Goal: Task Accomplishment & Management: Use online tool/utility

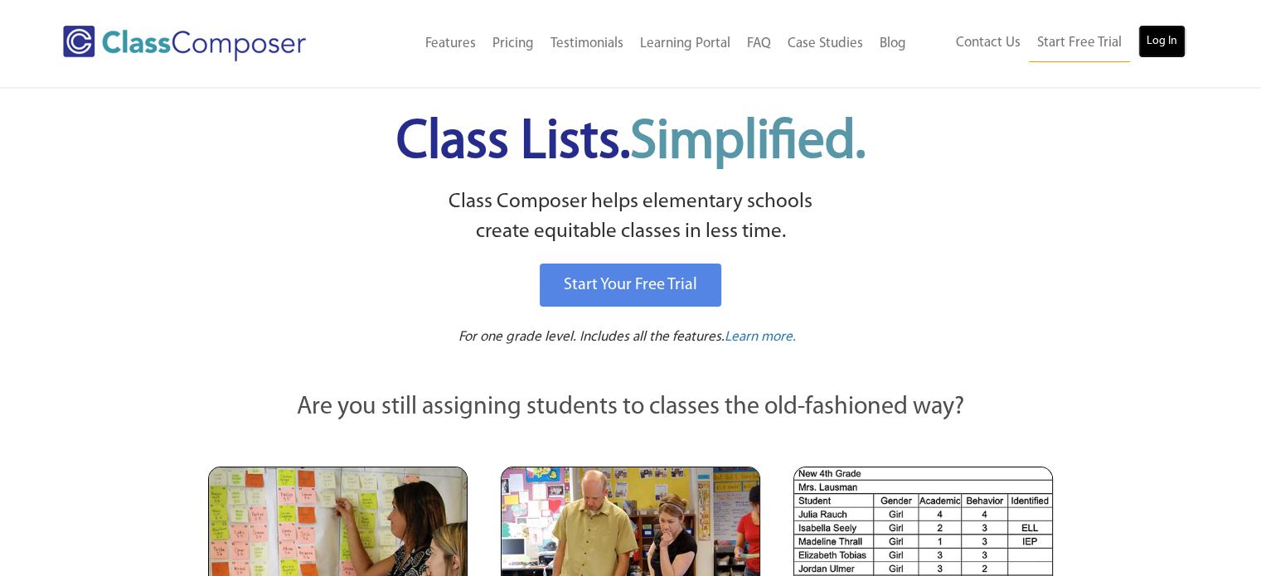
click at [1178, 46] on link "Log In" at bounding box center [1161, 41] width 47 height 33
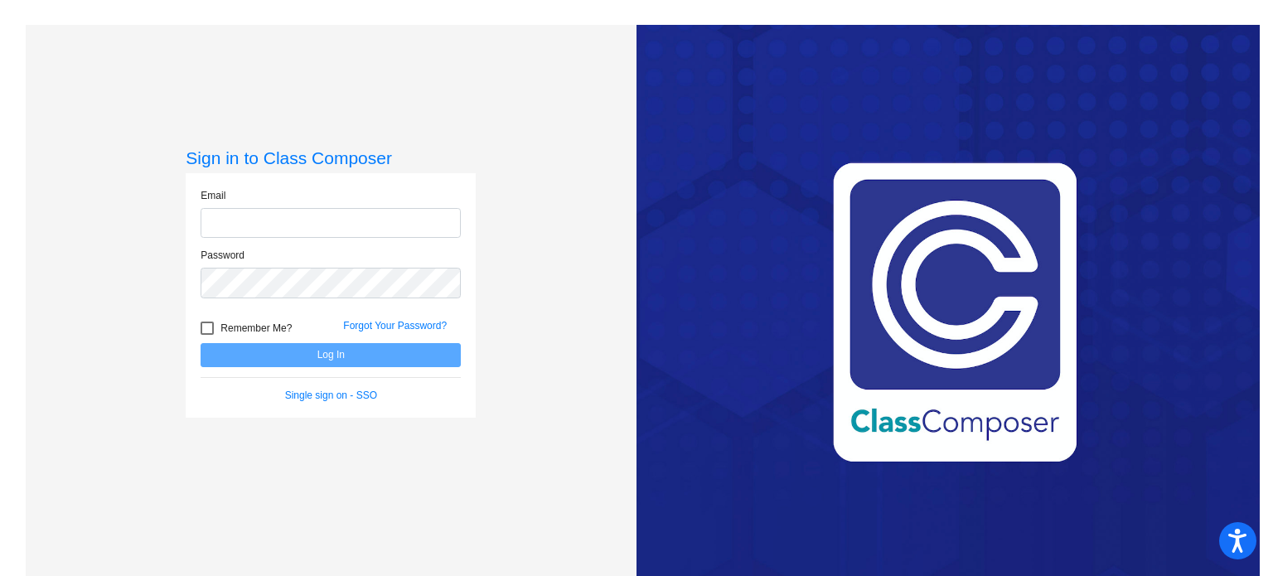
type input "dgraetz@seasidek12.org"
click at [337, 348] on button "Log In" at bounding box center [331, 355] width 260 height 24
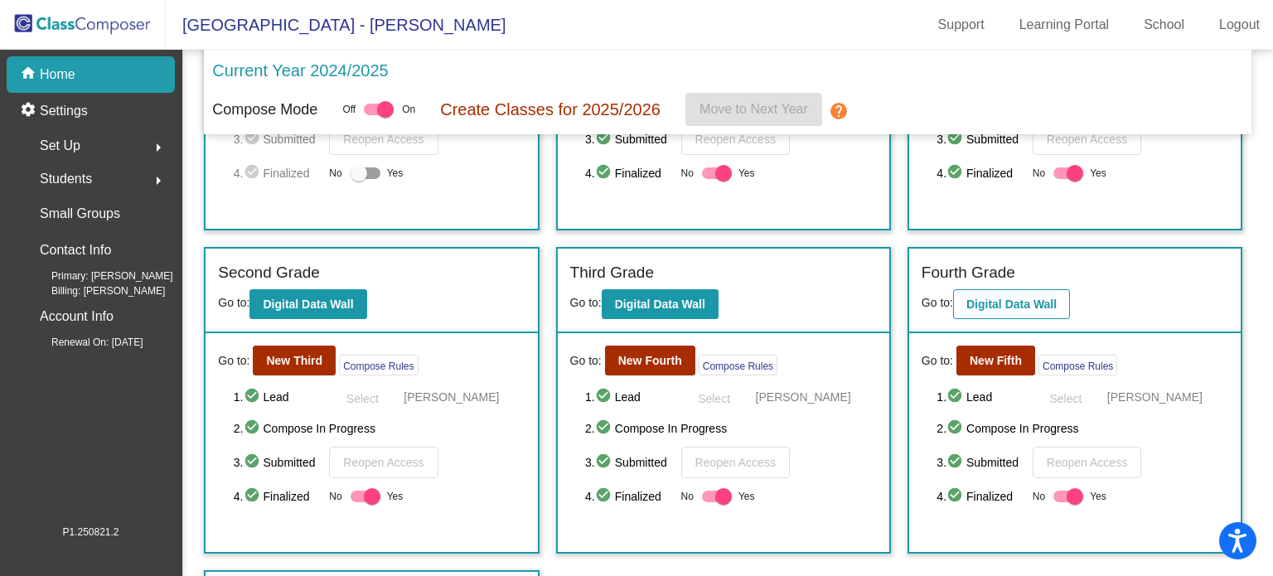
scroll to position [222, 0]
click at [655, 332] on div "Go to: New Fourth Compose Rules 1. check_circle Lead Select Kelley Flory 2. che…" at bounding box center [724, 441] width 332 height 219
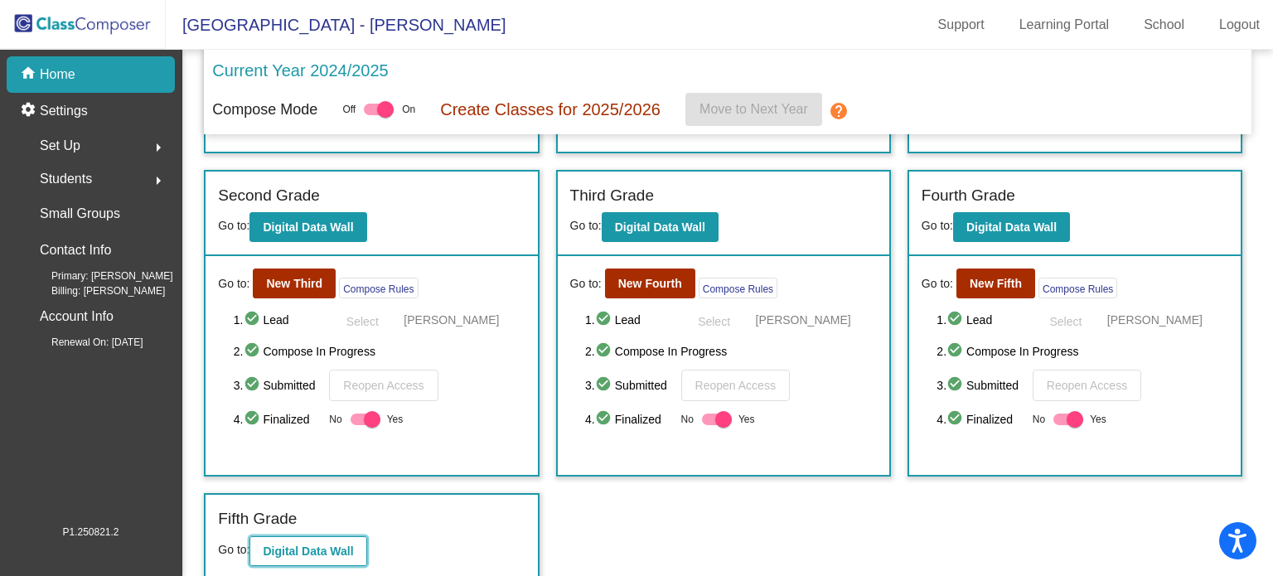
click at [319, 547] on b "Digital Data Wall" at bounding box center [308, 551] width 90 height 13
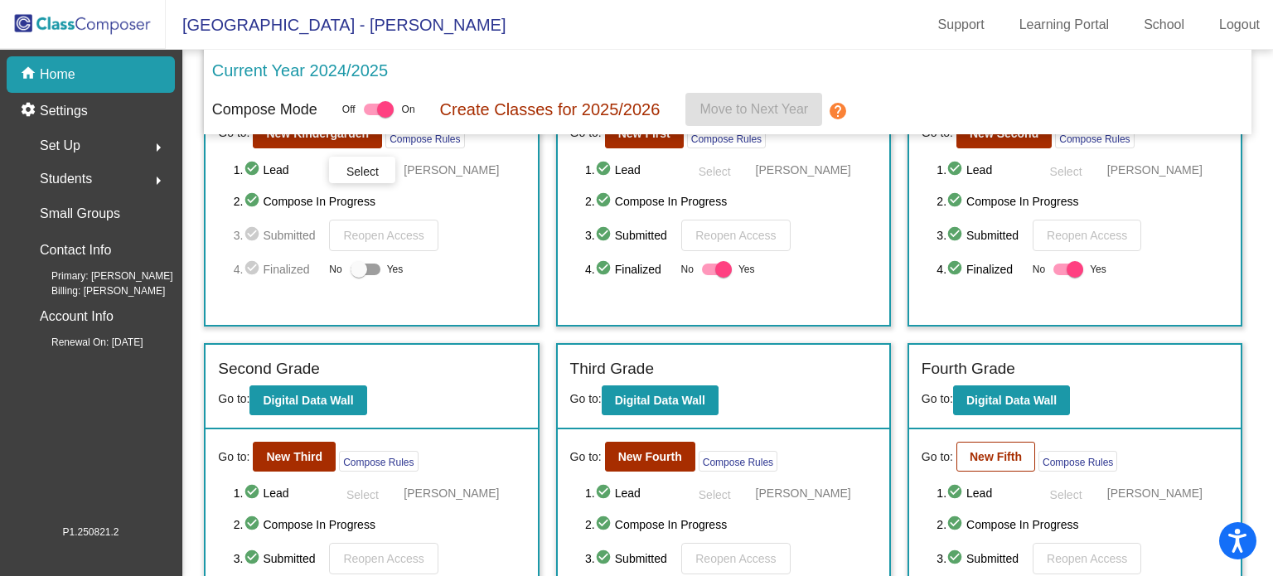
scroll to position [131, 0]
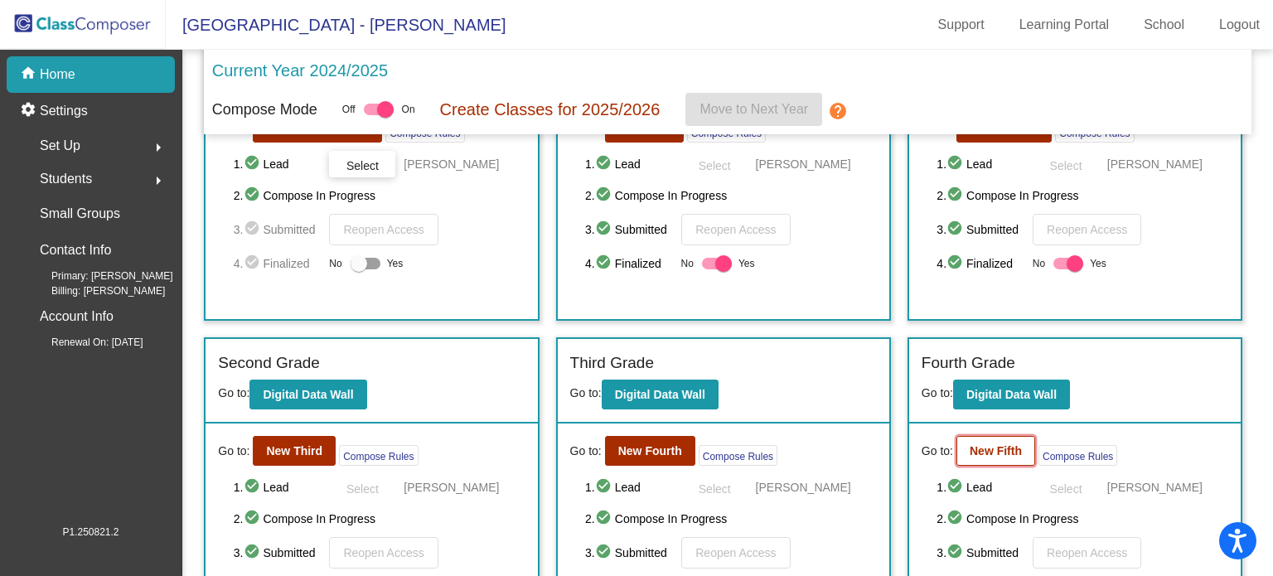
click at [985, 449] on b "New Fifth" at bounding box center [996, 450] width 52 height 13
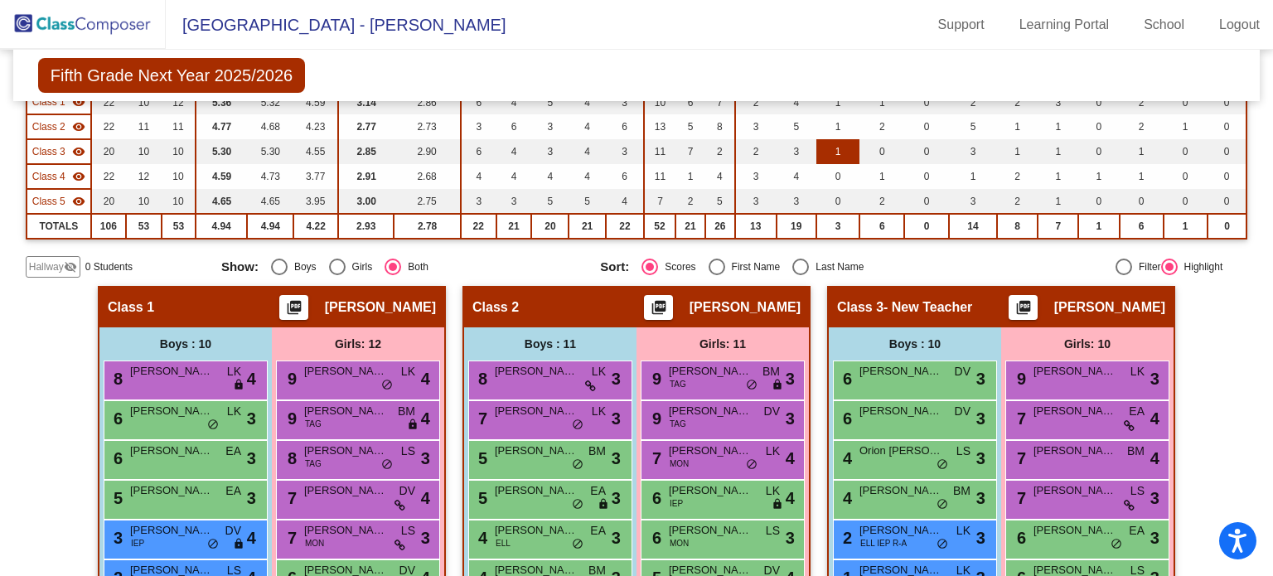
scroll to position [217, 0]
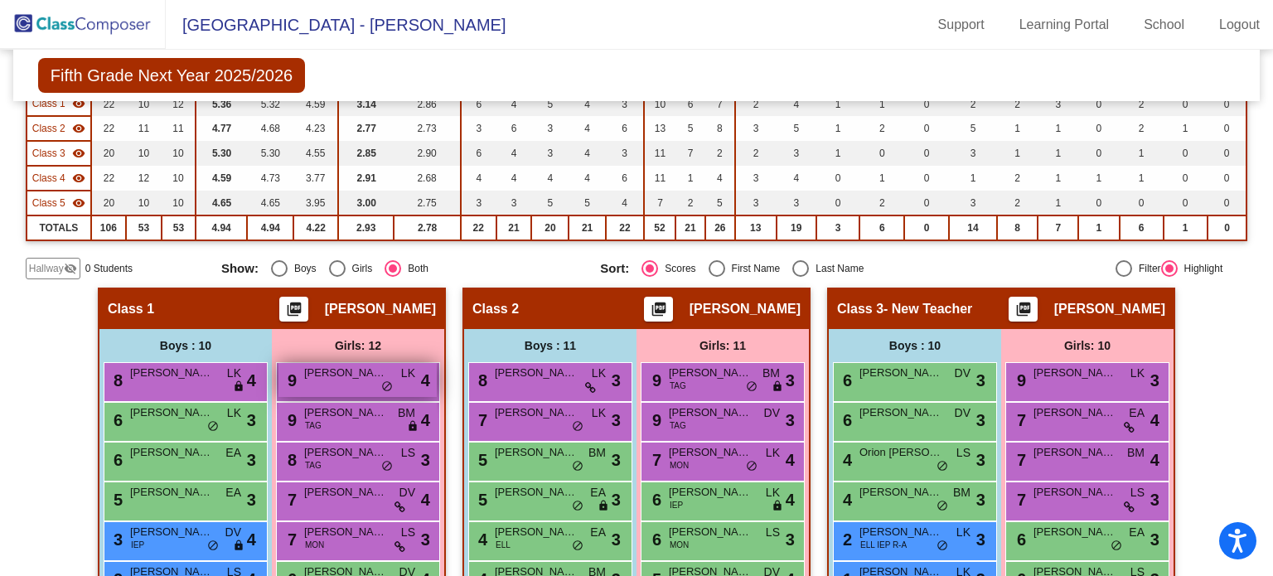
click at [397, 387] on div "9 Sylvia Hamilton LK lock do_not_disturb_alt 4" at bounding box center [358, 380] width 158 height 34
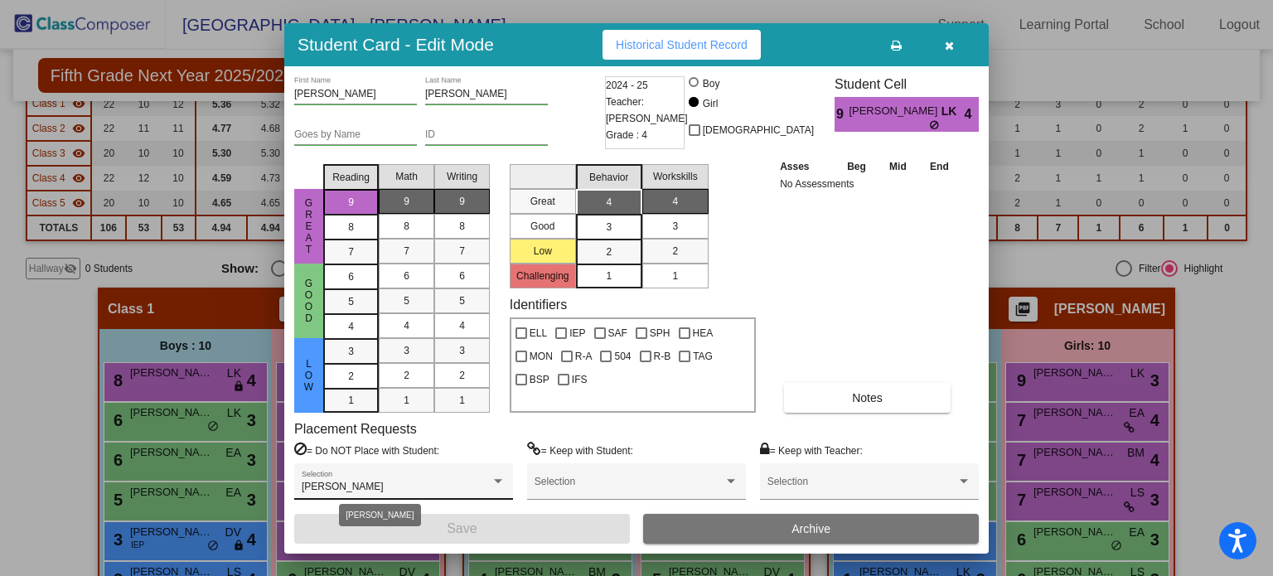
click at [384, 481] on span "Cayden McElroy, Mavis Welliver" at bounding box center [343, 487] width 82 height 12
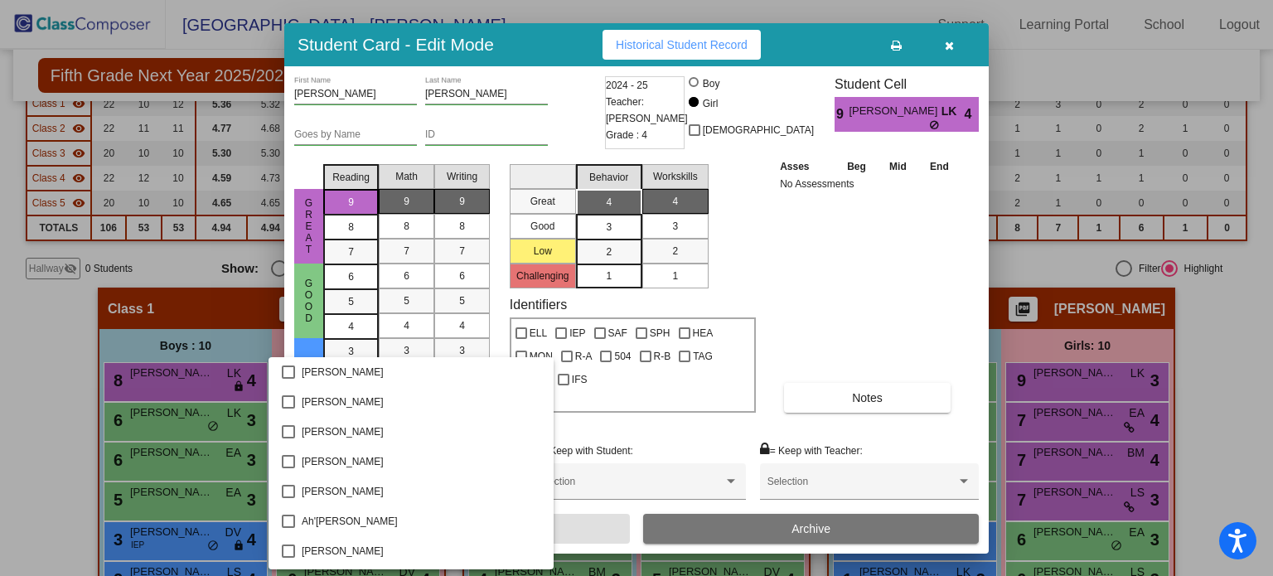
scroll to position [660, 0]
drag, startPoint x: 421, startPoint y: 481, endPoint x: 894, endPoint y: 341, distance: 492.8
click at [894, 341] on div at bounding box center [636, 288] width 1273 height 576
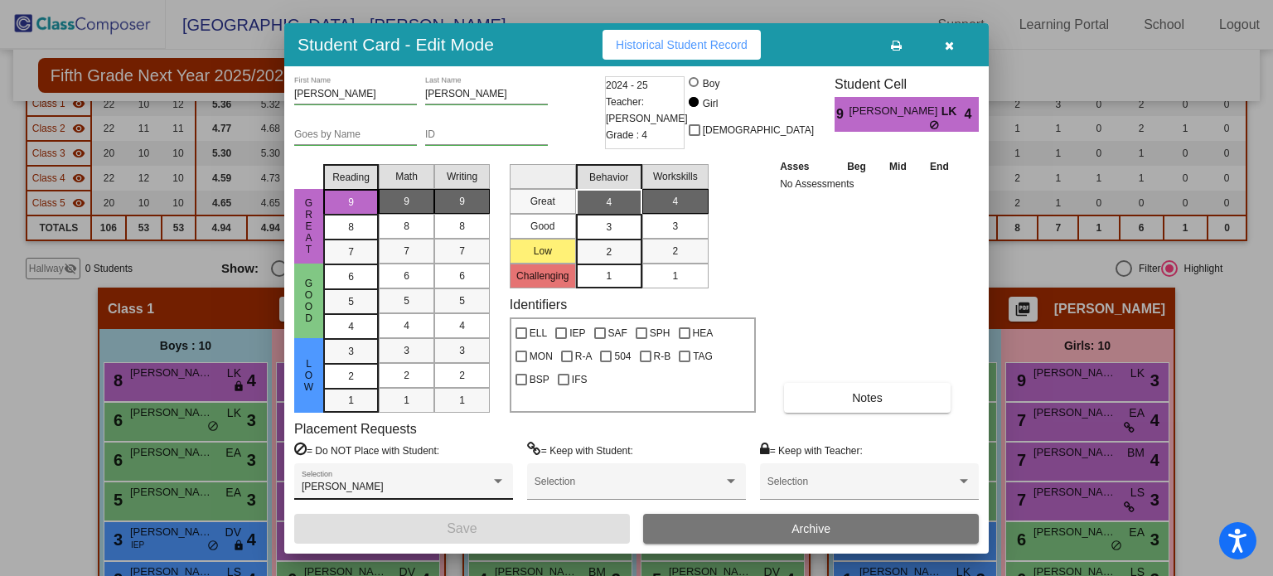
click at [371, 480] on div "Cayden McElroy, Mavis Welliver Selection" at bounding box center [404, 486] width 204 height 30
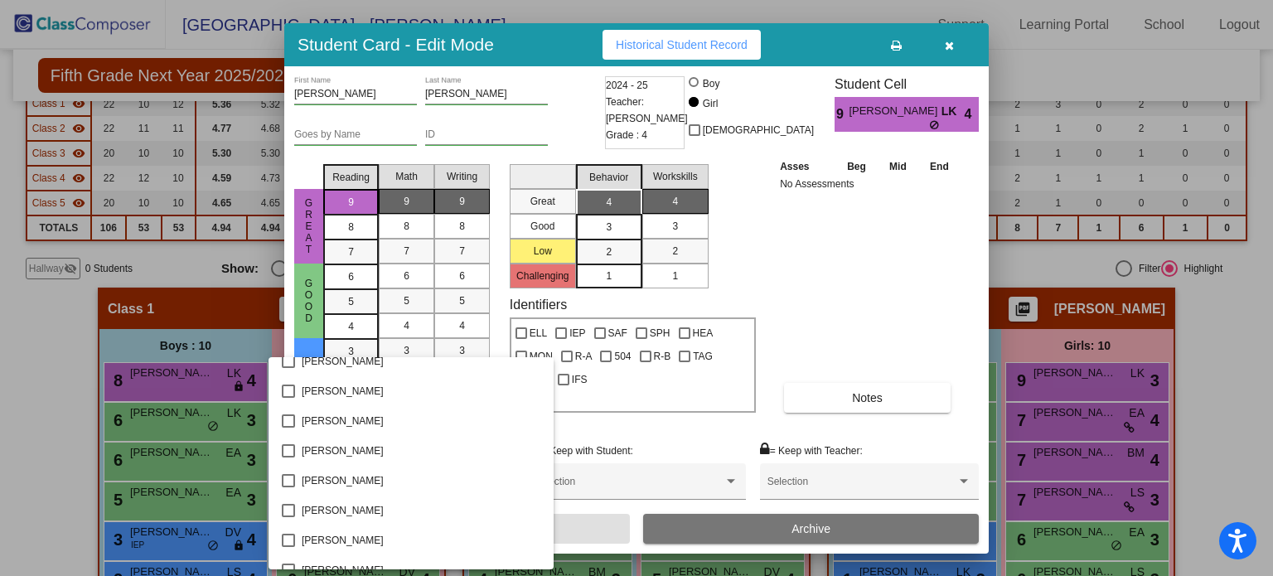
scroll to position [235, 0]
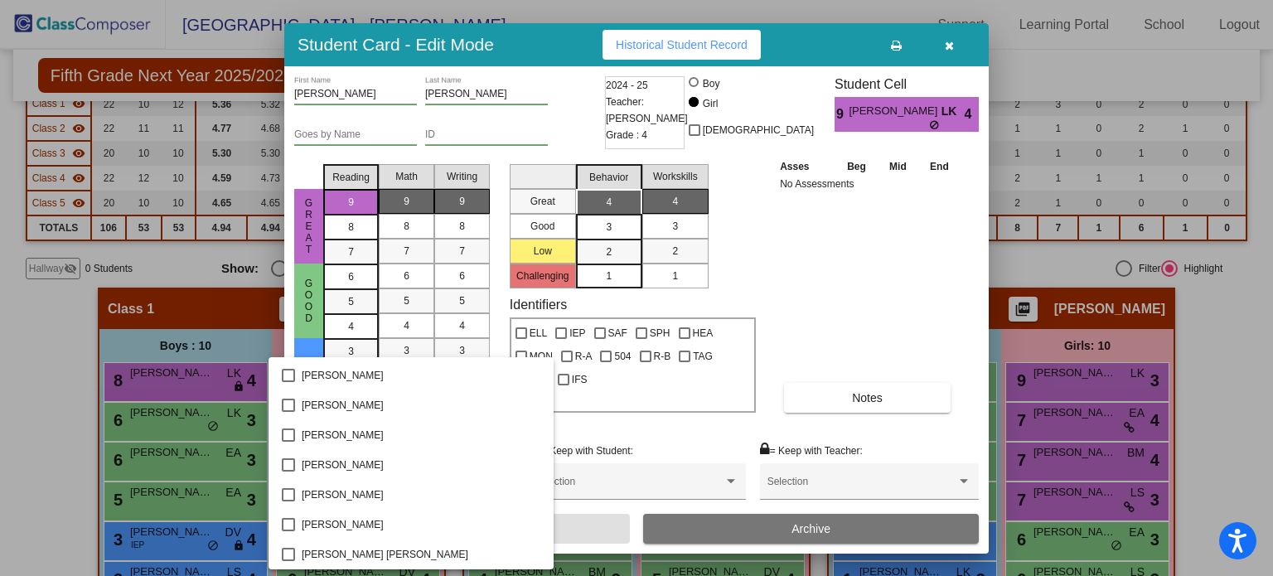
click at [873, 305] on div at bounding box center [636, 288] width 1273 height 576
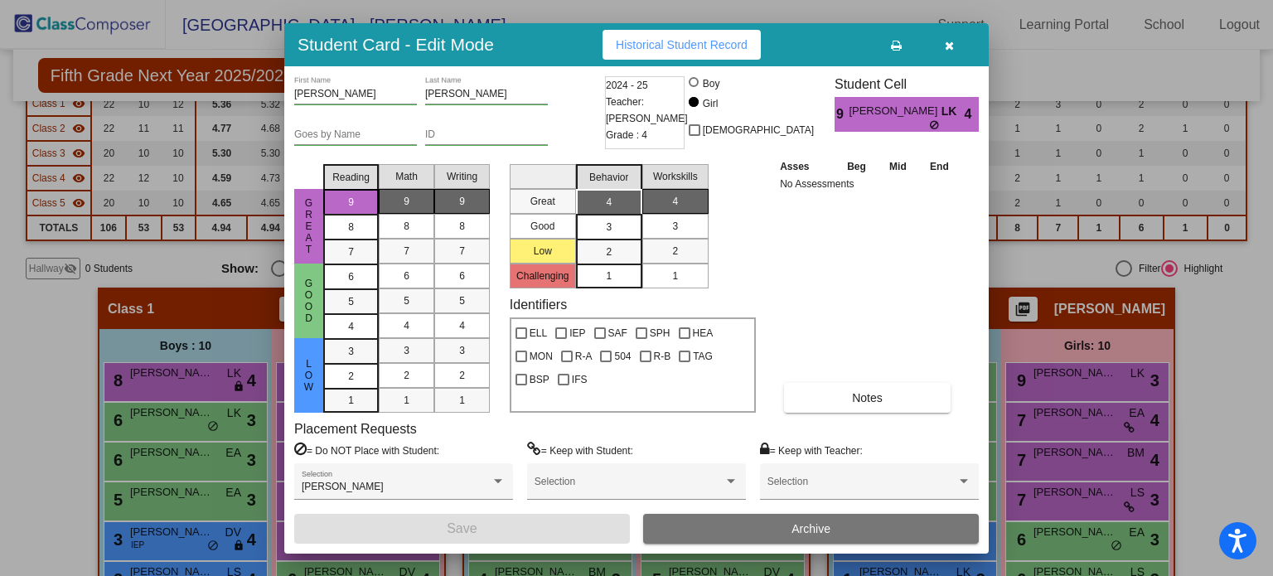
click at [942, 226] on div "Asses Beg Mid End No Assessments Notes" at bounding box center [868, 284] width 185 height 255
click at [949, 40] on icon "button" at bounding box center [949, 46] width 9 height 12
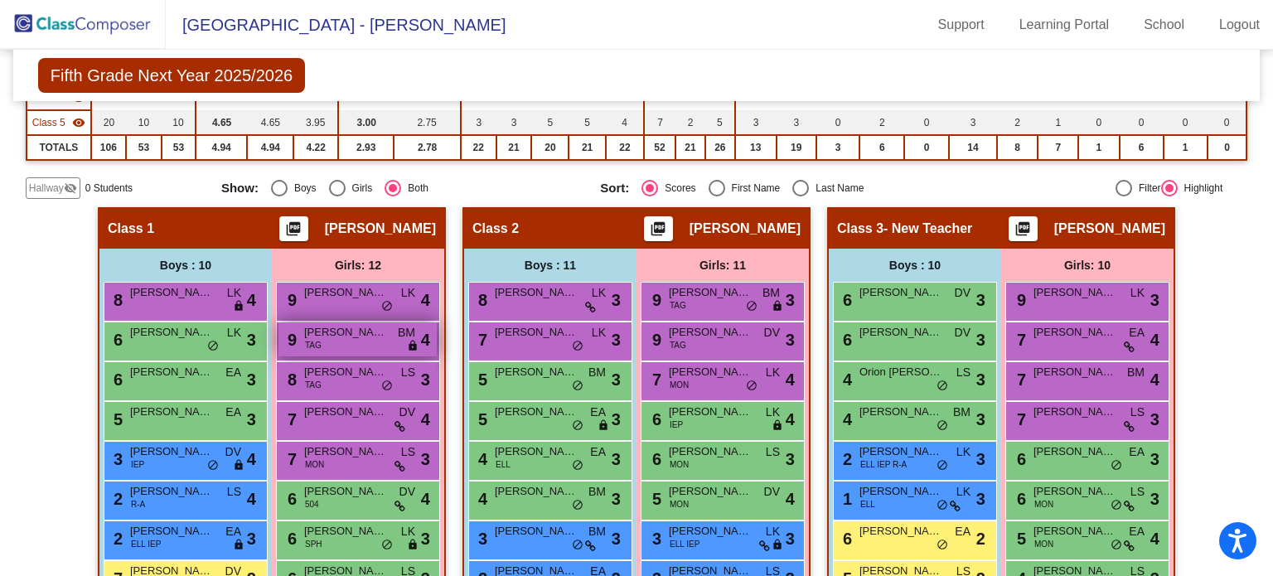
scroll to position [300, 0]
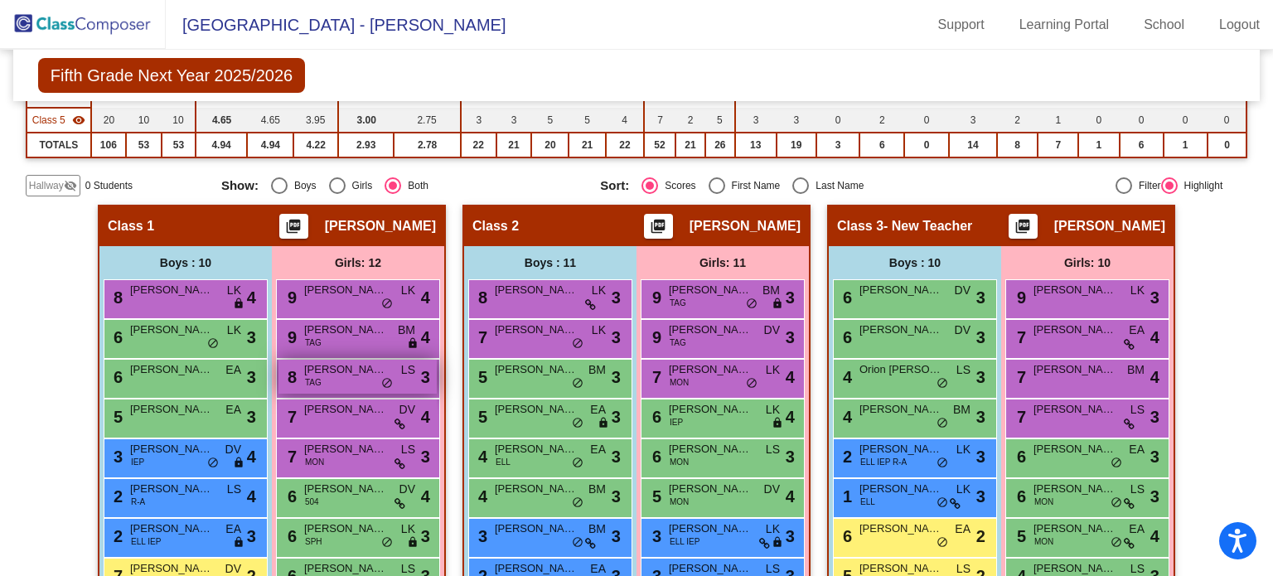
click at [353, 390] on div "8 Chloe Parker TAG LS lock do_not_disturb_alt 3" at bounding box center [358, 377] width 158 height 34
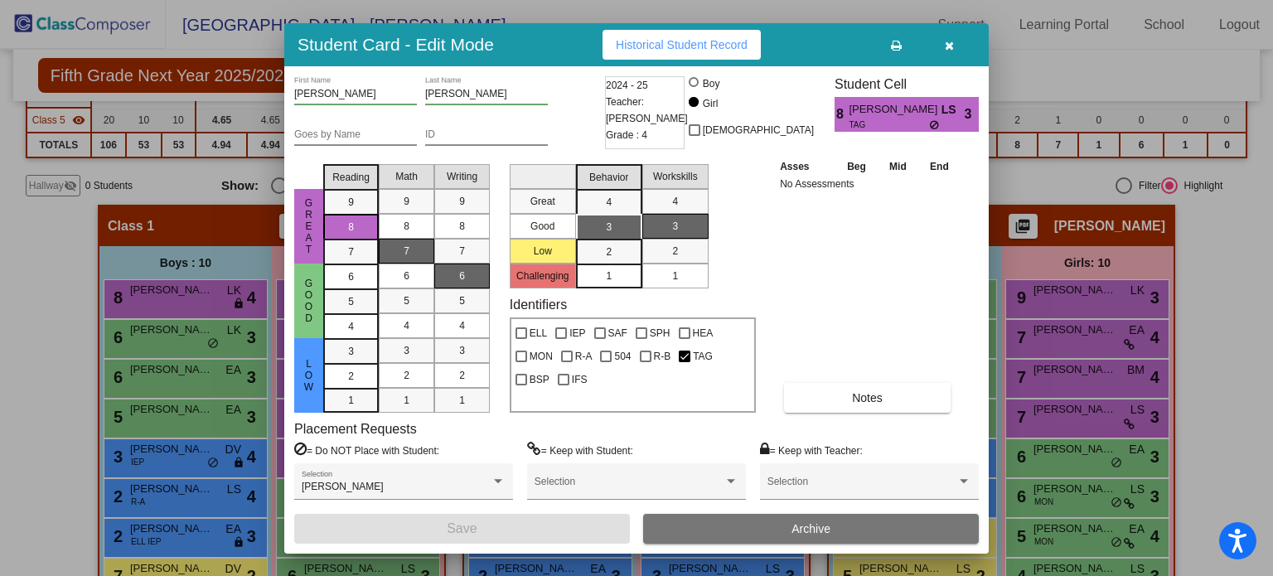
click at [942, 40] on button "button" at bounding box center [949, 45] width 53 height 30
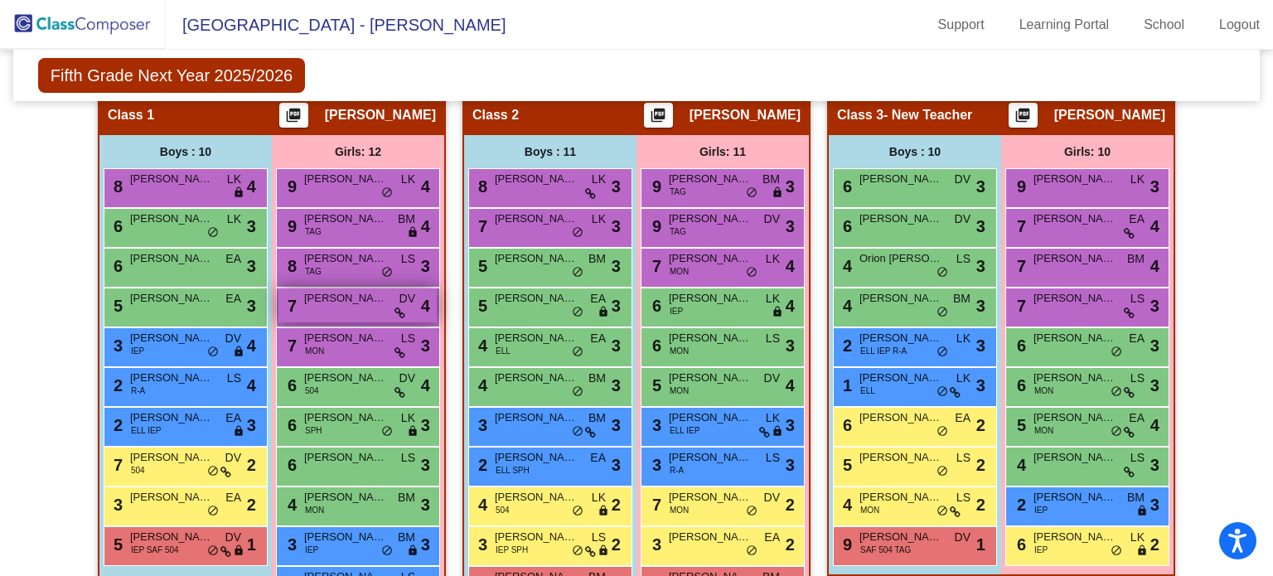
scroll to position [500, 0]
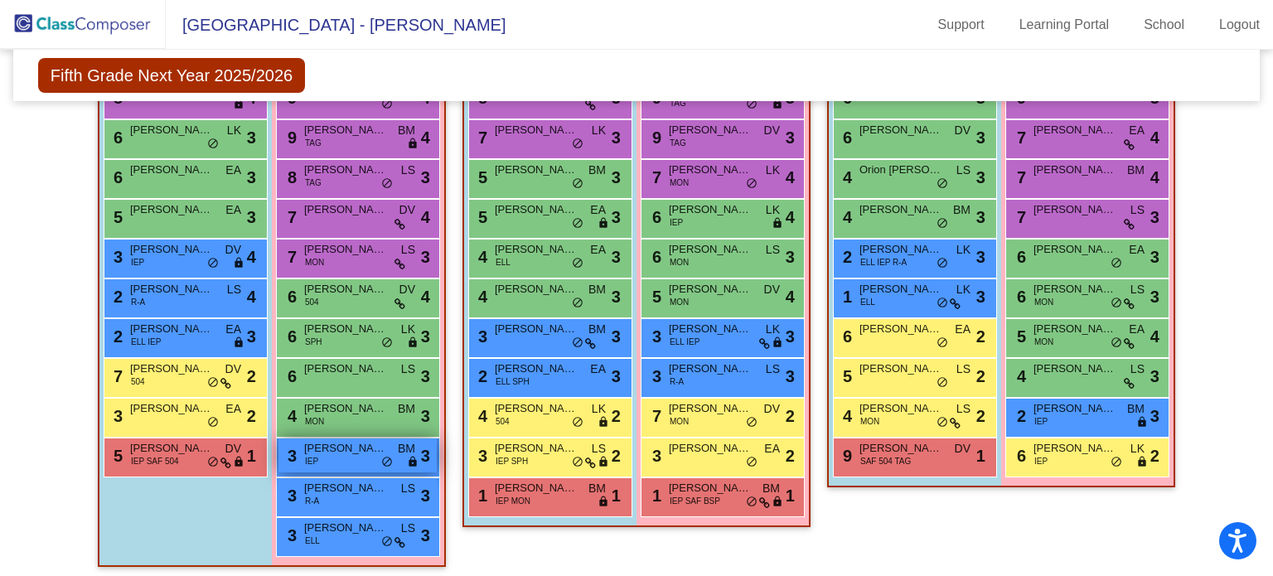
click at [338, 458] on div "3 [PERSON_NAME] IEP BM lock do_not_disturb_alt 3" at bounding box center [358, 455] width 158 height 34
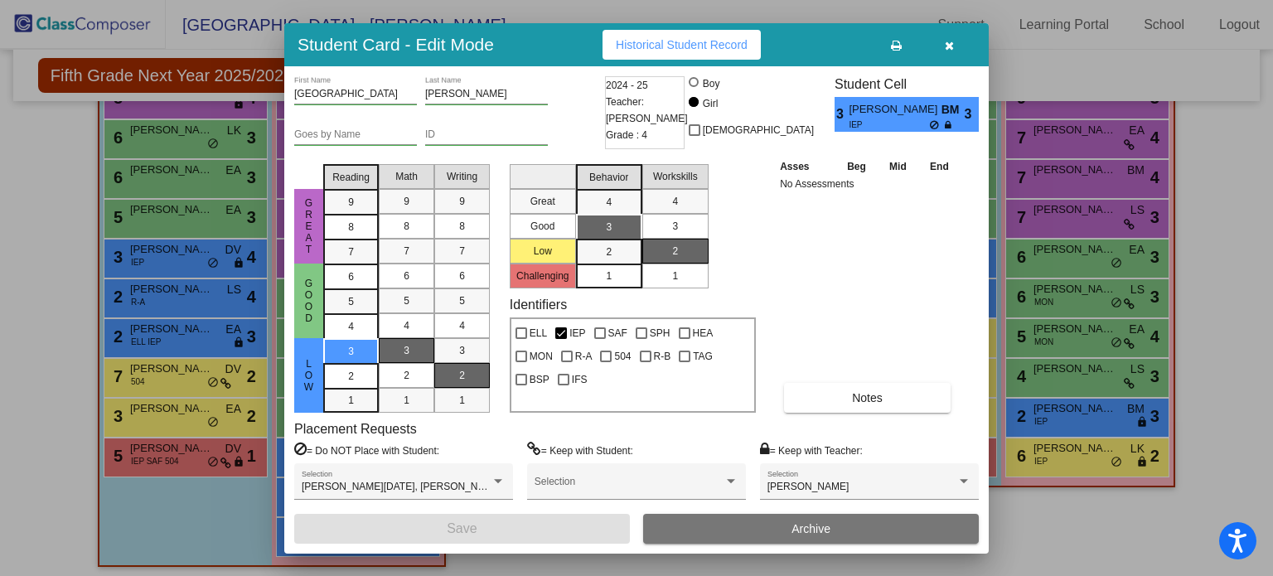
click at [947, 42] on icon "button" at bounding box center [949, 46] width 9 height 12
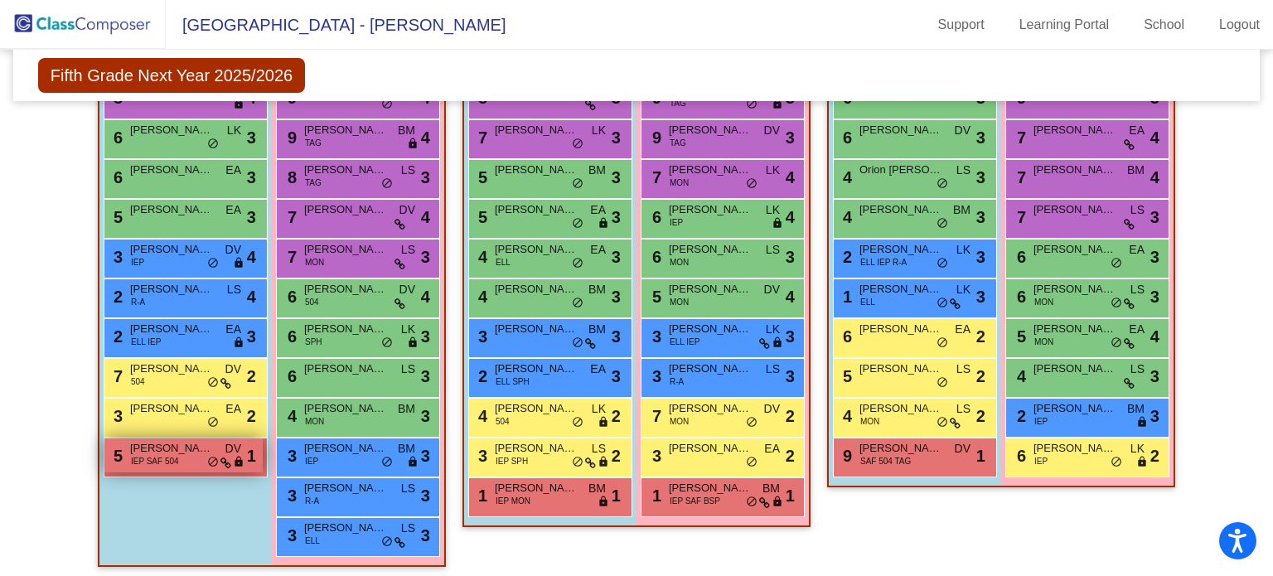
click at [217, 448] on div "5 [PERSON_NAME] IEP SAF 504 DV lock do_not_disturb_alt 1" at bounding box center [183, 455] width 158 height 34
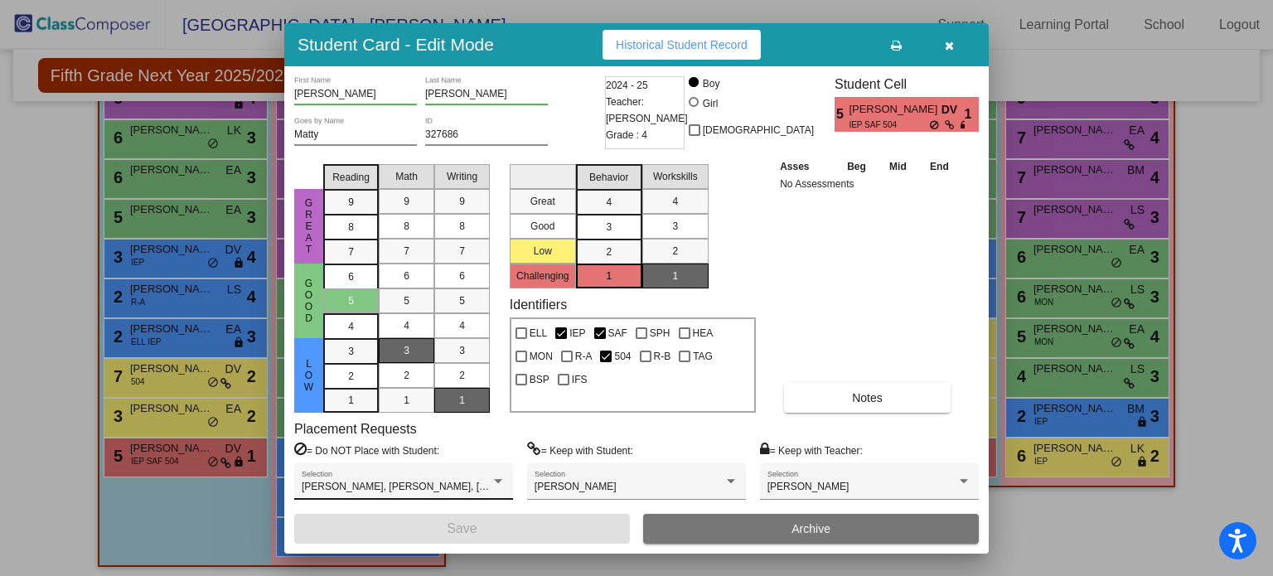
click at [477, 475] on div "Brady Hoggard, Cortez Dugan-Swearengin, Draco Niehouse, Emma Coursey, Jazlyn Te…" at bounding box center [404, 486] width 204 height 30
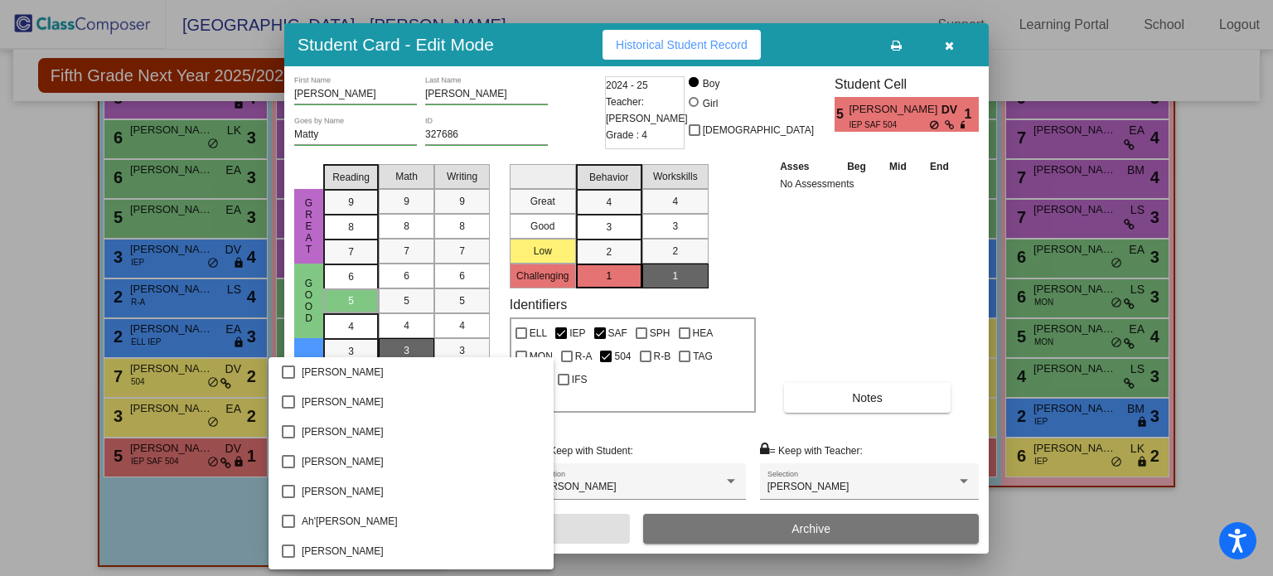
scroll to position [421, 0]
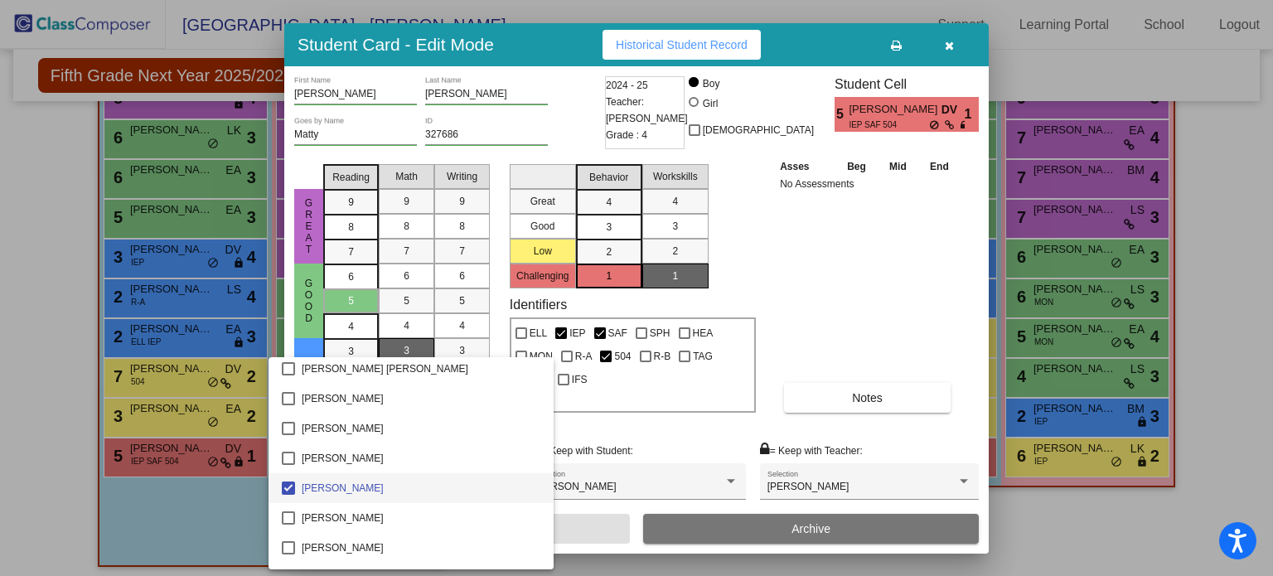
click at [839, 282] on div at bounding box center [636, 288] width 1273 height 576
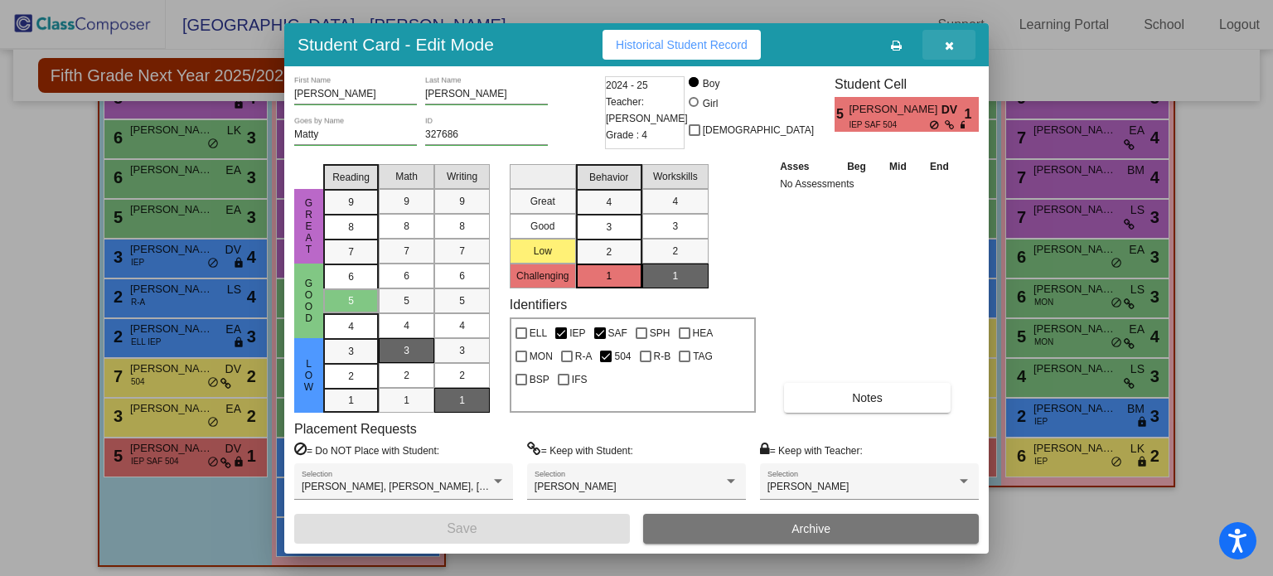
click at [948, 46] on icon "button" at bounding box center [949, 46] width 9 height 12
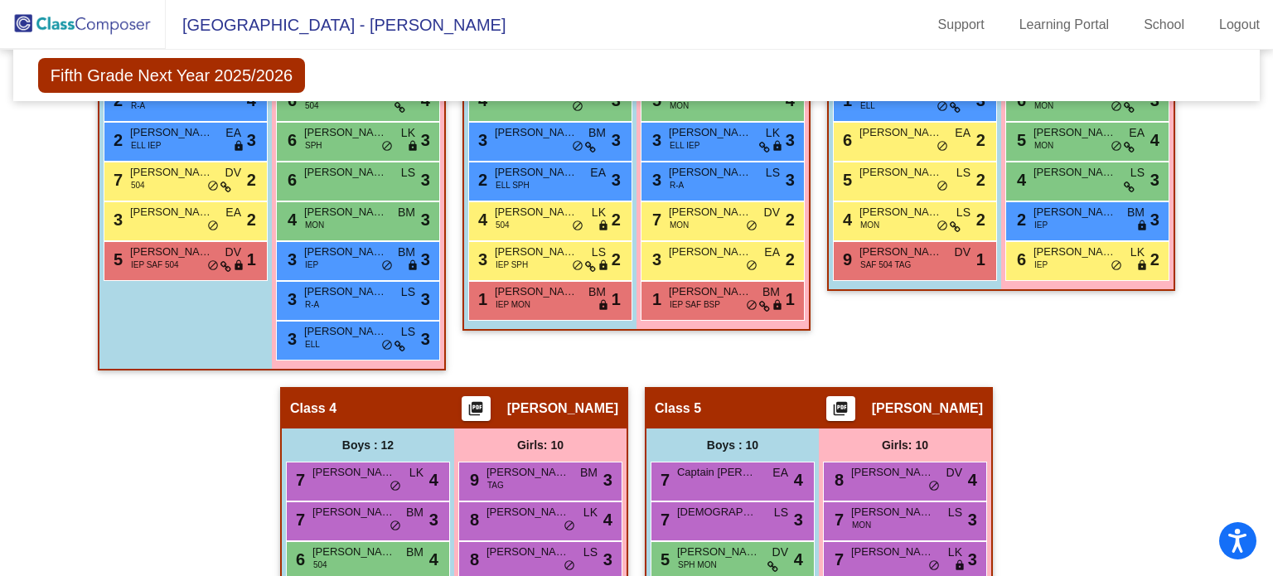
scroll to position [695, 0]
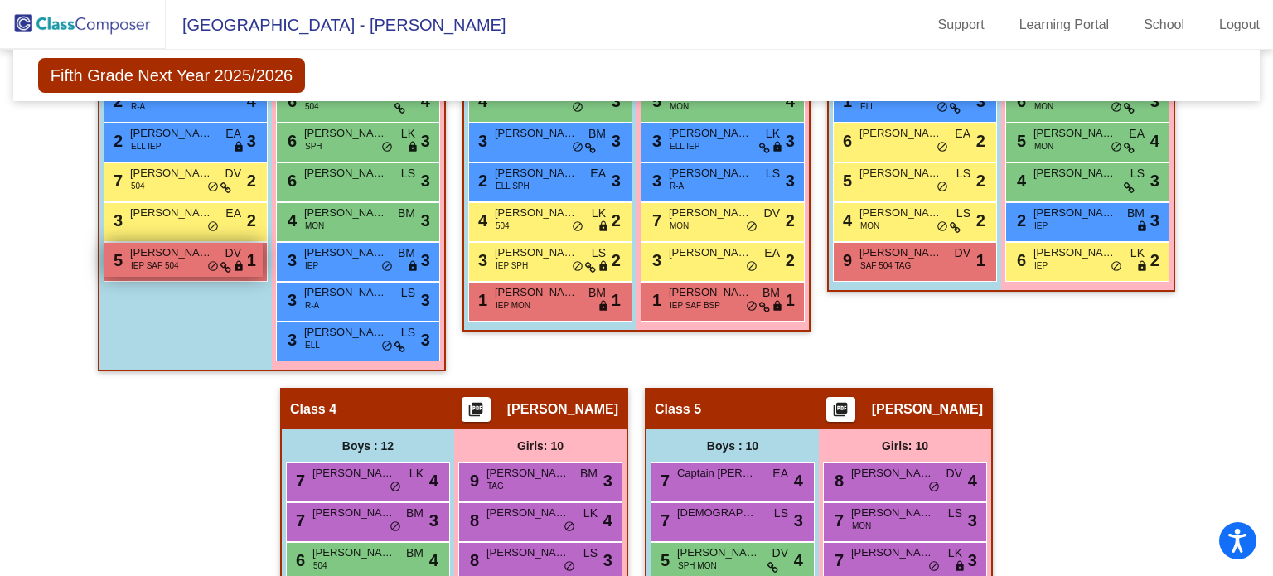
click at [163, 260] on span "IEP SAF 504" at bounding box center [155, 265] width 48 height 12
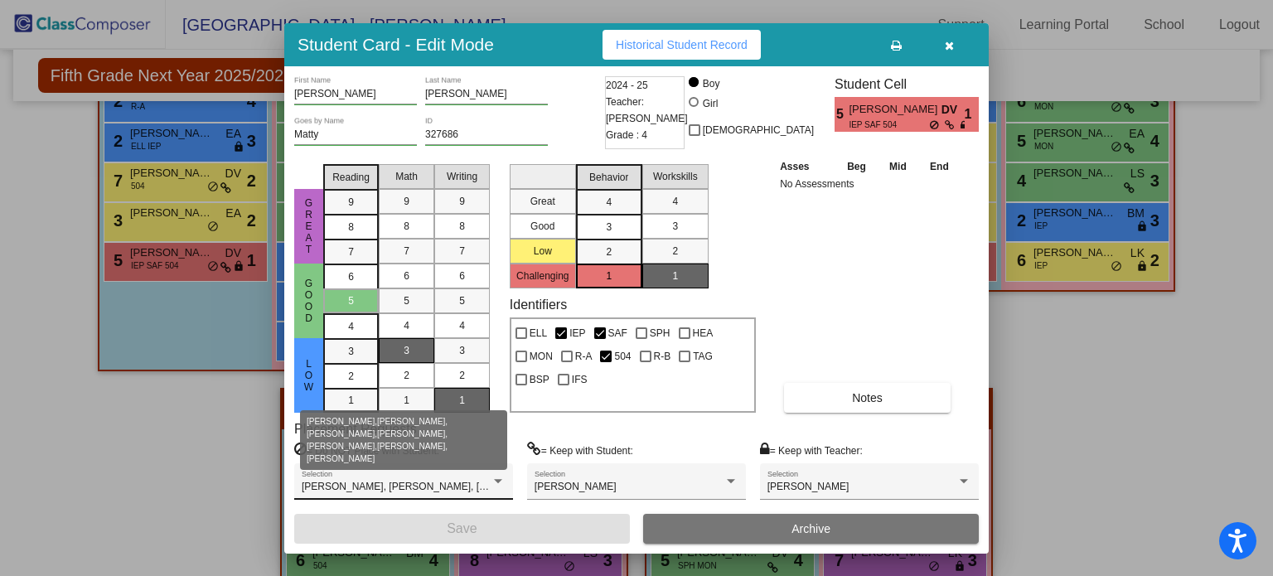
click at [441, 483] on span "[PERSON_NAME], [PERSON_NAME], [PERSON_NAME], [PERSON_NAME], [PERSON_NAME], [PER…" at bounding box center [605, 487] width 606 height 12
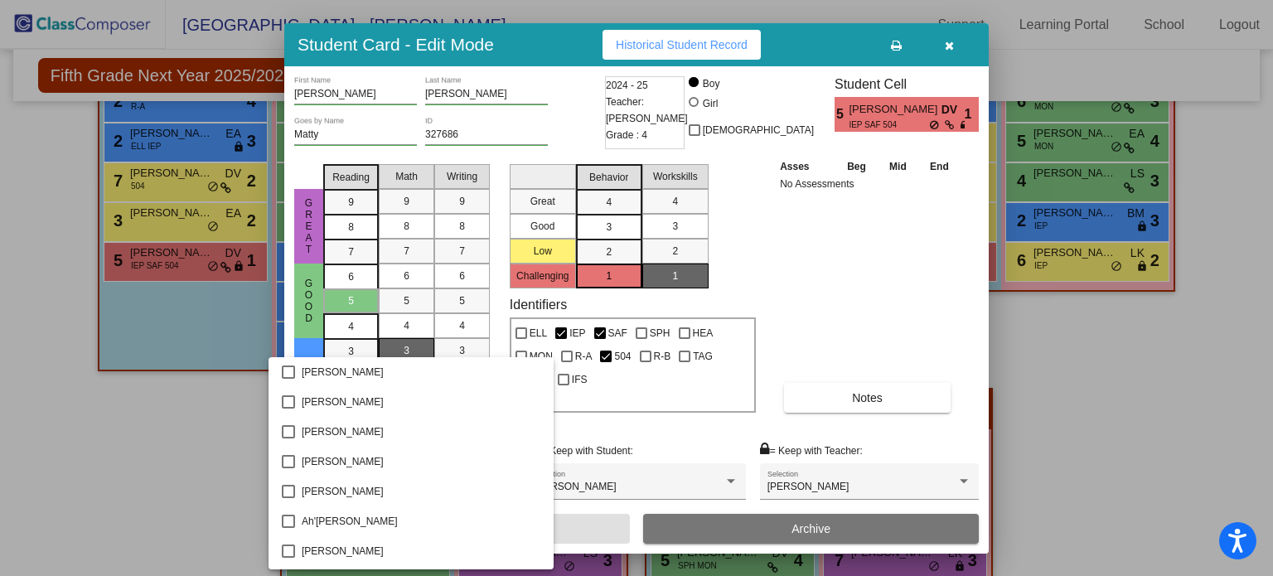
scroll to position [421, 0]
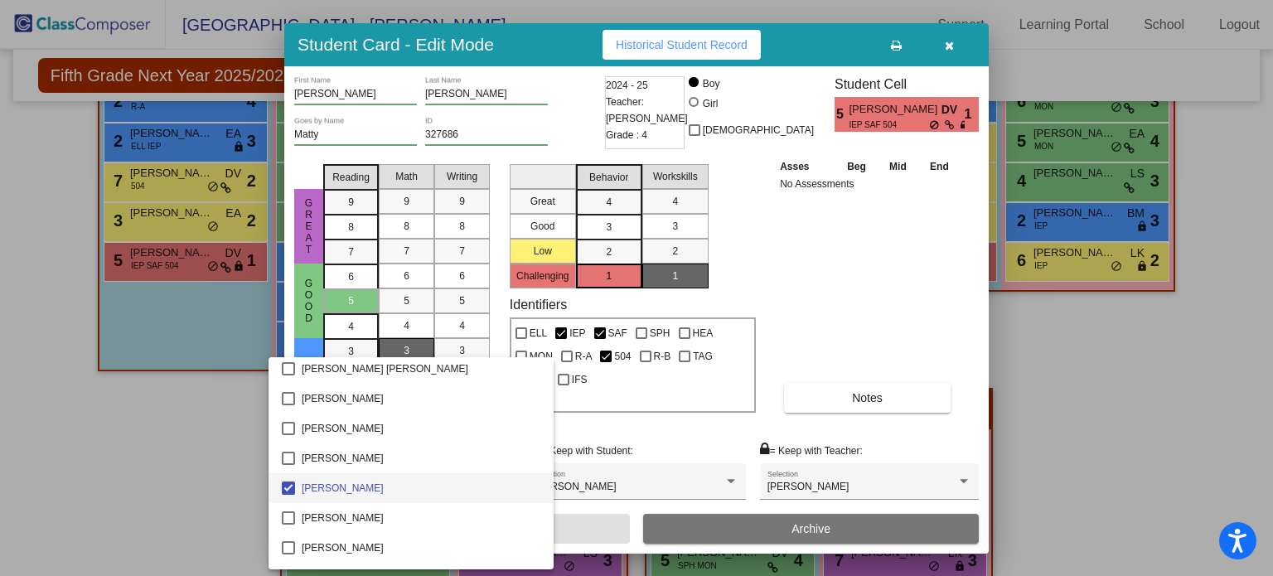
click at [670, 417] on div at bounding box center [636, 288] width 1273 height 576
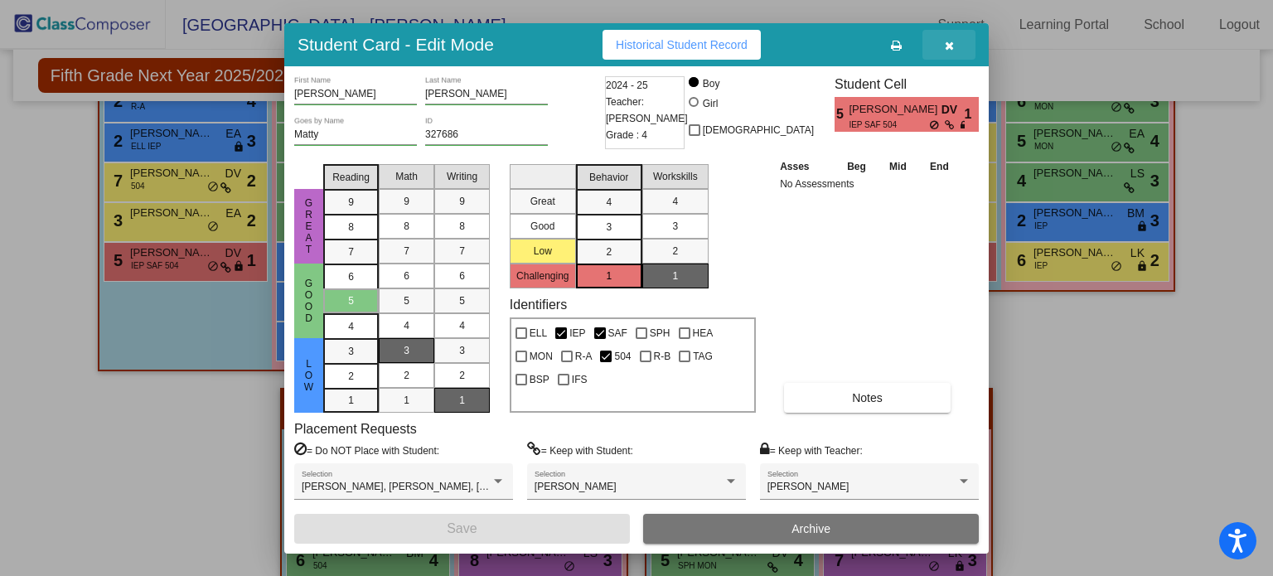
click at [945, 43] on icon "button" at bounding box center [949, 46] width 9 height 12
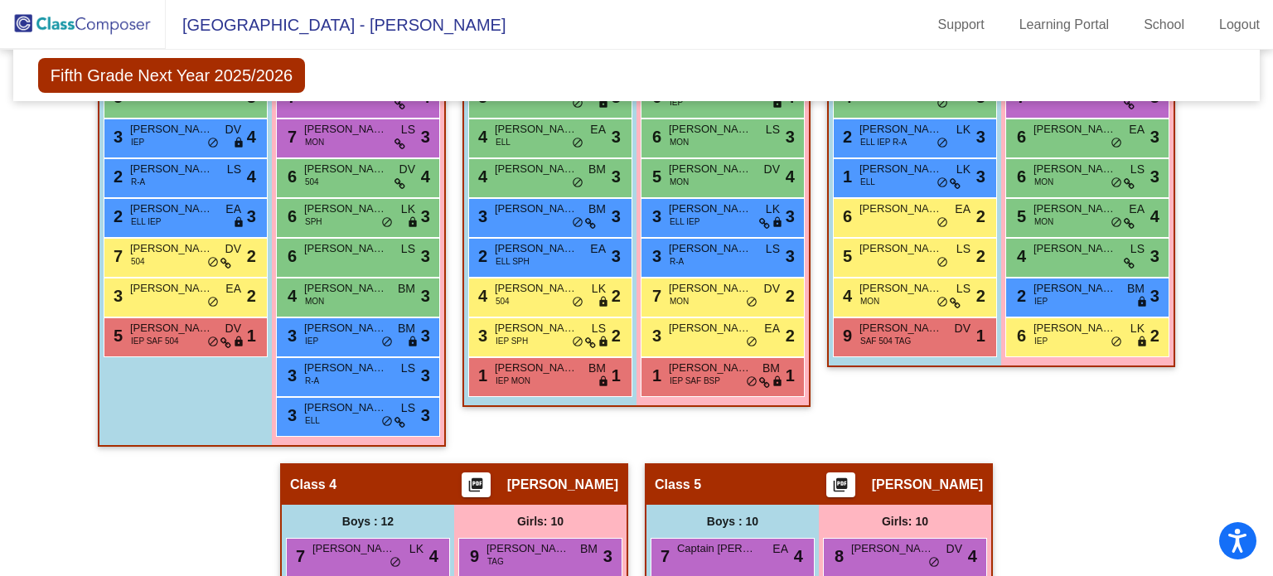
scroll to position [622, 0]
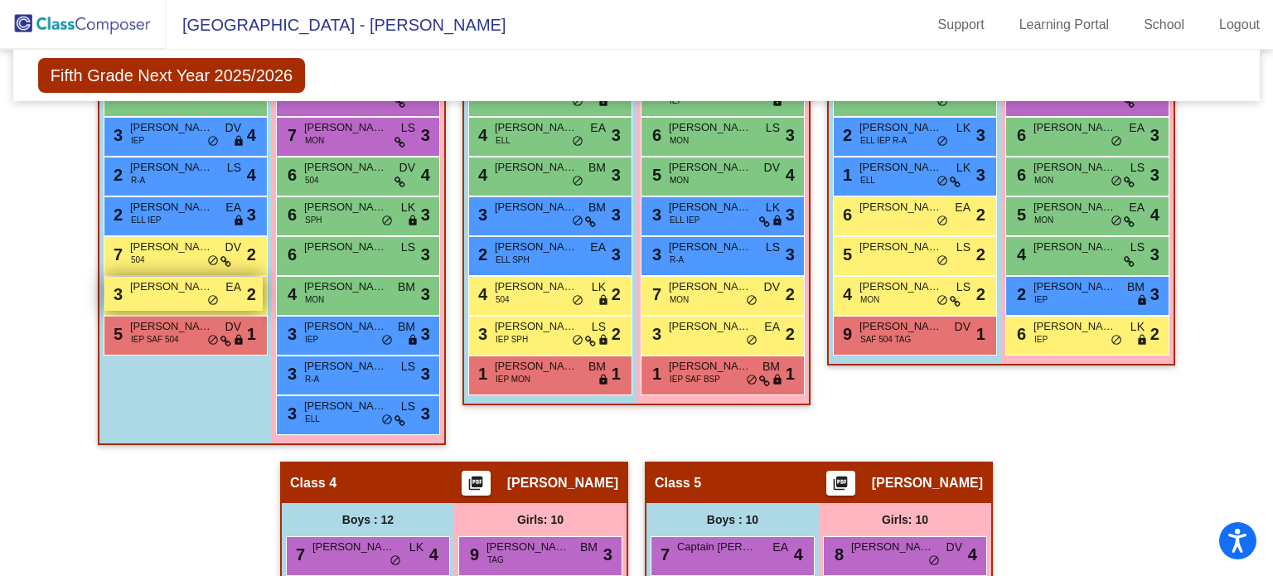
click at [200, 293] on div "3 Blayze Mayberry EA lock do_not_disturb_alt 2" at bounding box center [183, 294] width 158 height 34
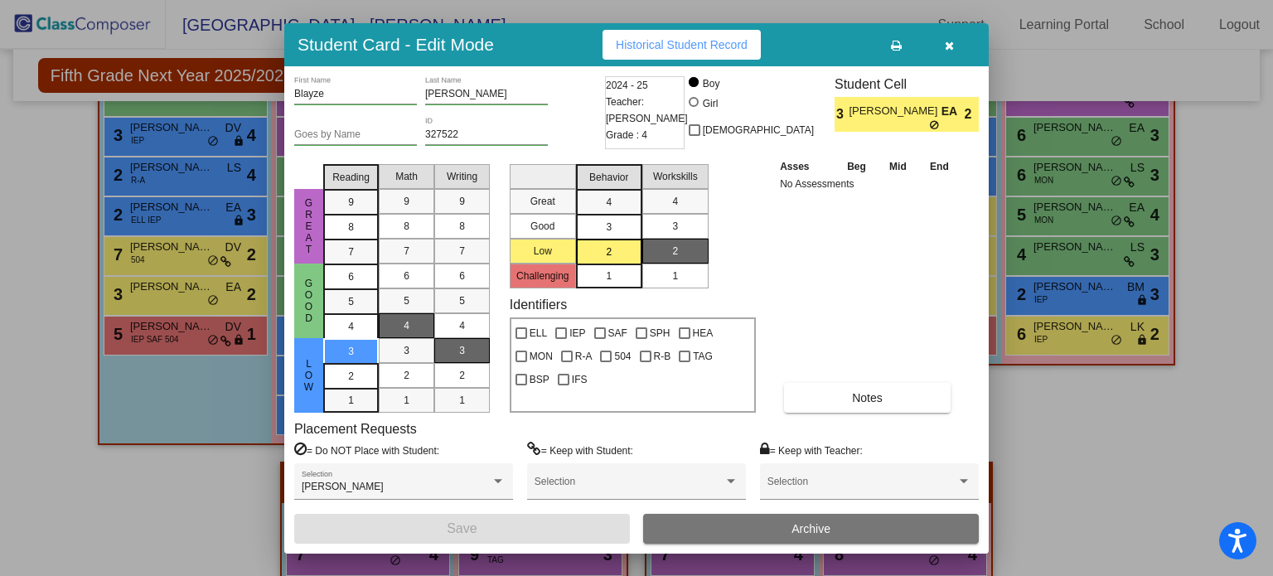
click at [945, 43] on icon "button" at bounding box center [949, 46] width 9 height 12
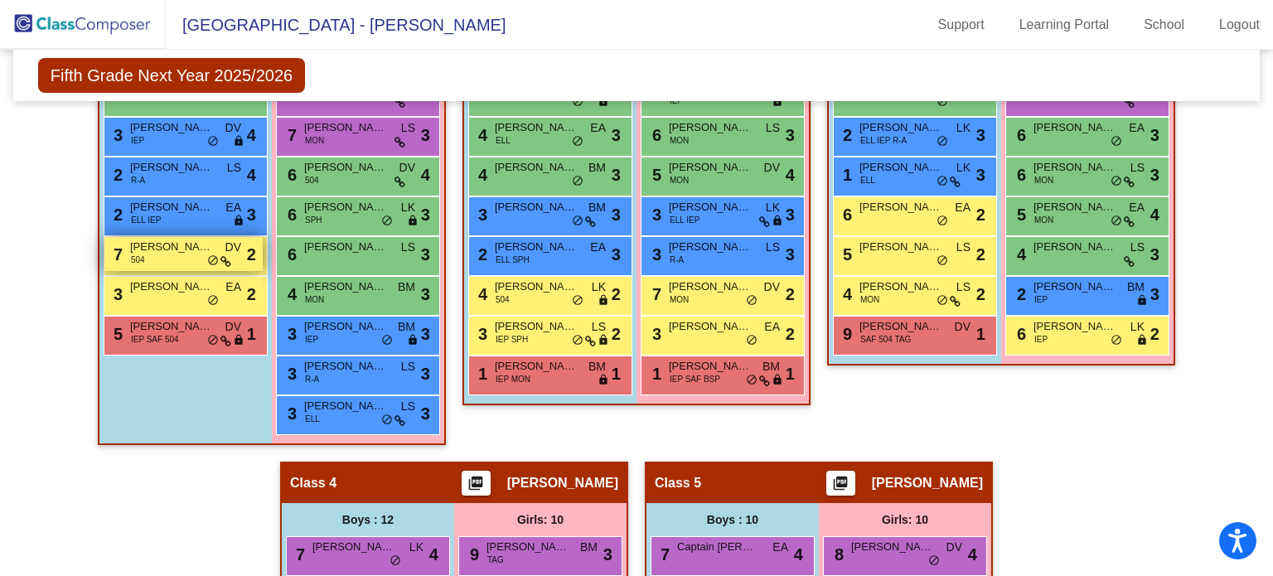
click at [162, 261] on div "7 Erik Berry 504 DV lock do_not_disturb_alt 2" at bounding box center [183, 254] width 158 height 34
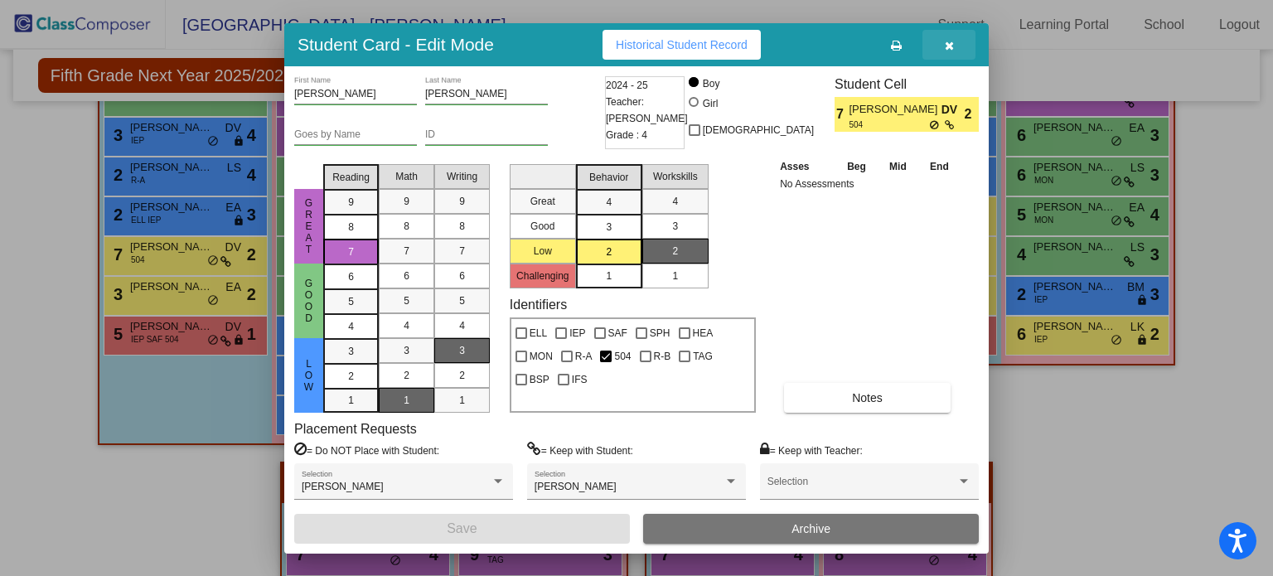
click at [950, 42] on icon "button" at bounding box center [949, 46] width 9 height 12
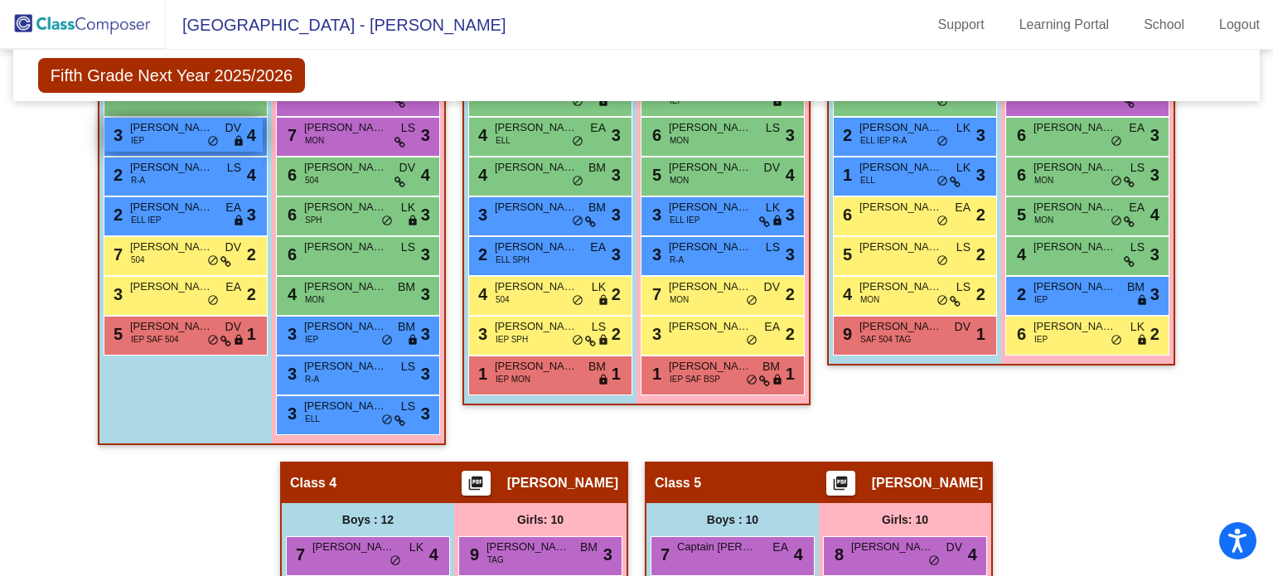
click at [225, 133] on span "DV" at bounding box center [233, 127] width 16 height 17
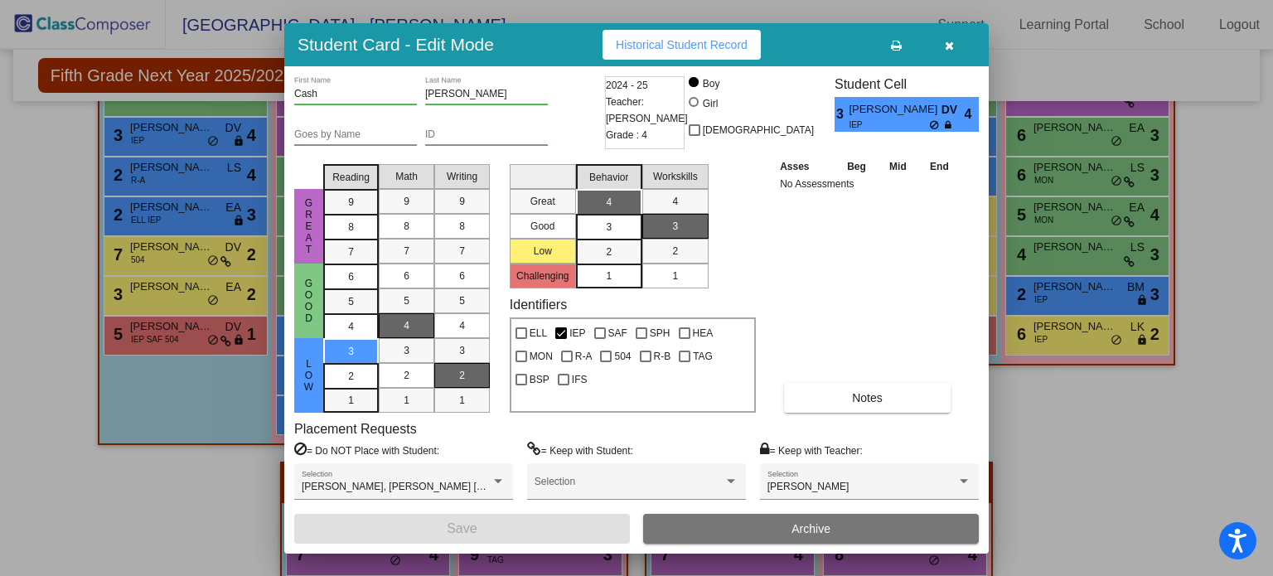
click at [945, 41] on icon "button" at bounding box center [949, 46] width 9 height 12
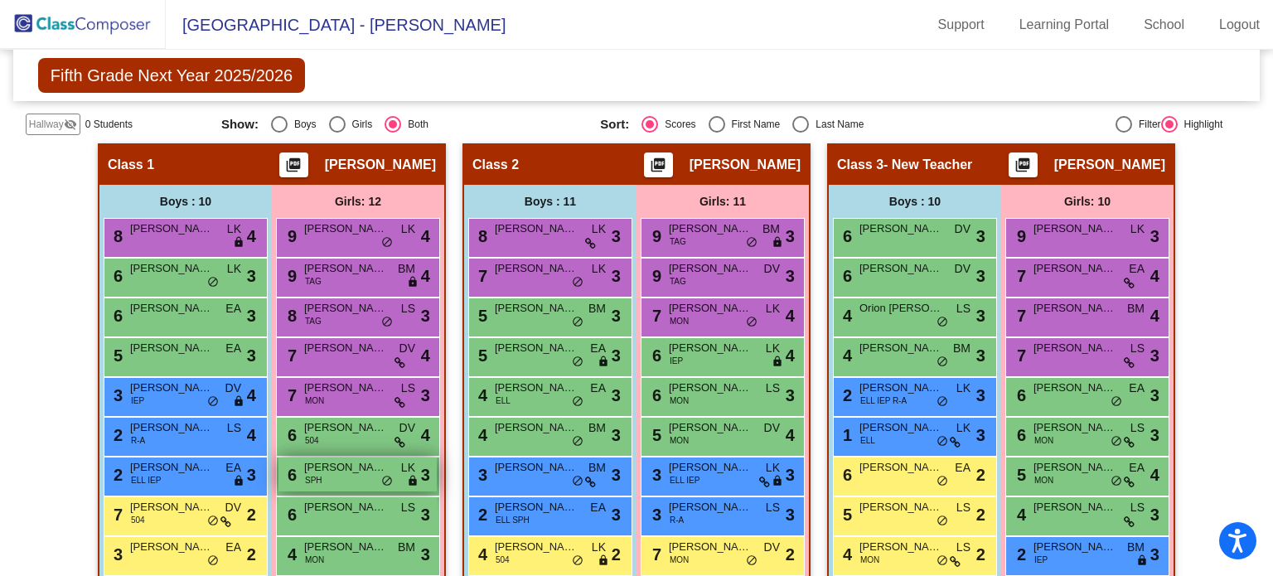
scroll to position [363, 0]
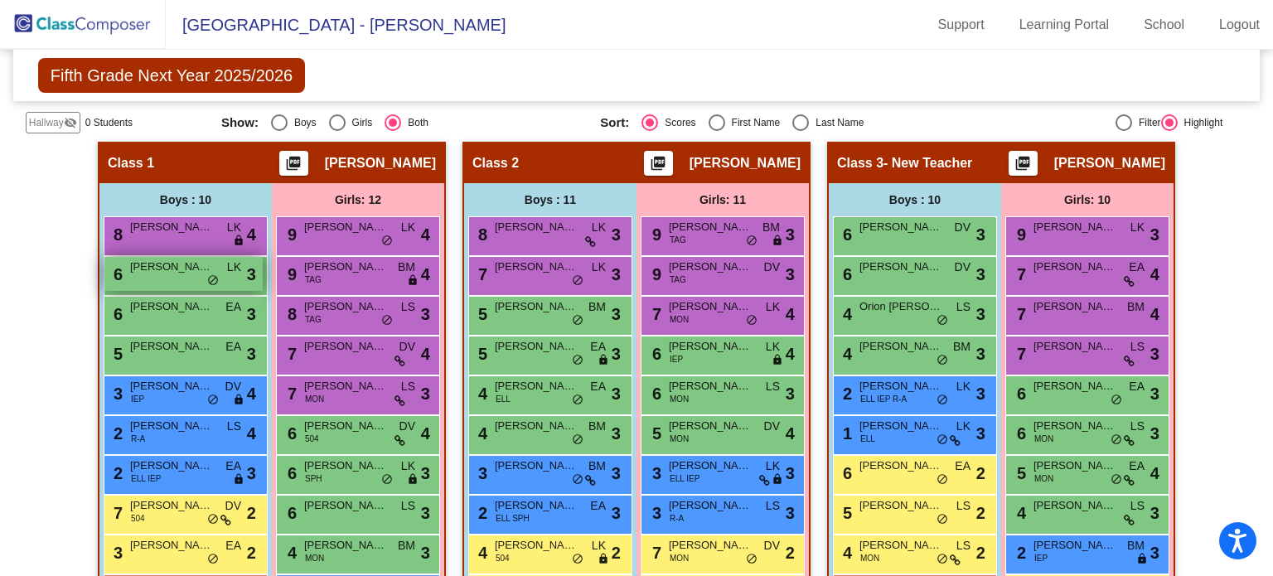
click at [201, 265] on span "[PERSON_NAME] [PERSON_NAME]" at bounding box center [171, 267] width 83 height 17
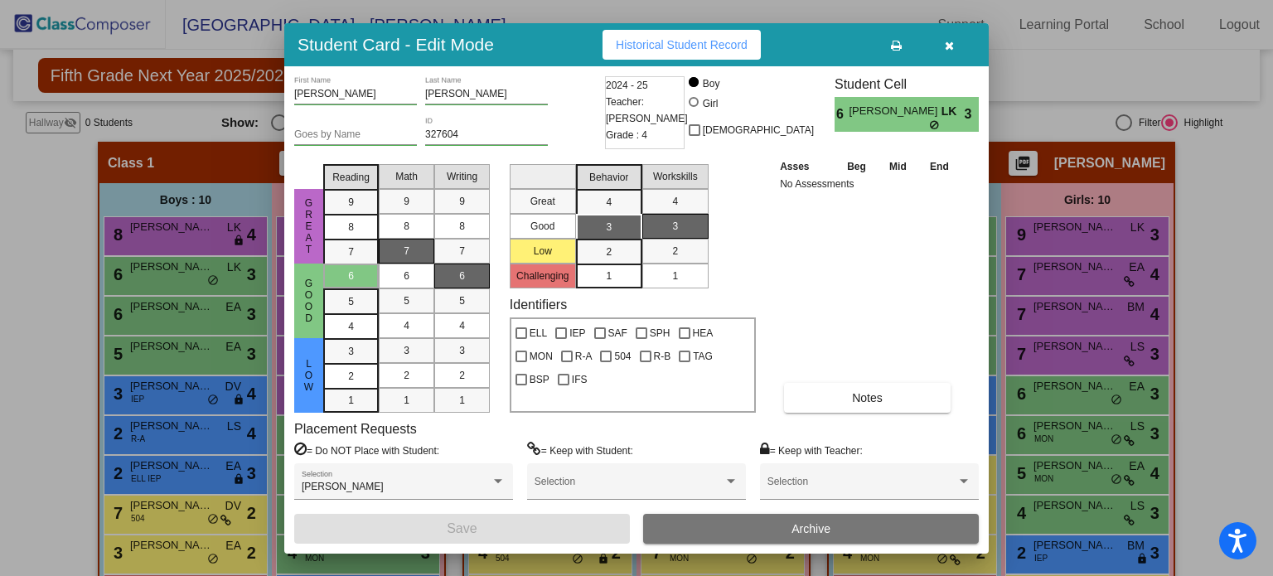
click at [948, 41] on icon "button" at bounding box center [949, 46] width 9 height 12
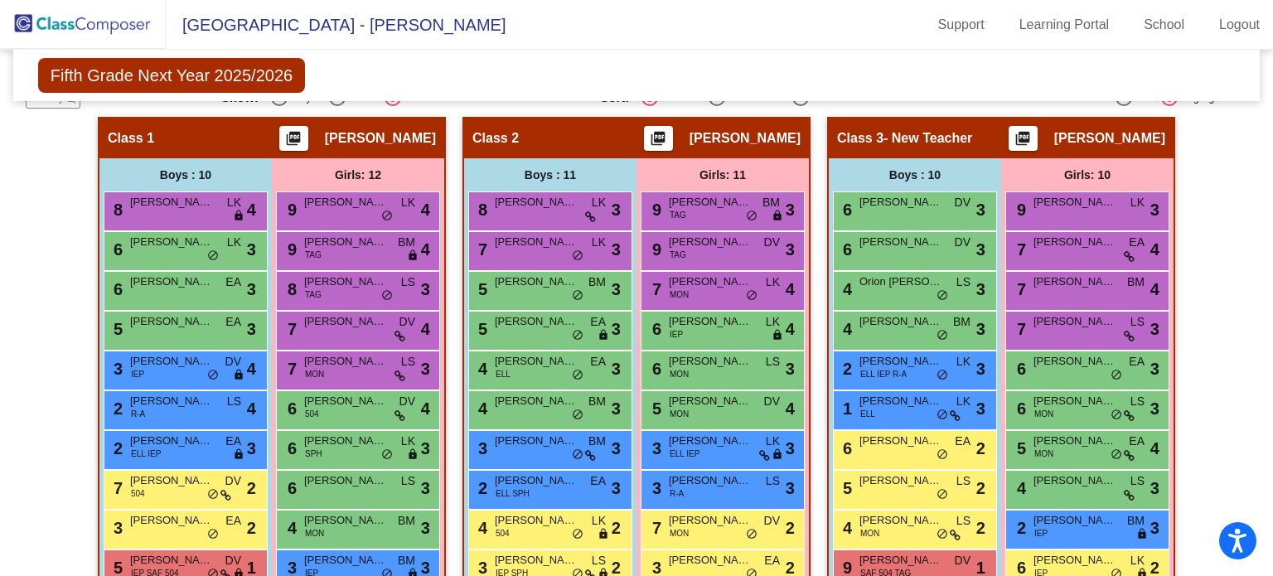
scroll to position [387, 0]
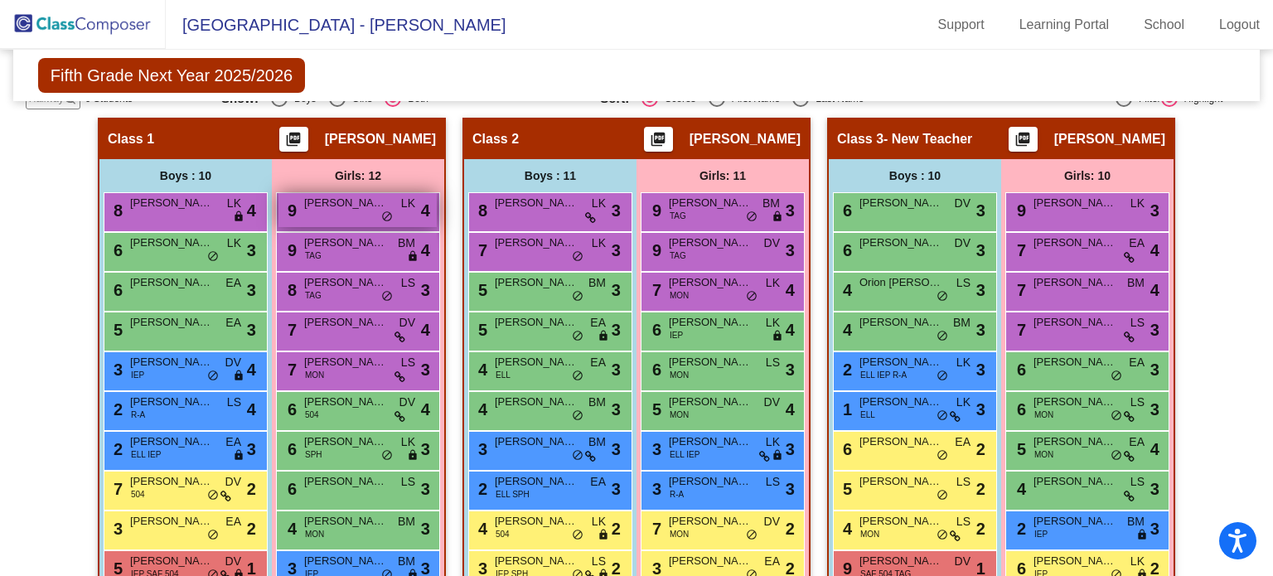
click at [400, 215] on div "9 Sylvia Hamilton LK lock do_not_disturb_alt 4" at bounding box center [358, 210] width 158 height 34
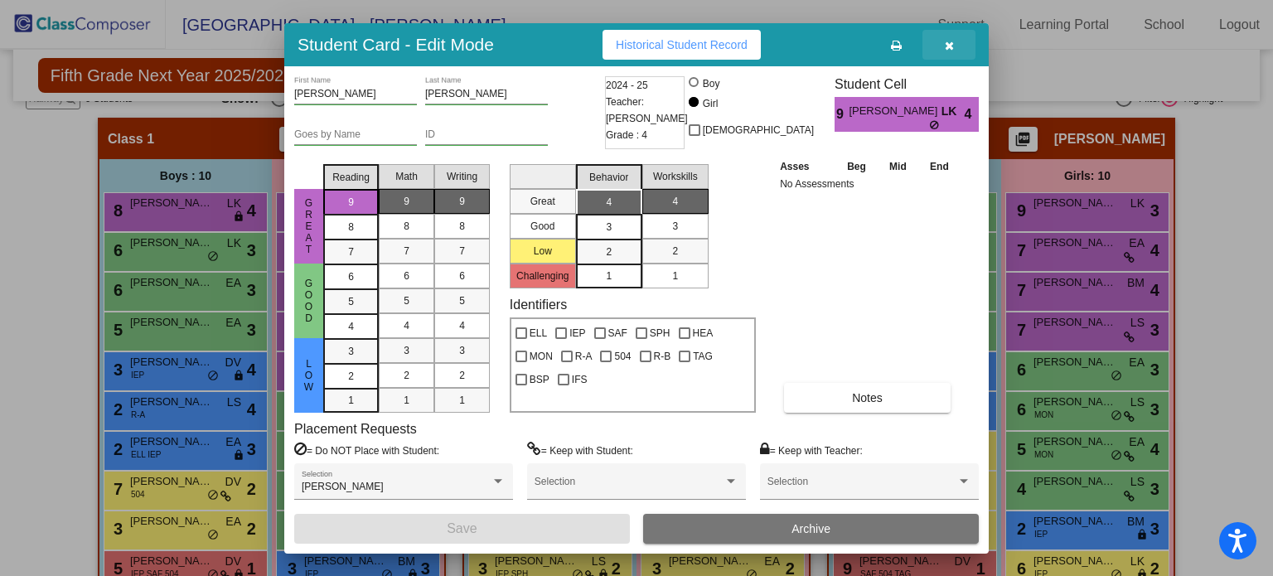
click at [950, 38] on span "button" at bounding box center [949, 44] width 9 height 13
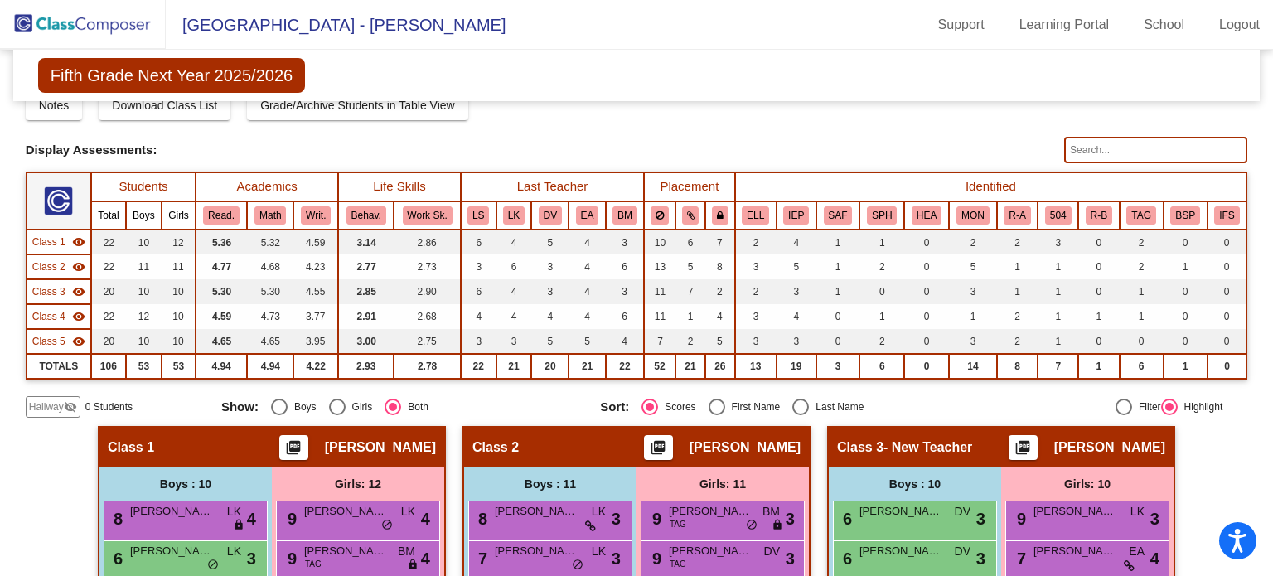
scroll to position [73, 0]
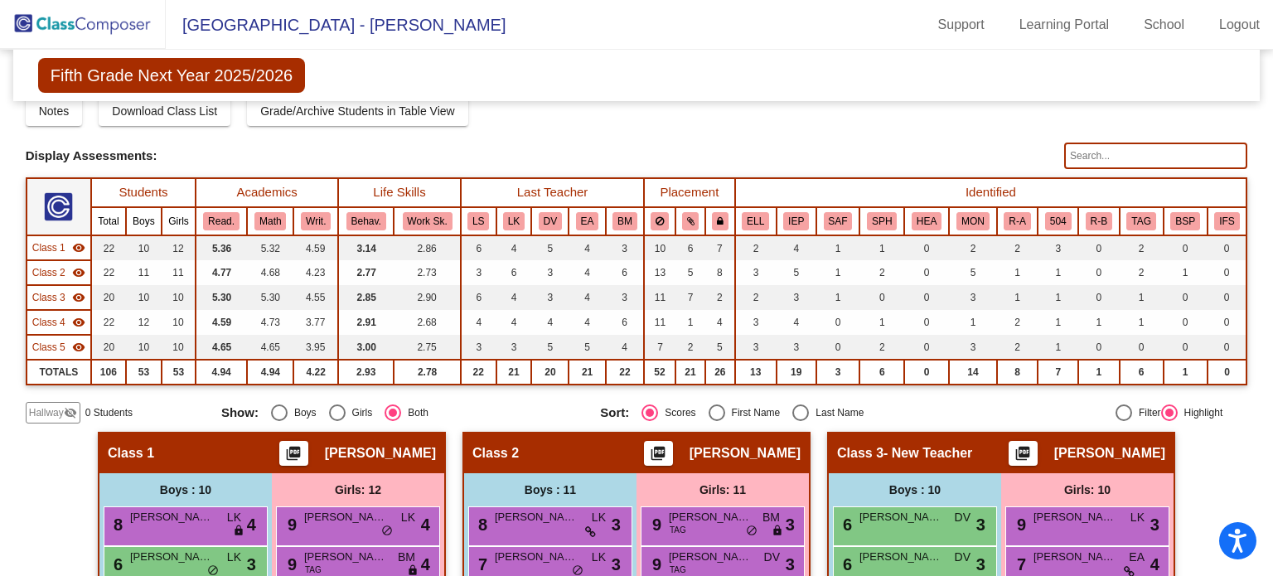
click at [1102, 154] on input "text" at bounding box center [1155, 156] width 183 height 27
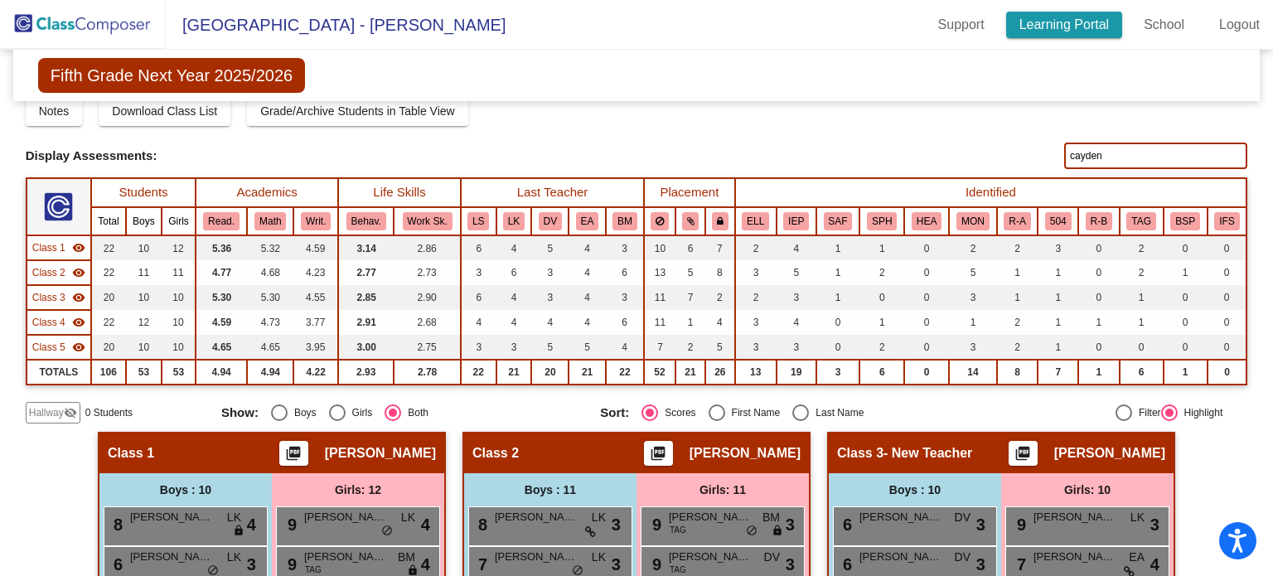
type input "cayden"
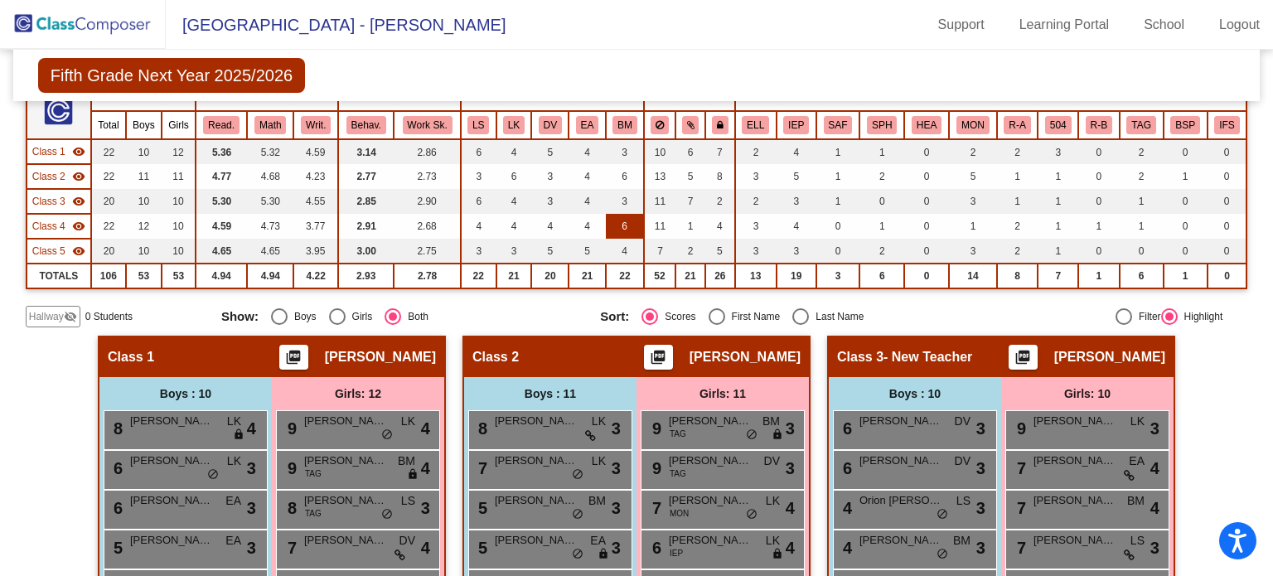
scroll to position [0, 0]
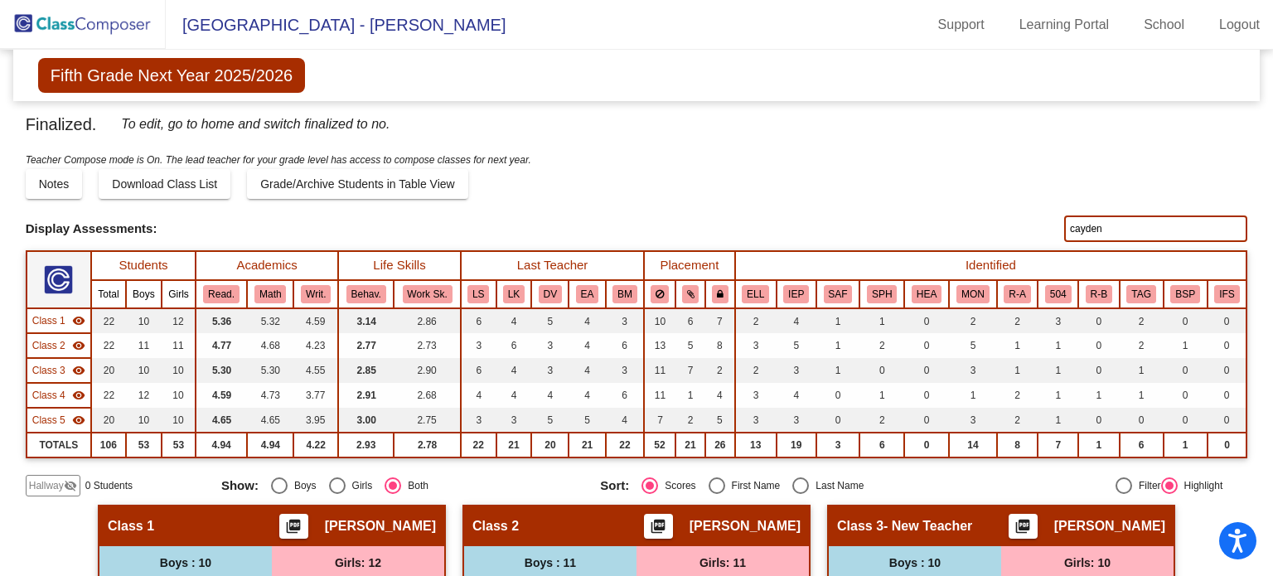
click at [756, 148] on div "Finalized. To edit, go to home and switch finalized to no." at bounding box center [637, 131] width 1223 height 40
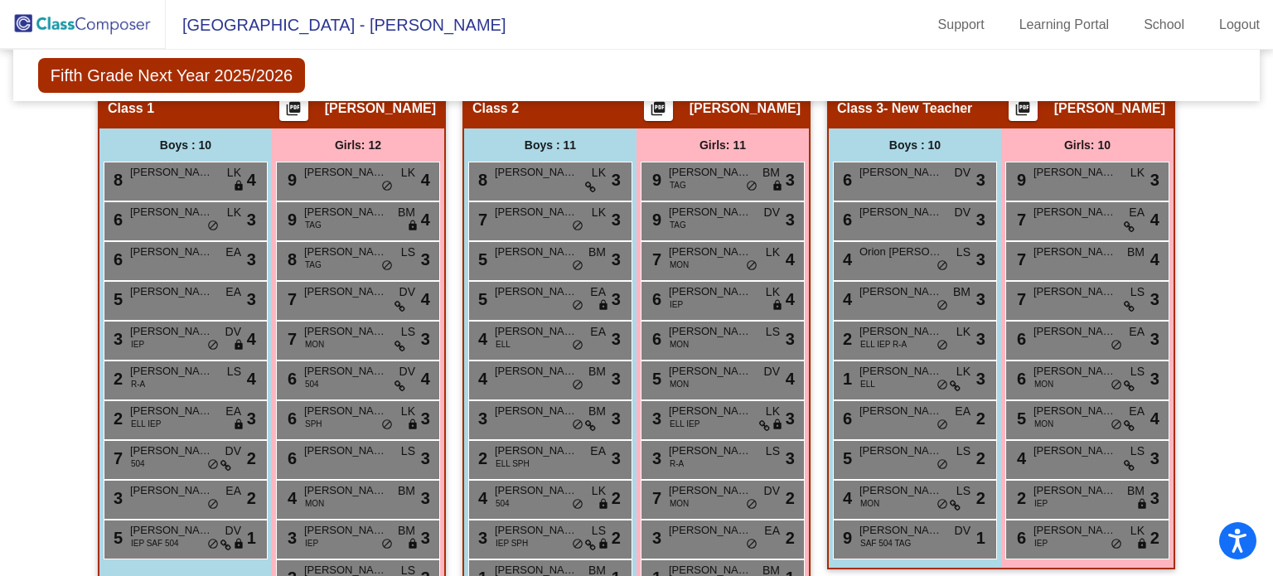
scroll to position [424, 0]
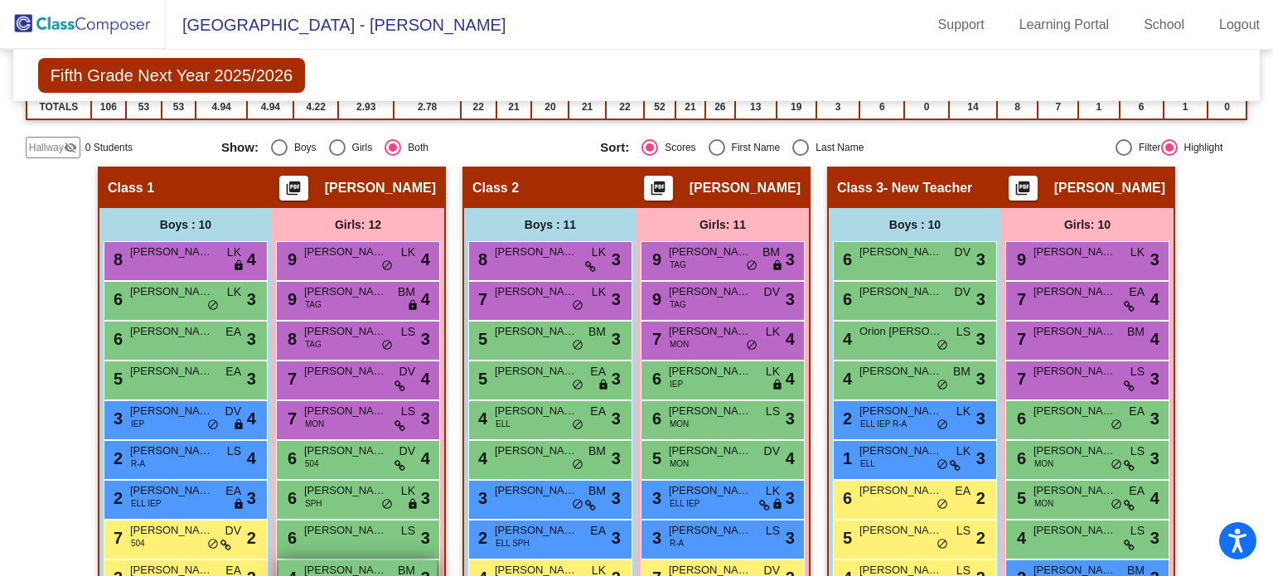
scroll to position [308, 0]
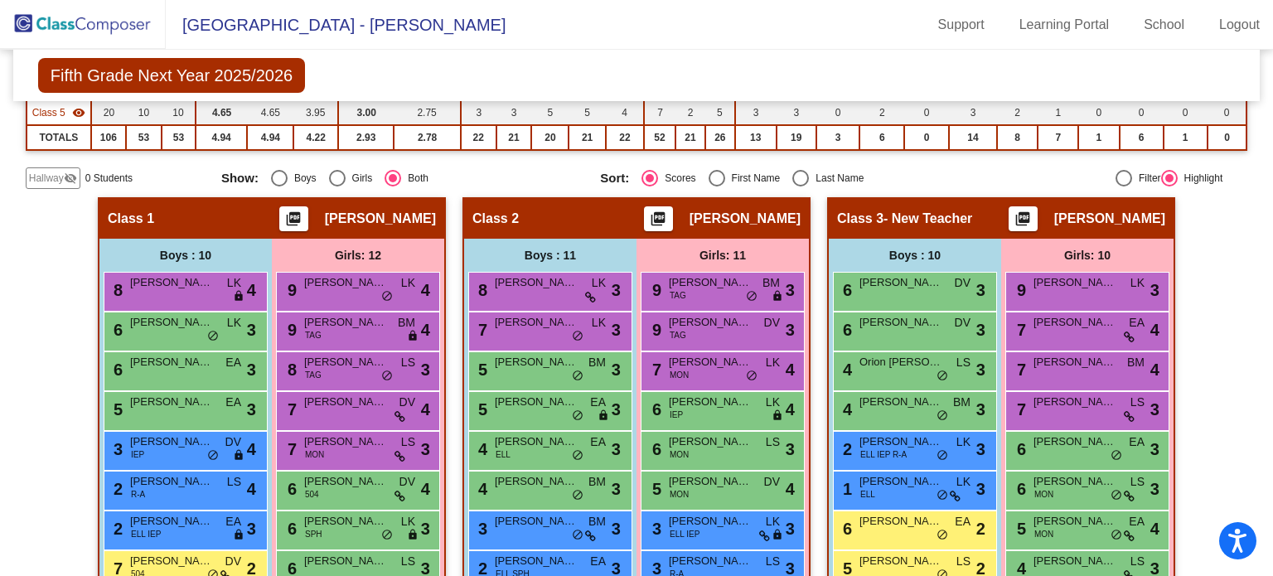
drag, startPoint x: 213, startPoint y: 215, endPoint x: 172, endPoint y: 180, distance: 53.5
drag, startPoint x: 172, startPoint y: 180, endPoint x: 31, endPoint y: 301, distance: 186.4
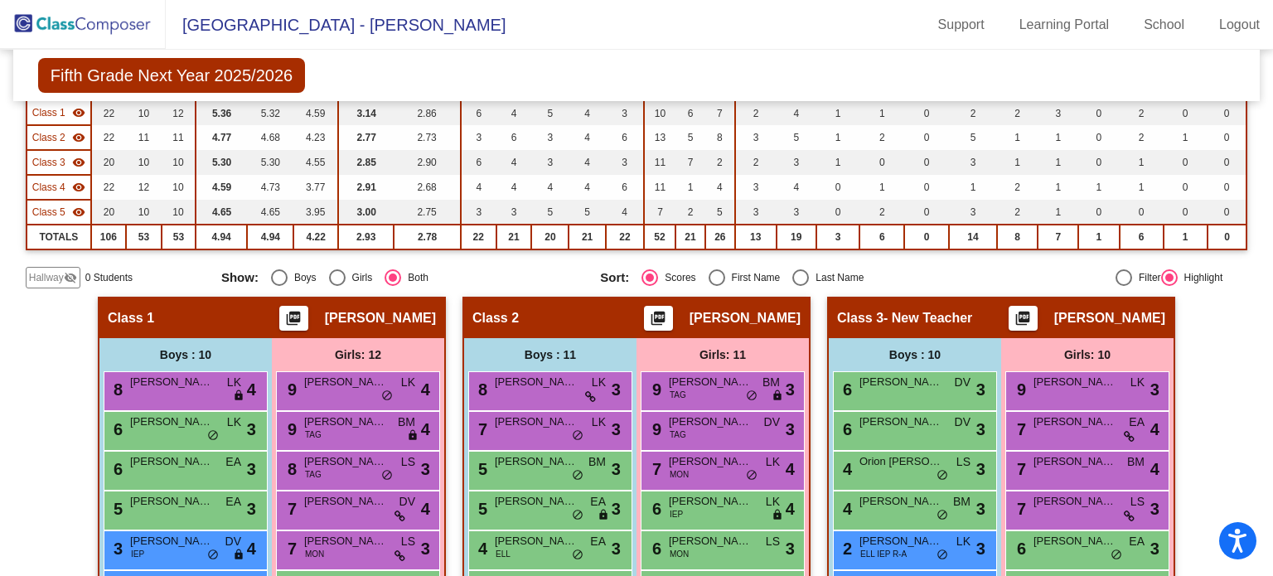
scroll to position [0, 0]
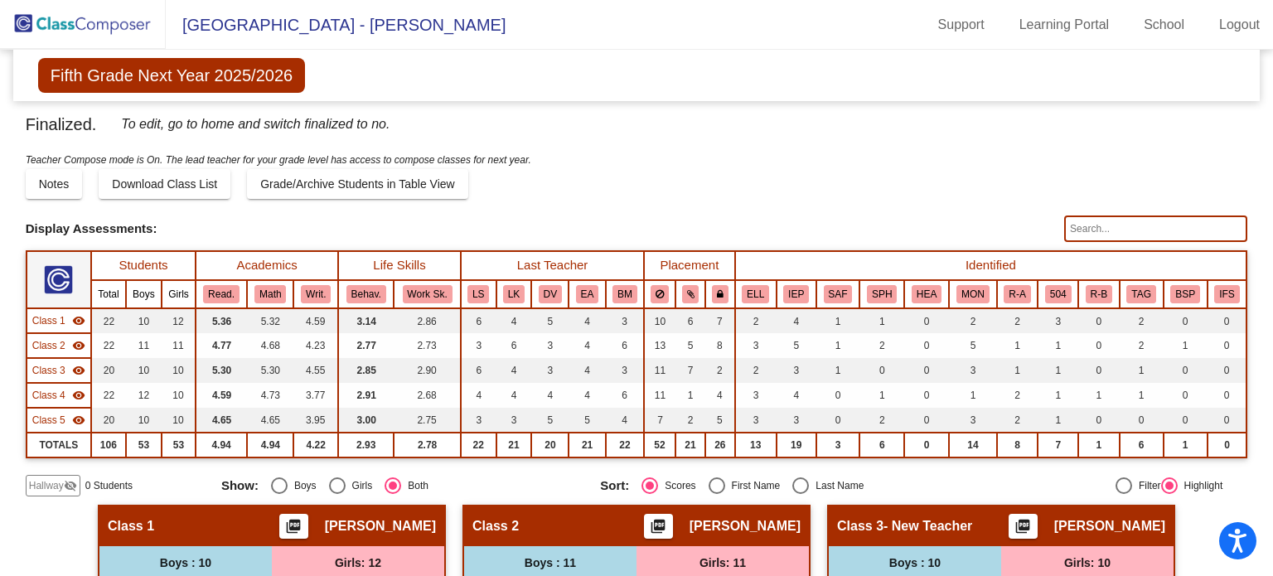
click at [75, 318] on mat-icon "visibility" at bounding box center [78, 320] width 13 height 13
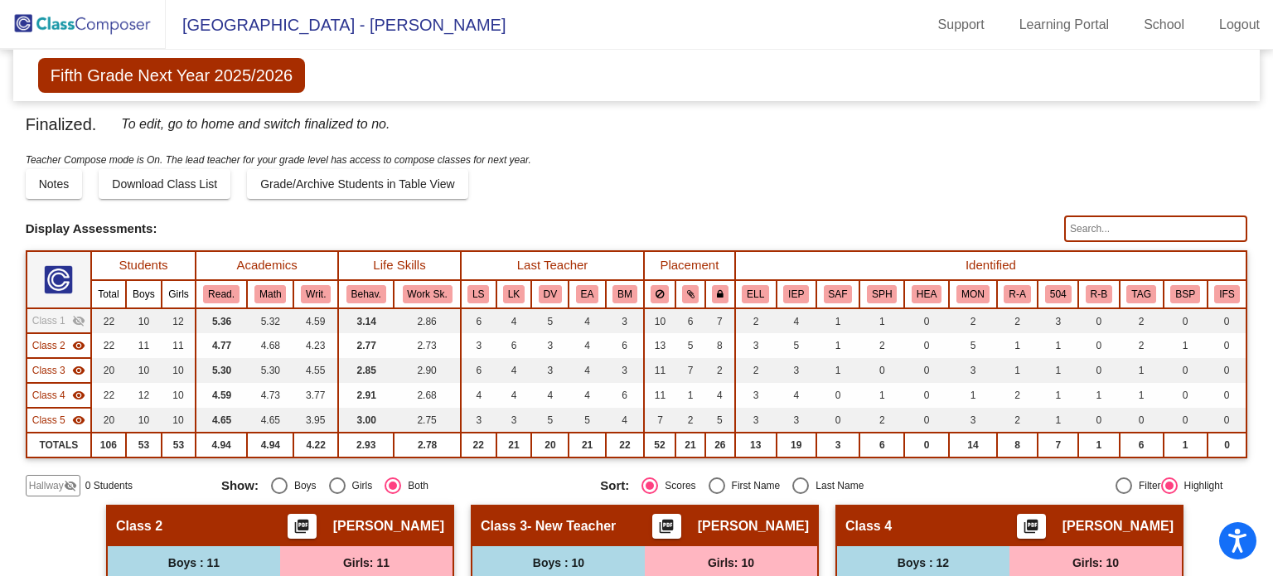
drag, startPoint x: 74, startPoint y: 317, endPoint x: 56, endPoint y: 317, distance: 17.4
click at [56, 317] on span "Class 1" at bounding box center [48, 320] width 33 height 15
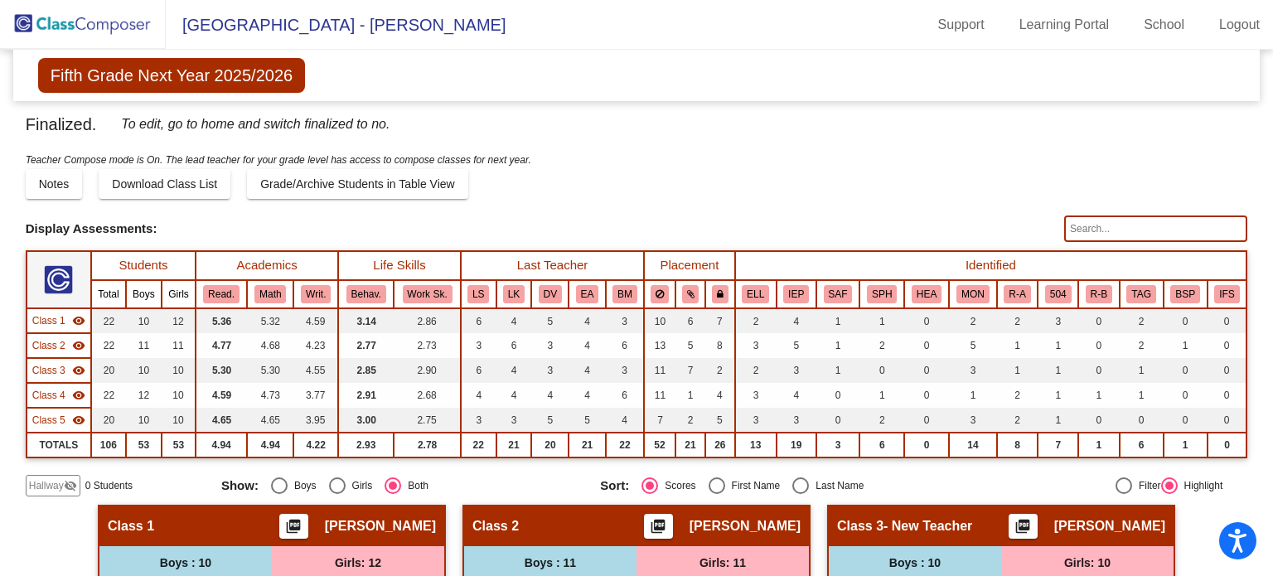
click at [56, 317] on span "Class 1" at bounding box center [48, 320] width 33 height 15
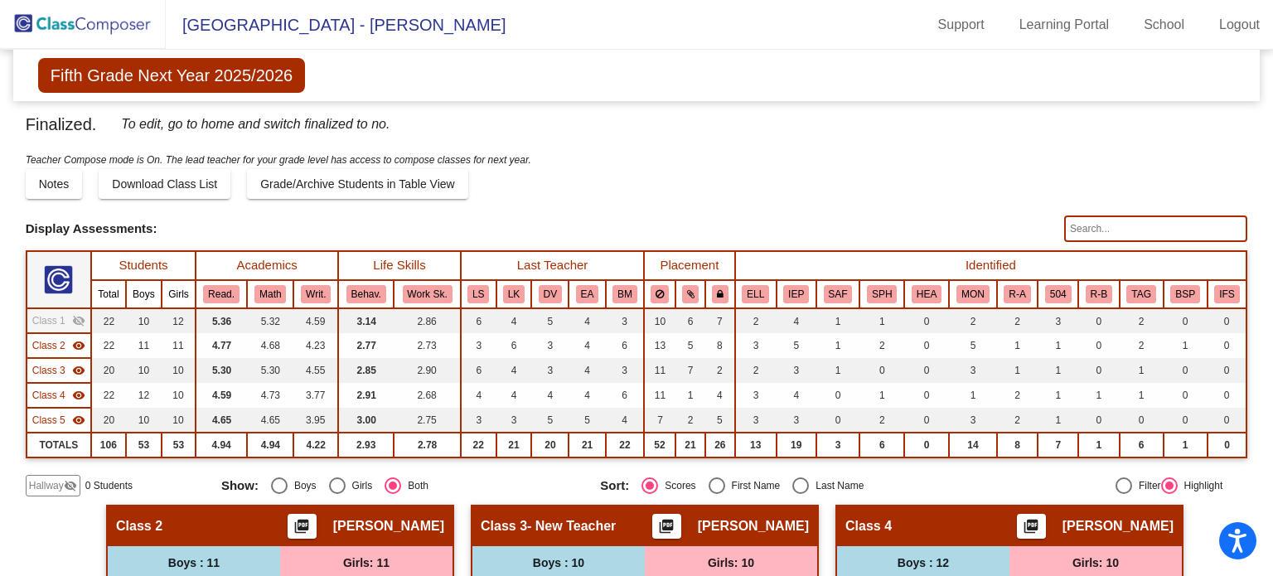
click at [56, 317] on span "Class 1" at bounding box center [48, 320] width 33 height 15
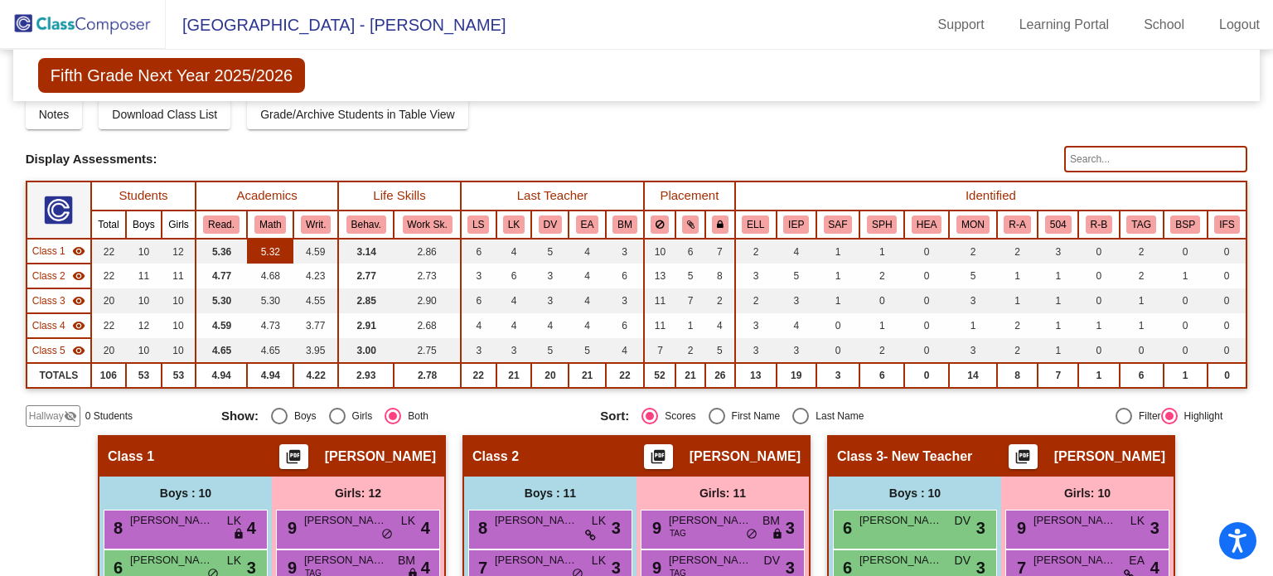
scroll to position [70, 0]
click at [303, 452] on mat-icon "picture_as_pdf" at bounding box center [293, 459] width 20 height 23
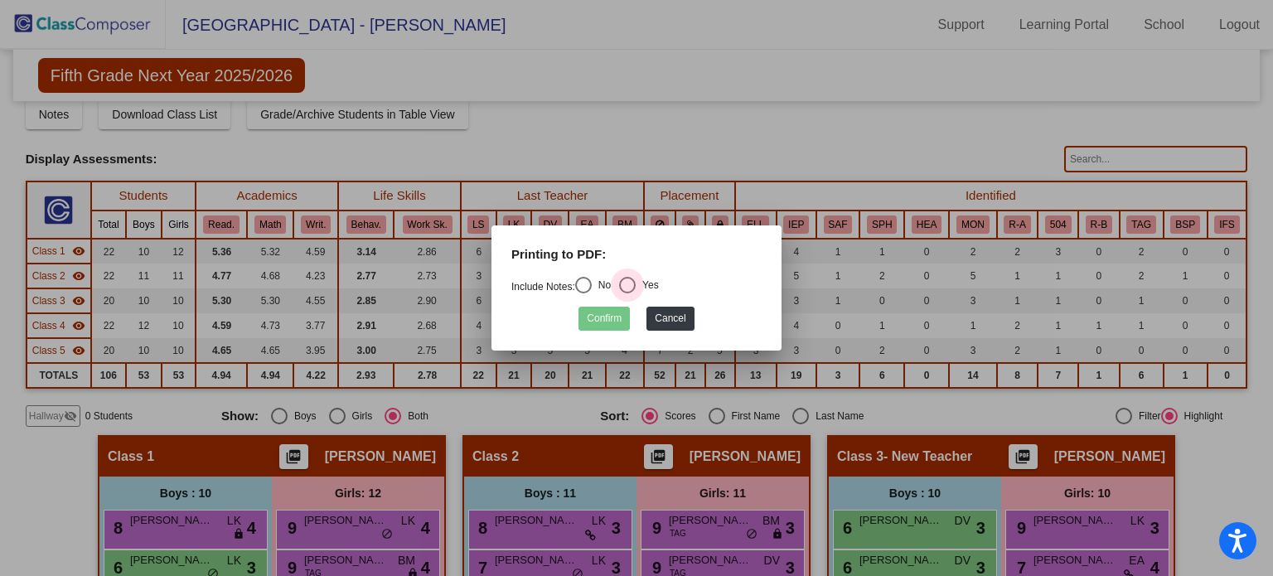
click at [636, 283] on div "Select an option" at bounding box center [627, 285] width 17 height 17
click at [627, 293] on input "Yes" at bounding box center [627, 293] width 1 height 1
radio input "true"
click at [609, 320] on button "Confirm" at bounding box center [604, 319] width 51 height 24
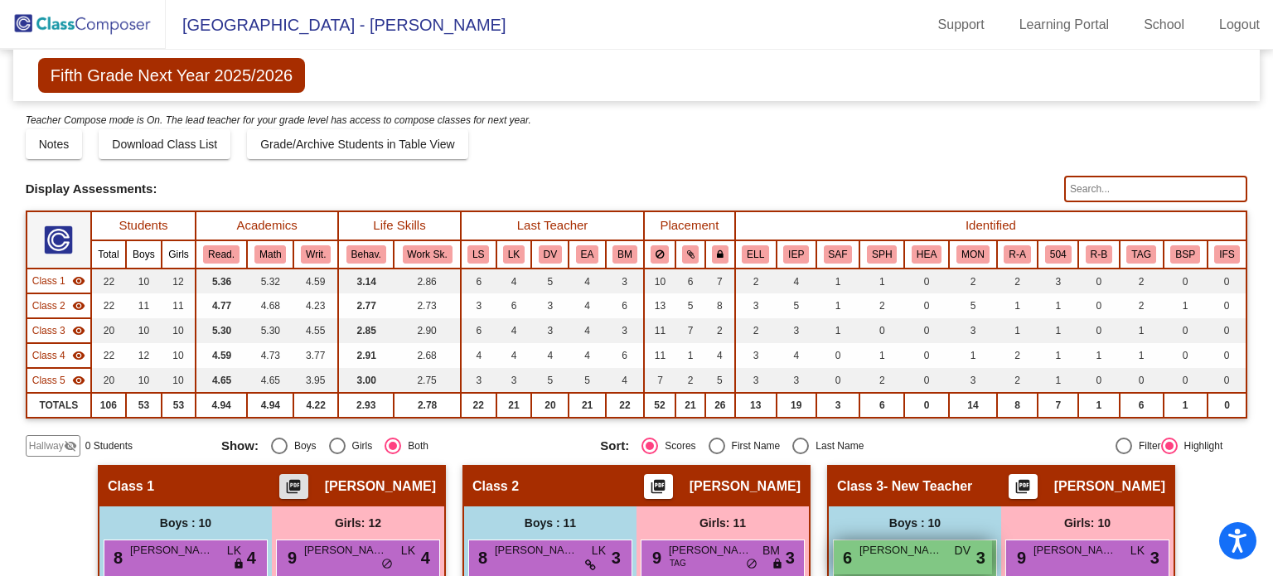
scroll to position [0, 0]
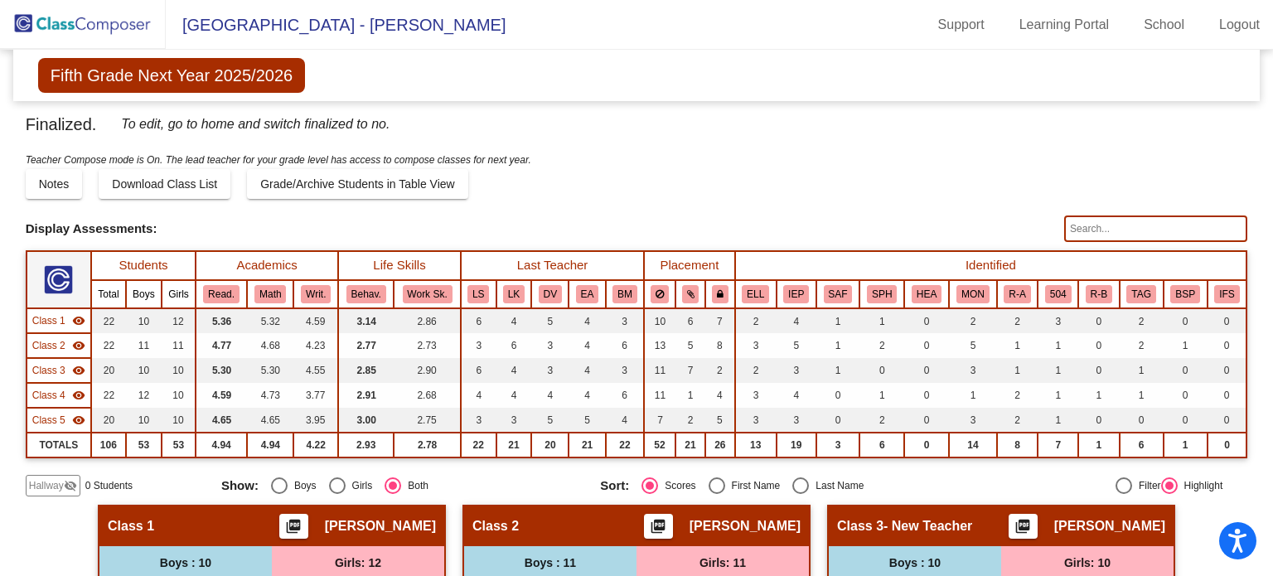
click at [1134, 227] on input "text" at bounding box center [1155, 229] width 183 height 27
drag, startPoint x: 1134, startPoint y: 225, endPoint x: 1054, endPoint y: 228, distance: 79.6
click at [1054, 228] on div "Display Scores for Years: [DATE] - [DATE] [DATE] - [DATE] Display Assessments: …" at bounding box center [637, 229] width 1223 height 27
click at [1092, 225] on input "[PERSON_NAME]" at bounding box center [1155, 229] width 183 height 27
type input "m"
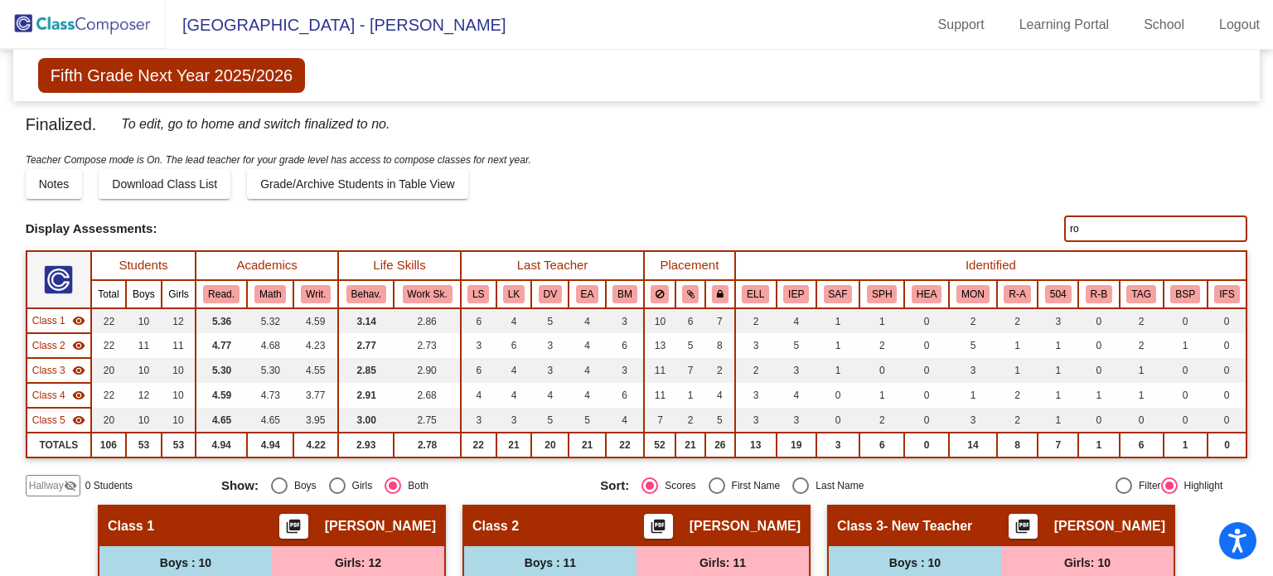
type input "r"
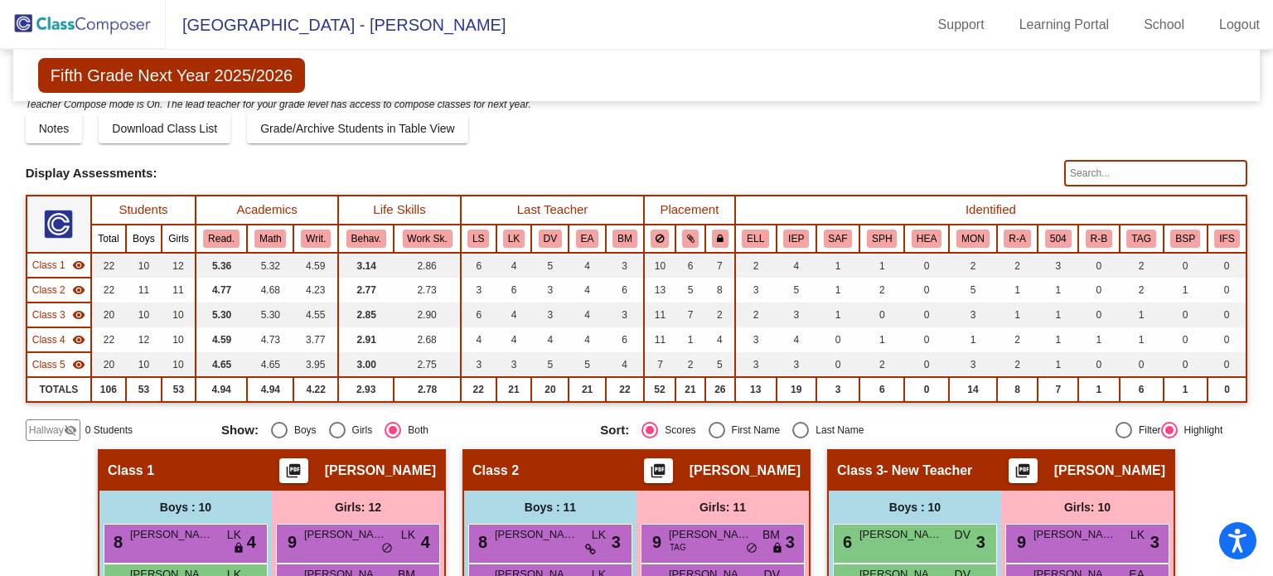
scroll to position [53, 0]
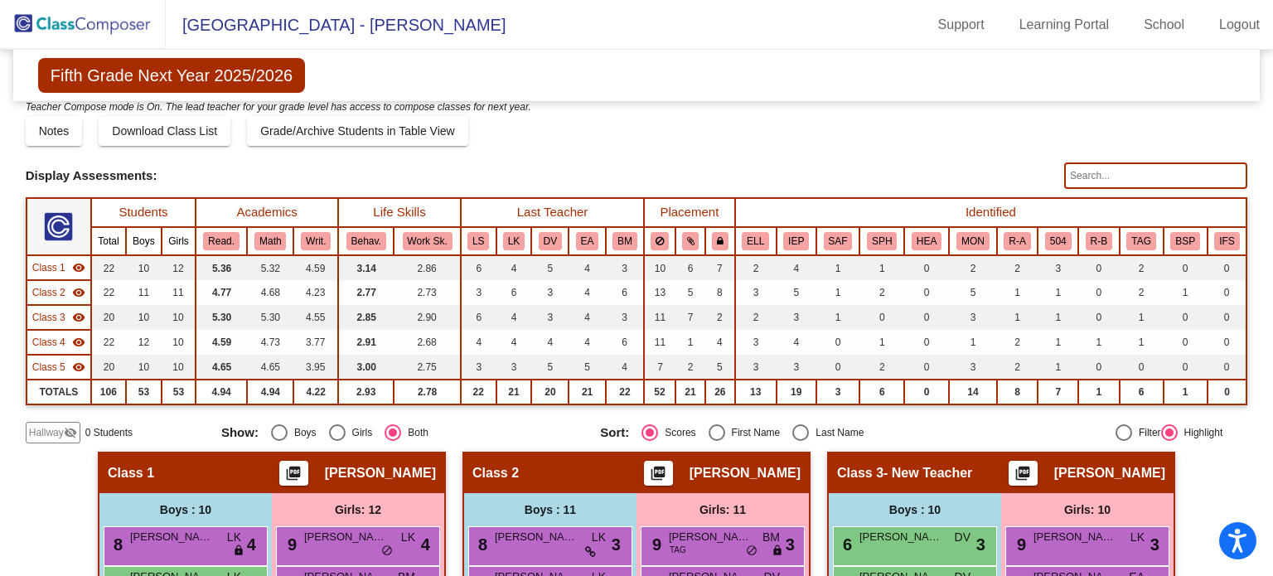
click at [1087, 180] on input "text" at bounding box center [1155, 175] width 183 height 27
click at [1156, 175] on input "text" at bounding box center [1155, 175] width 183 height 27
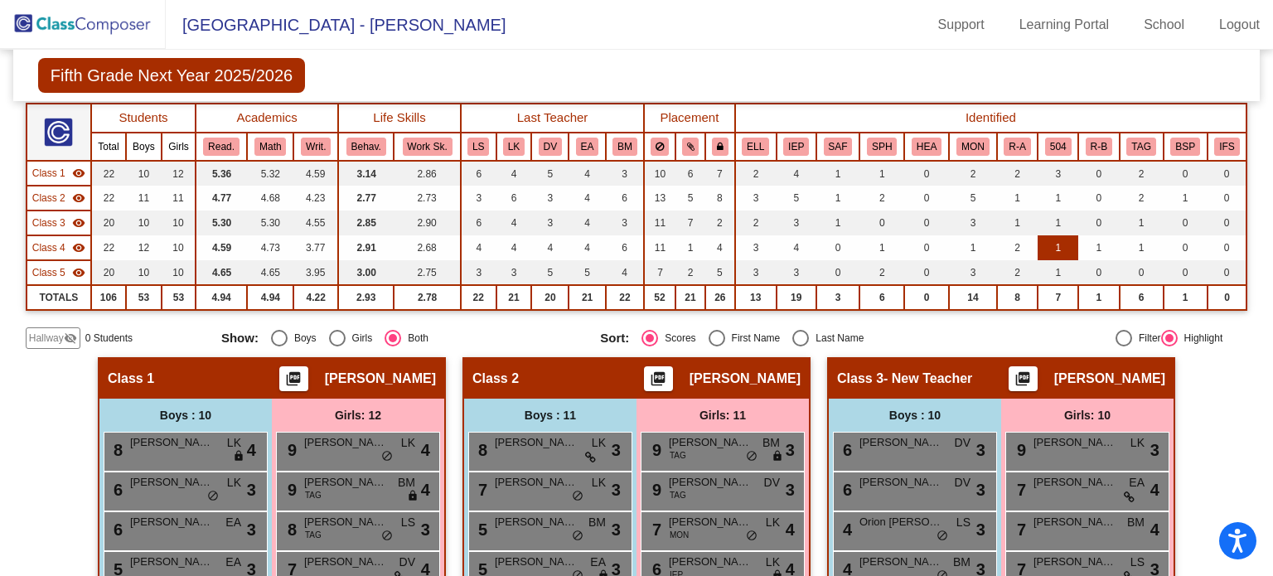
scroll to position [0, 0]
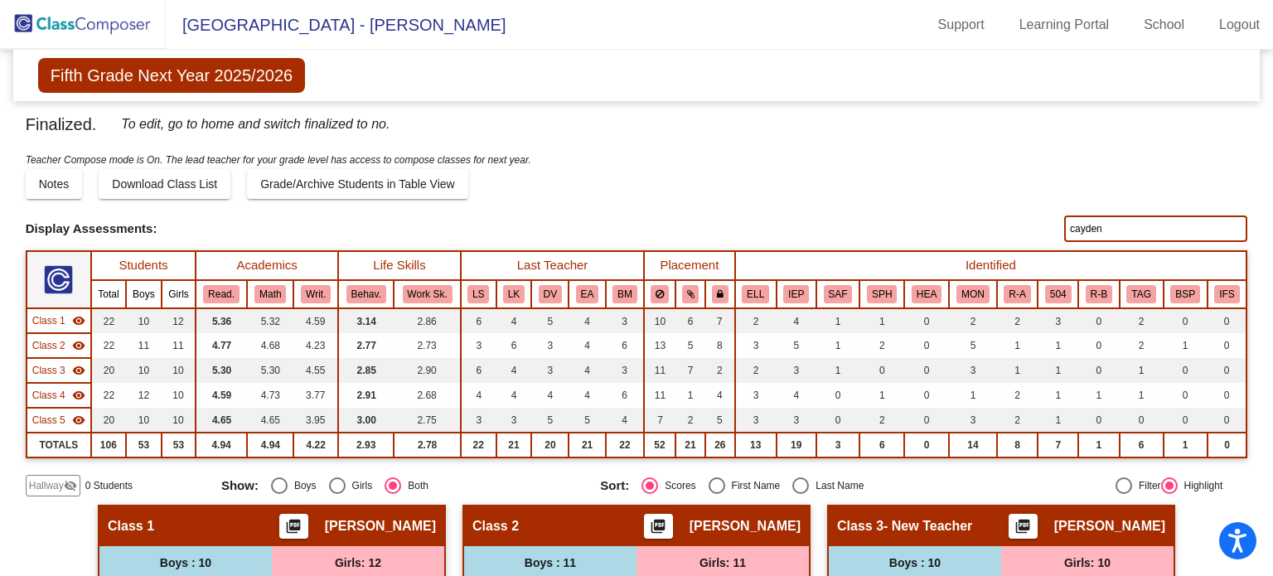
click at [1108, 230] on input "cayden" at bounding box center [1155, 229] width 183 height 27
type input "c"
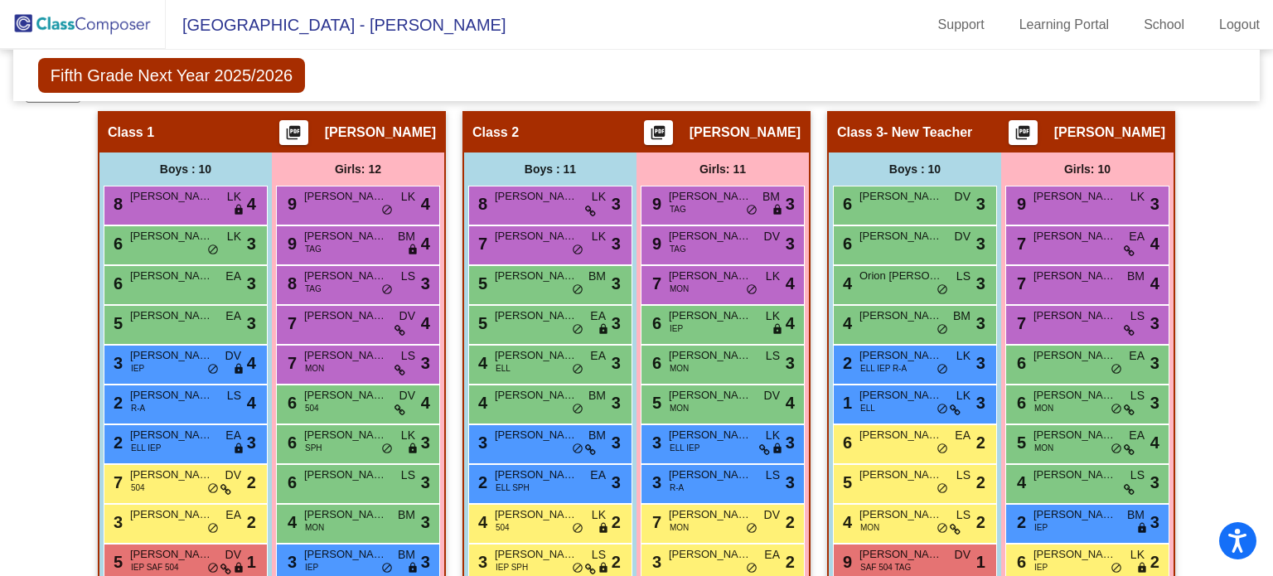
scroll to position [511, 0]
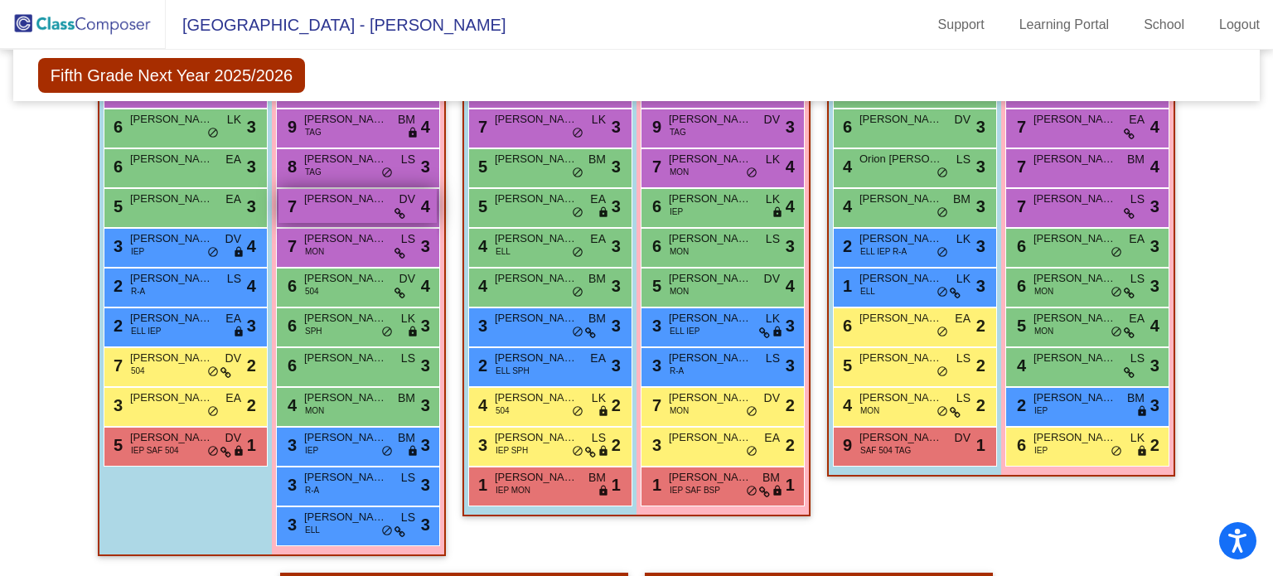
click at [405, 208] on div "7 [PERSON_NAME] DV lock do_not_disturb_alt 4" at bounding box center [358, 206] width 158 height 34
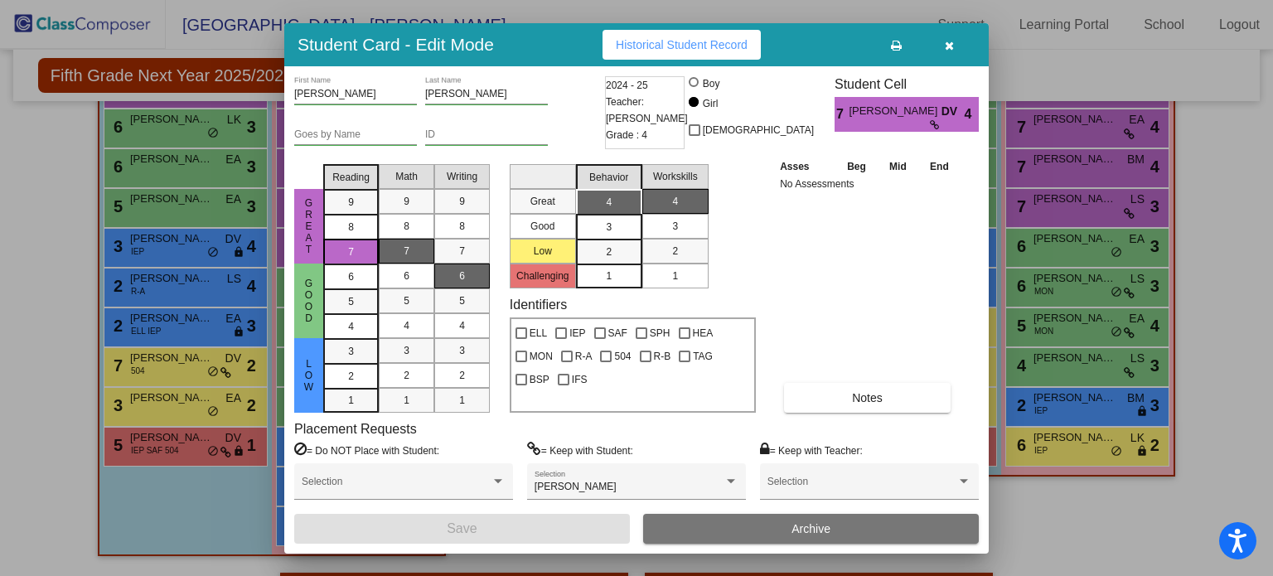
click at [952, 40] on icon "button" at bounding box center [949, 46] width 9 height 12
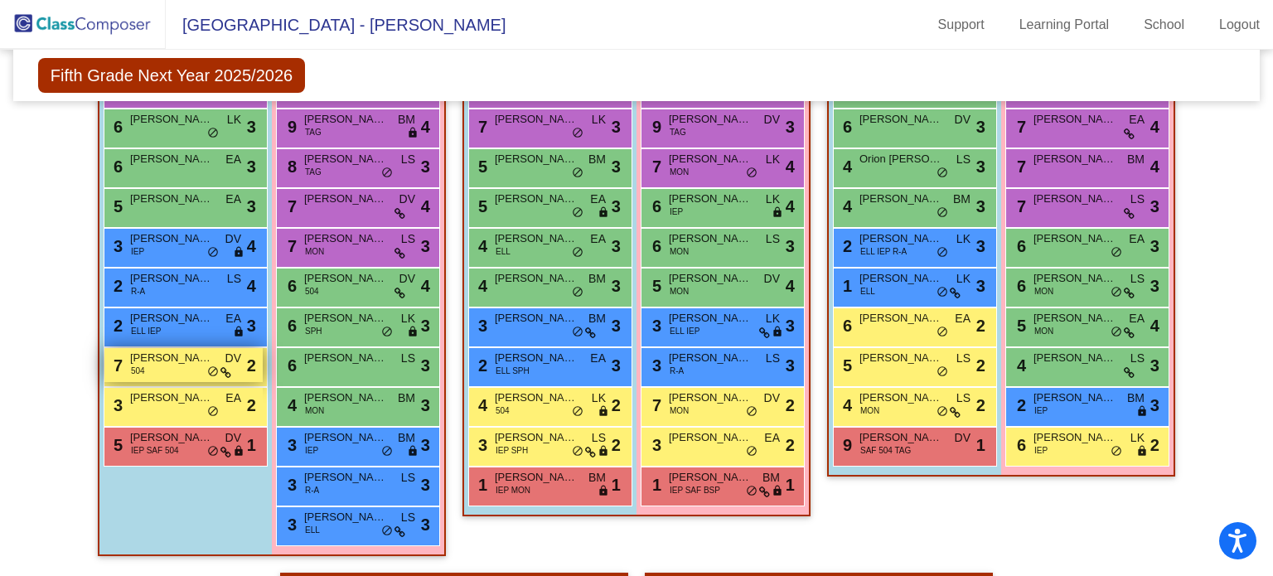
click at [234, 361] on span "DV" at bounding box center [233, 358] width 16 height 17
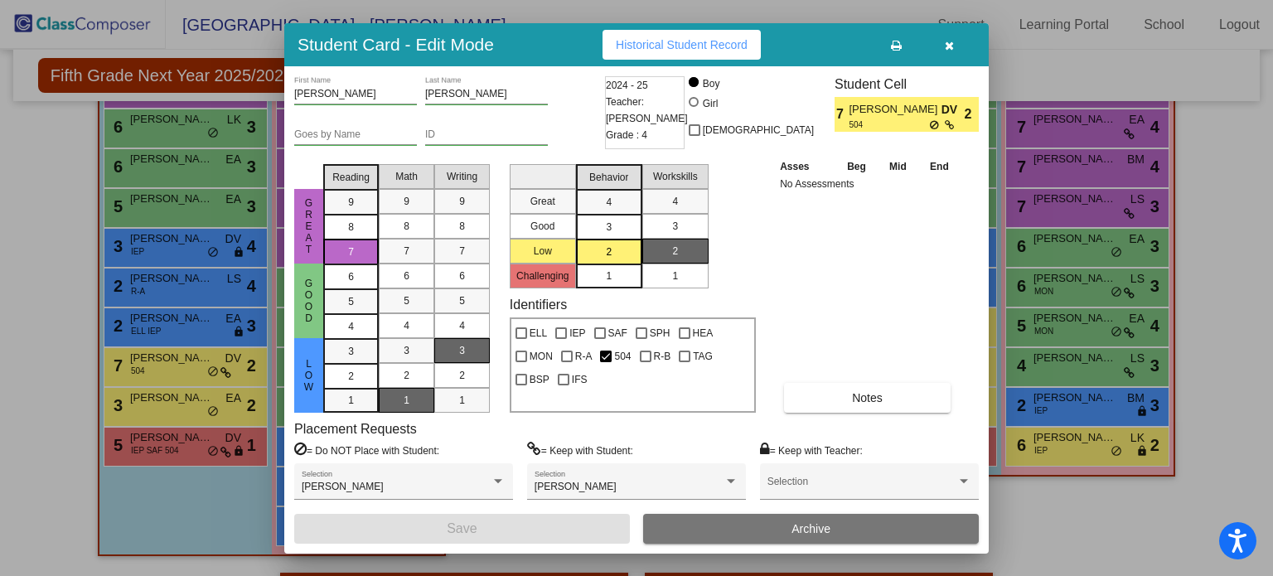
click at [952, 46] on icon "button" at bounding box center [949, 46] width 9 height 12
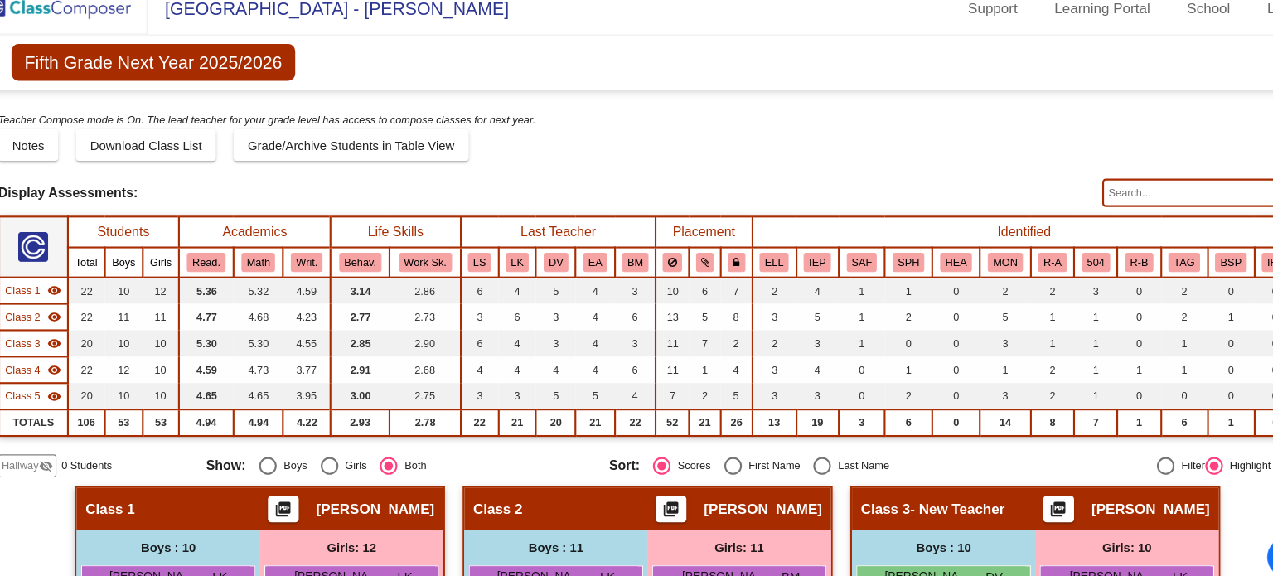
scroll to position [15, 0]
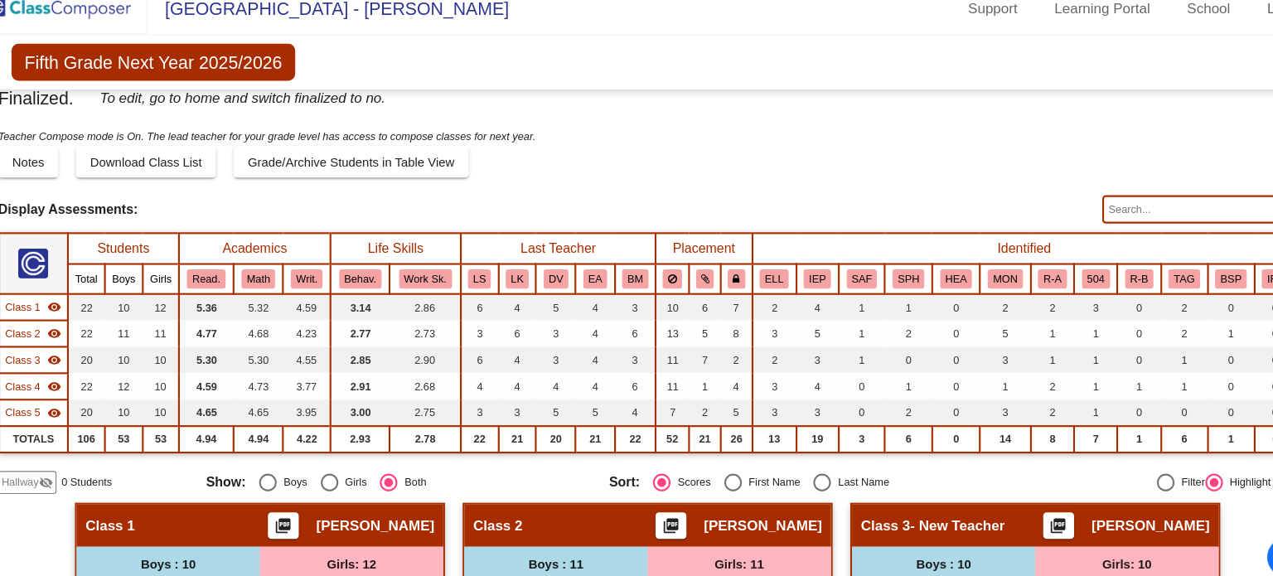
click at [1129, 211] on input "text" at bounding box center [1155, 214] width 183 height 27
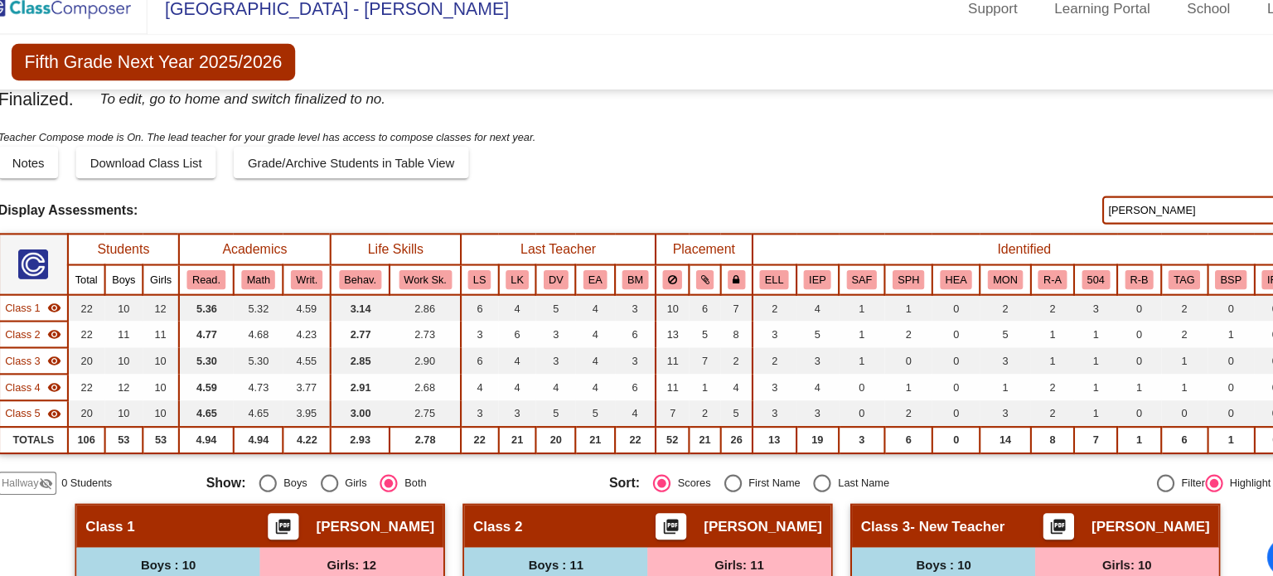
scroll to position [0, 0]
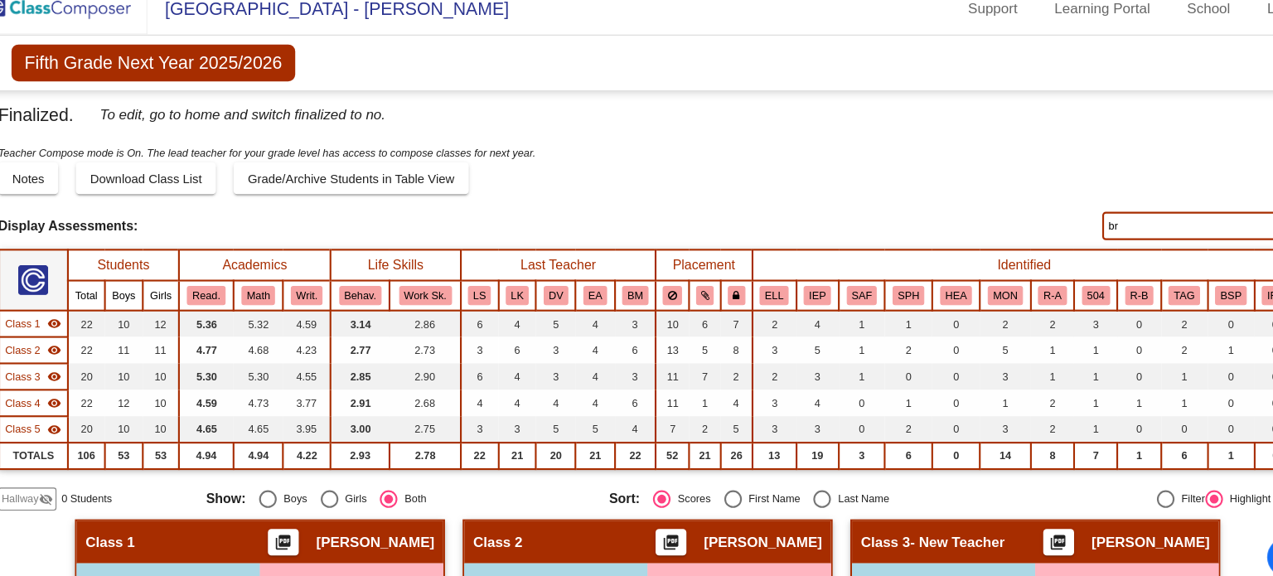
type input "b"
click at [1103, 225] on input "willow" at bounding box center [1155, 229] width 183 height 27
type input "w"
click at [942, 162] on div "Teacher Compose mode is On. The lead teacher for your grade level has access to…" at bounding box center [637, 160] width 1223 height 18
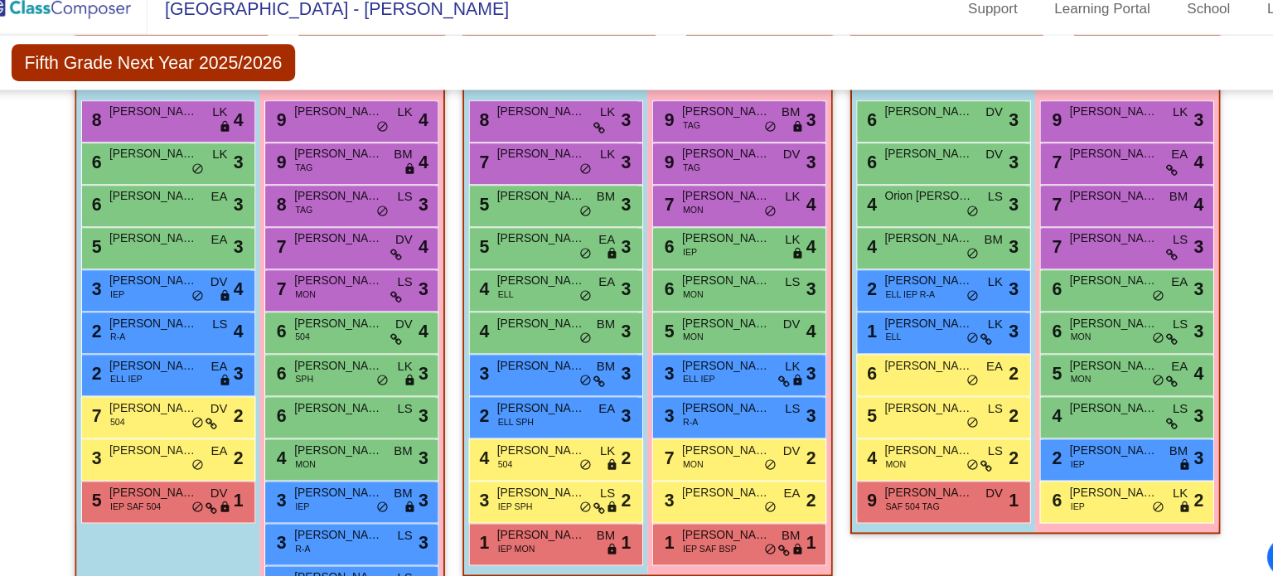
scroll to position [491, 0]
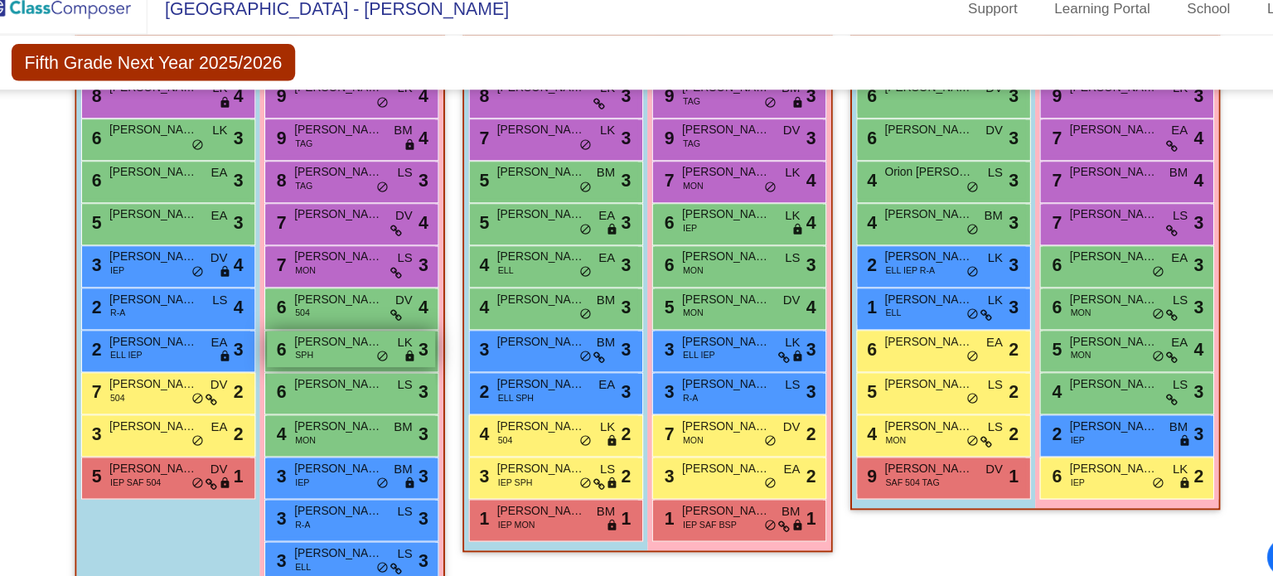
click at [382, 346] on span "do_not_disturb_alt" at bounding box center [387, 352] width 12 height 13
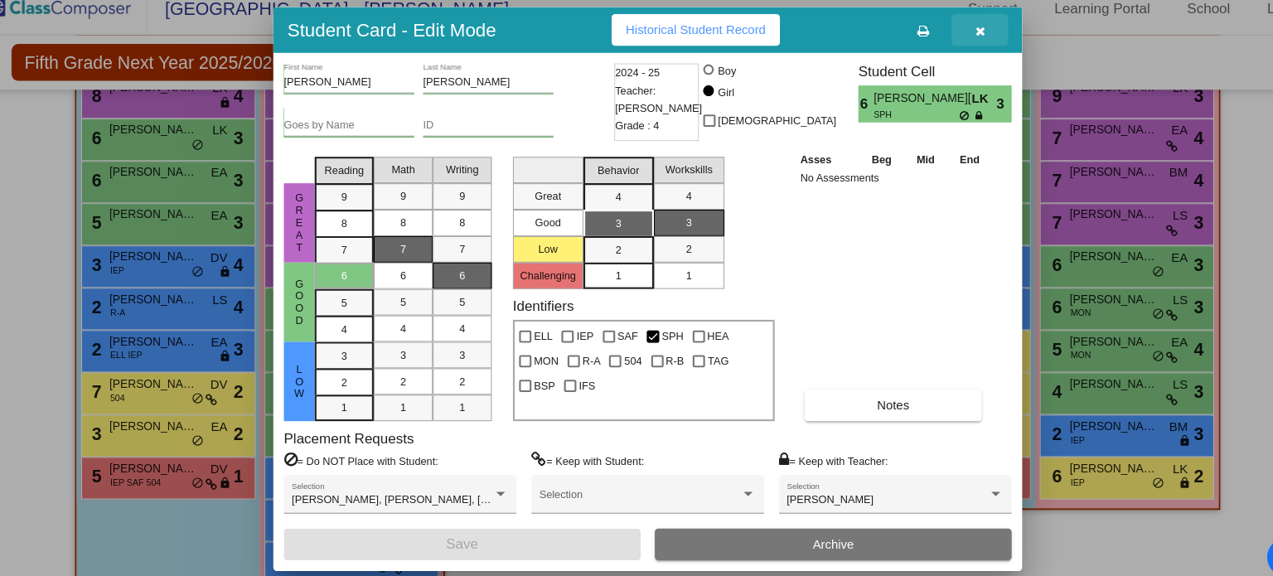
click at [952, 46] on icon "button" at bounding box center [949, 46] width 9 height 12
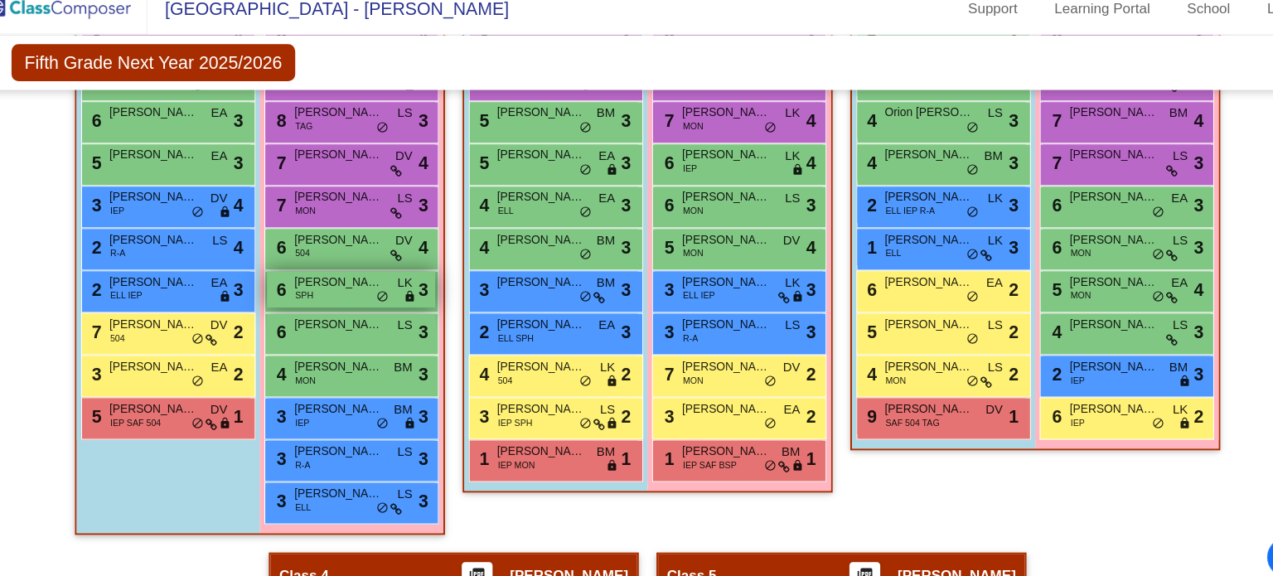
scroll to position [497, 0]
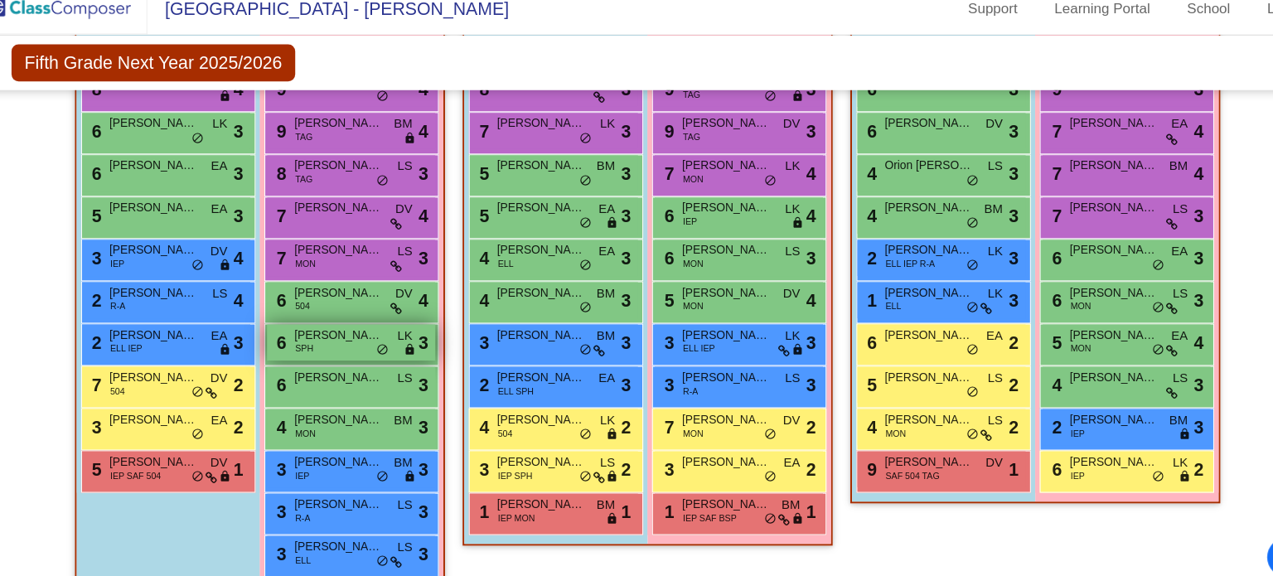
click at [382, 339] on span "do_not_disturb_alt" at bounding box center [387, 345] width 12 height 13
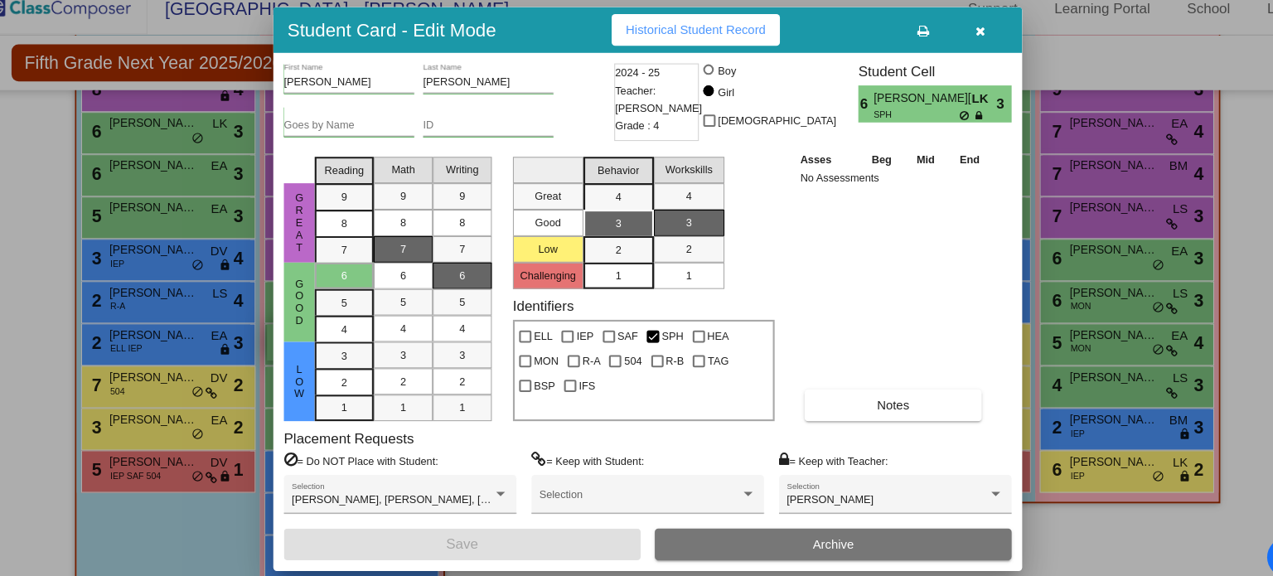
scroll to position [0, 0]
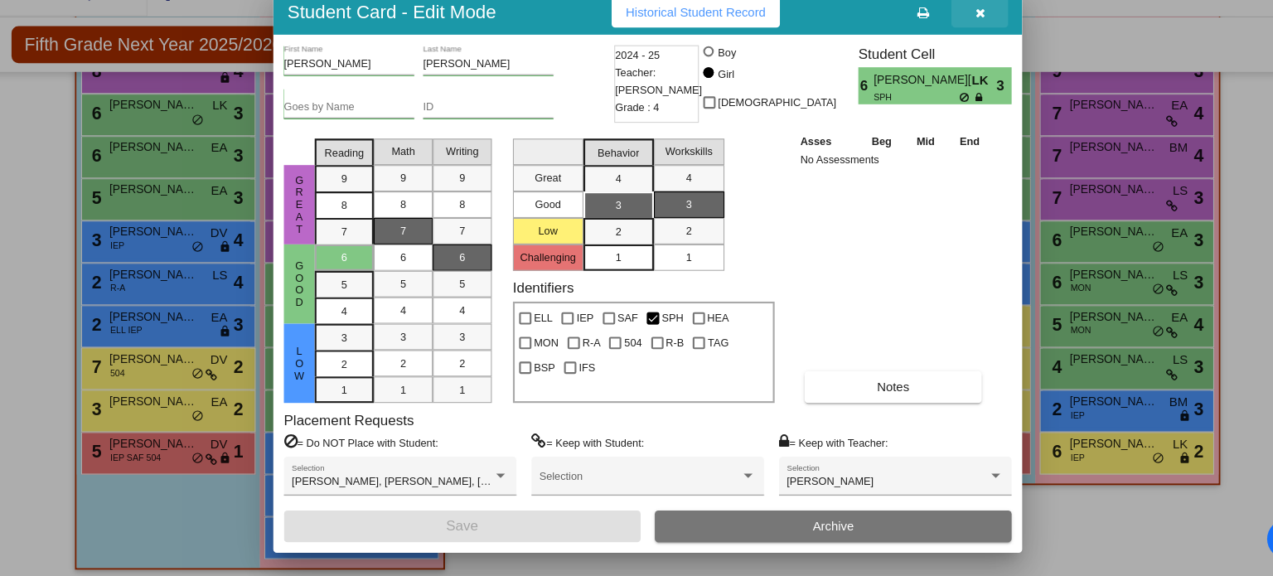
click at [952, 40] on icon "button" at bounding box center [949, 46] width 9 height 12
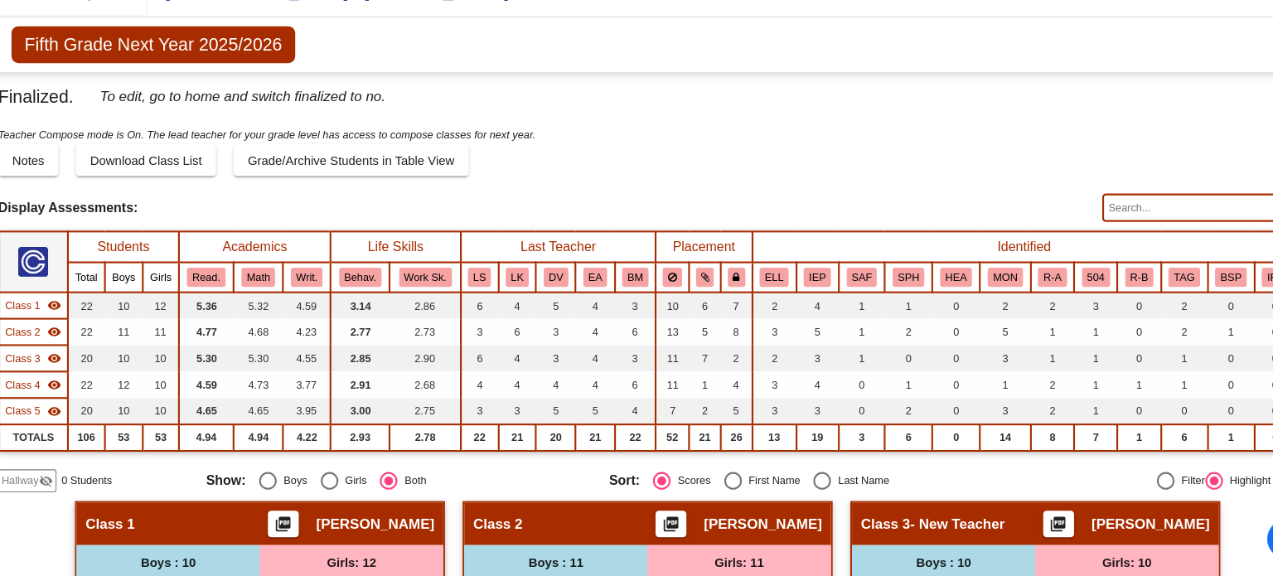
click at [1102, 230] on input "text" at bounding box center [1155, 229] width 183 height 27
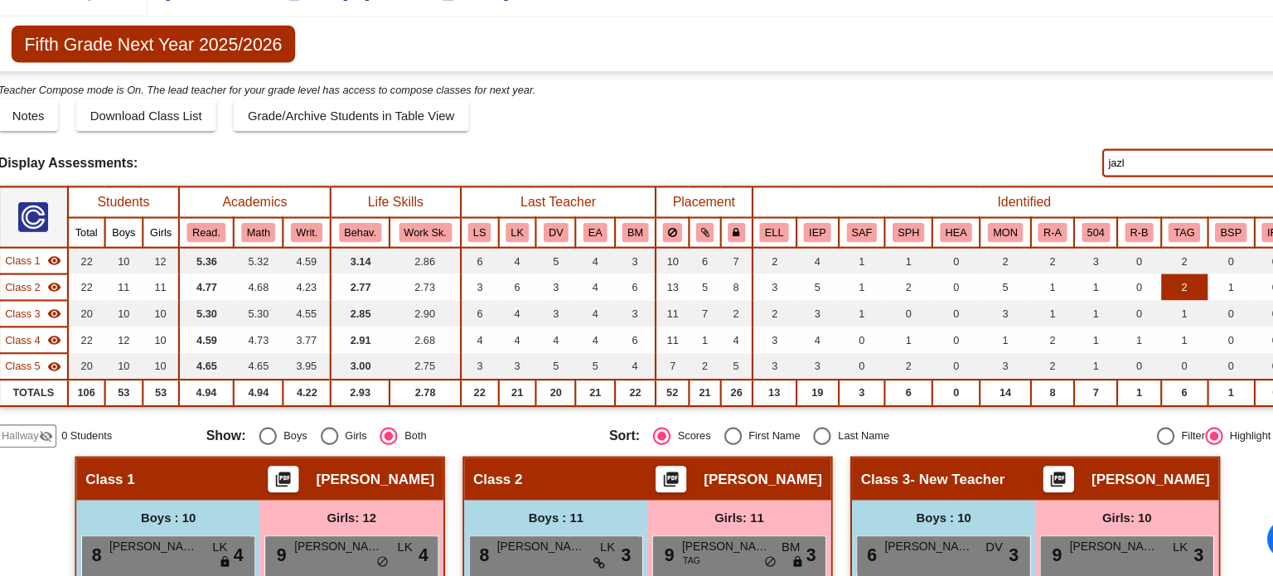
scroll to position [30, 0]
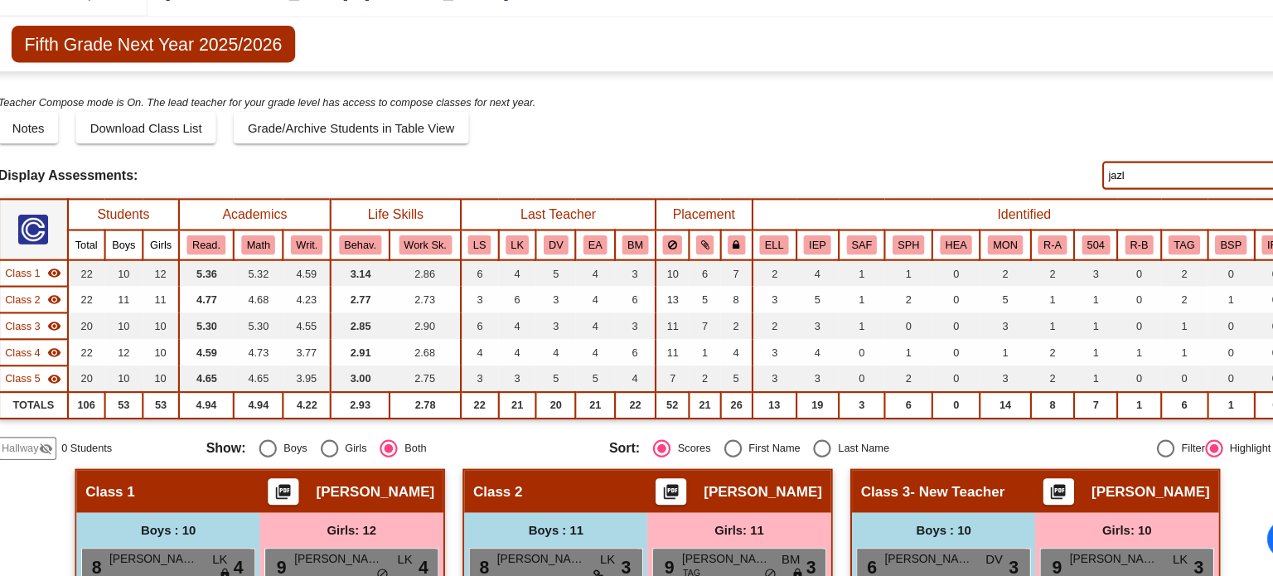
click at [1106, 194] on input "jazl" at bounding box center [1155, 199] width 183 height 27
type input "j"
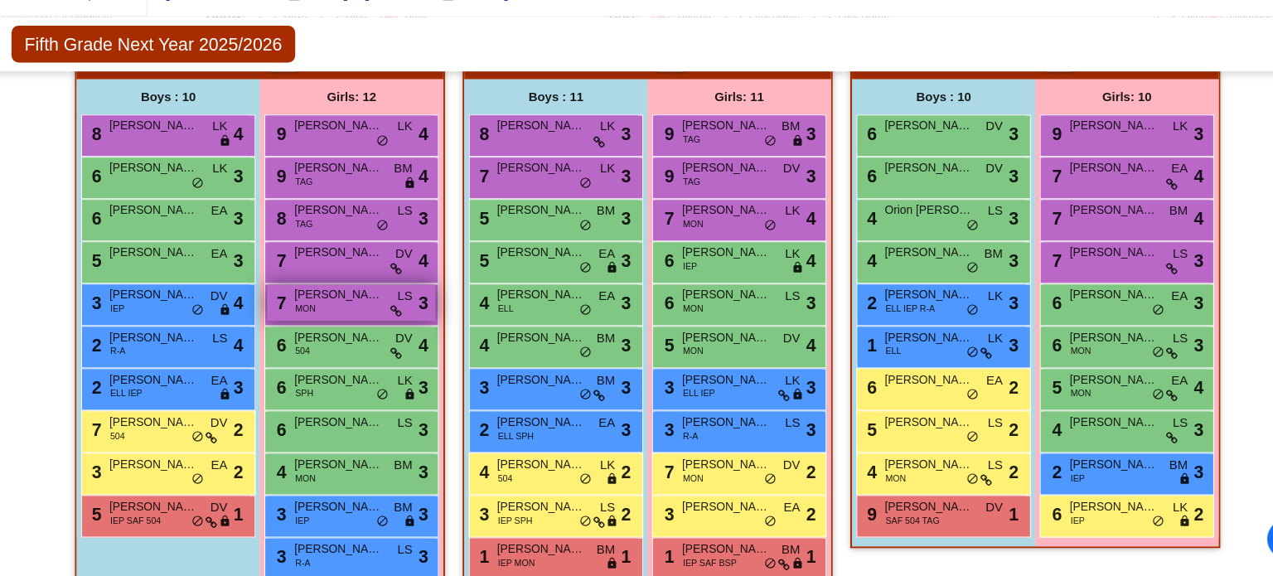
scroll to position [436, 0]
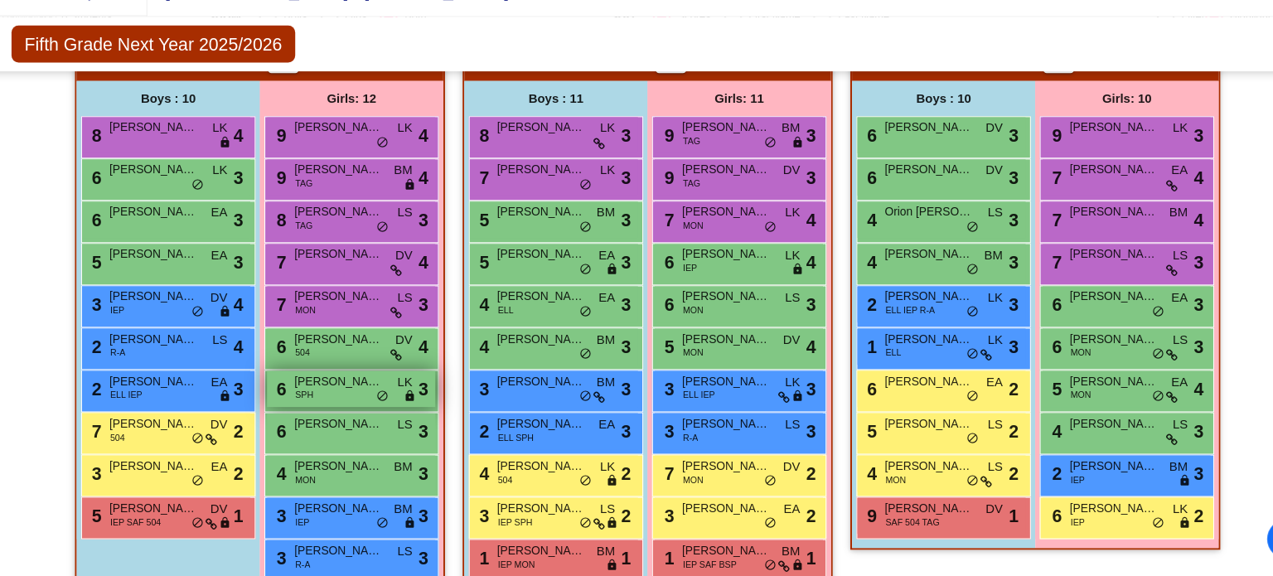
click at [381, 400] on span "do_not_disturb_alt" at bounding box center [387, 406] width 12 height 13
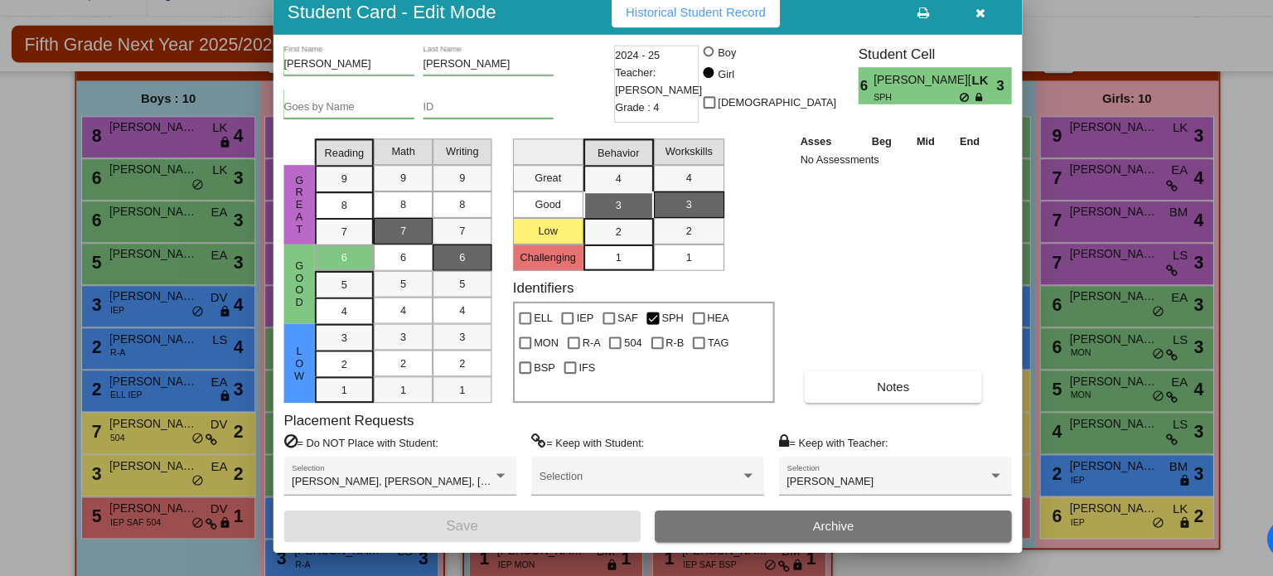
click at [954, 41] on button "button" at bounding box center [949, 45] width 53 height 30
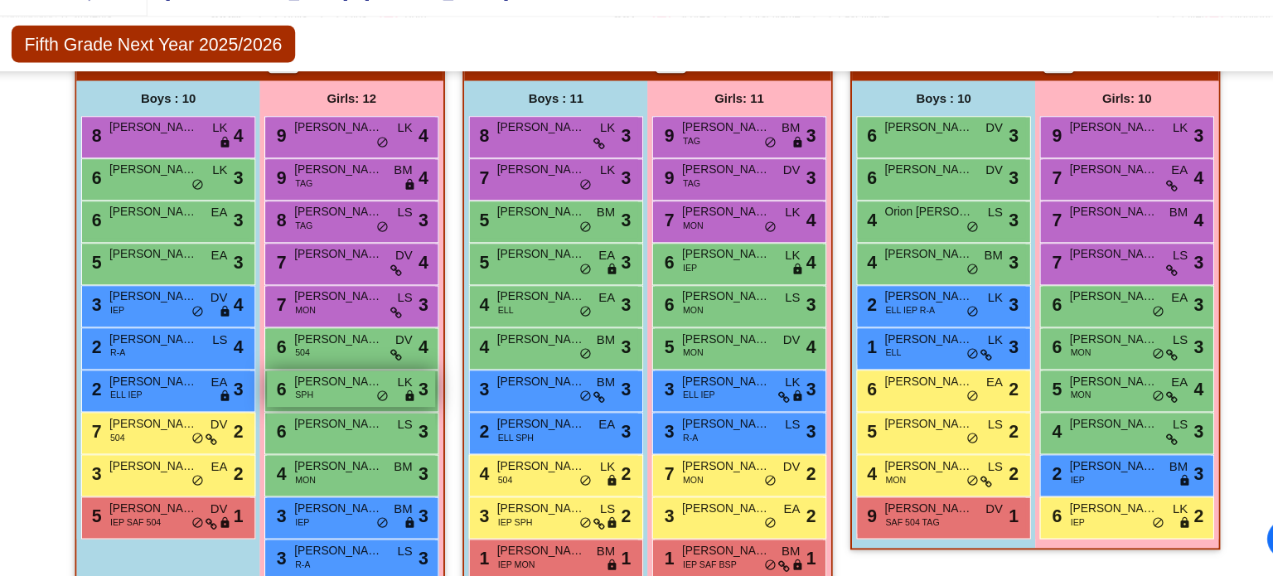
click at [381, 403] on span "do_not_disturb_alt" at bounding box center [387, 406] width 12 height 13
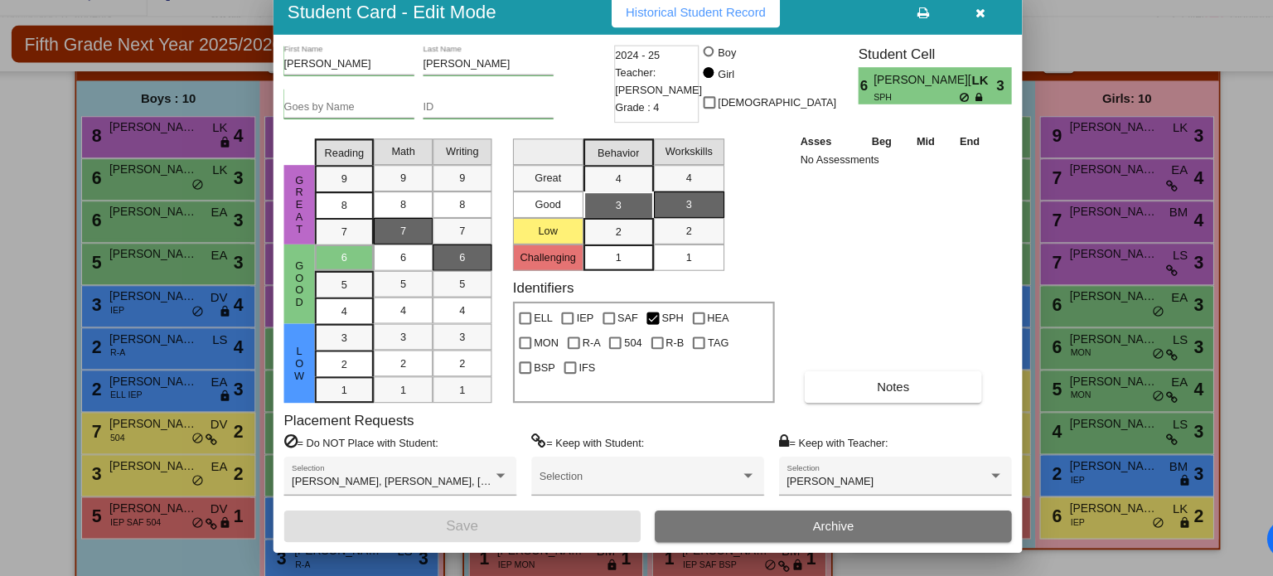
click at [951, 40] on icon "button" at bounding box center [949, 46] width 9 height 12
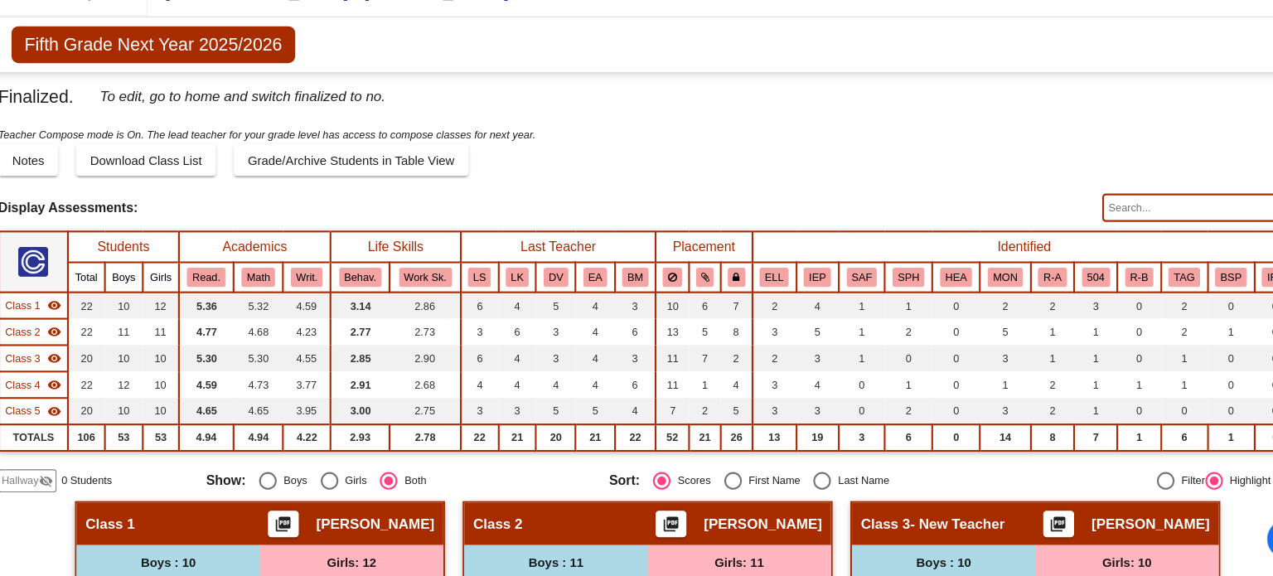
scroll to position [0, 0]
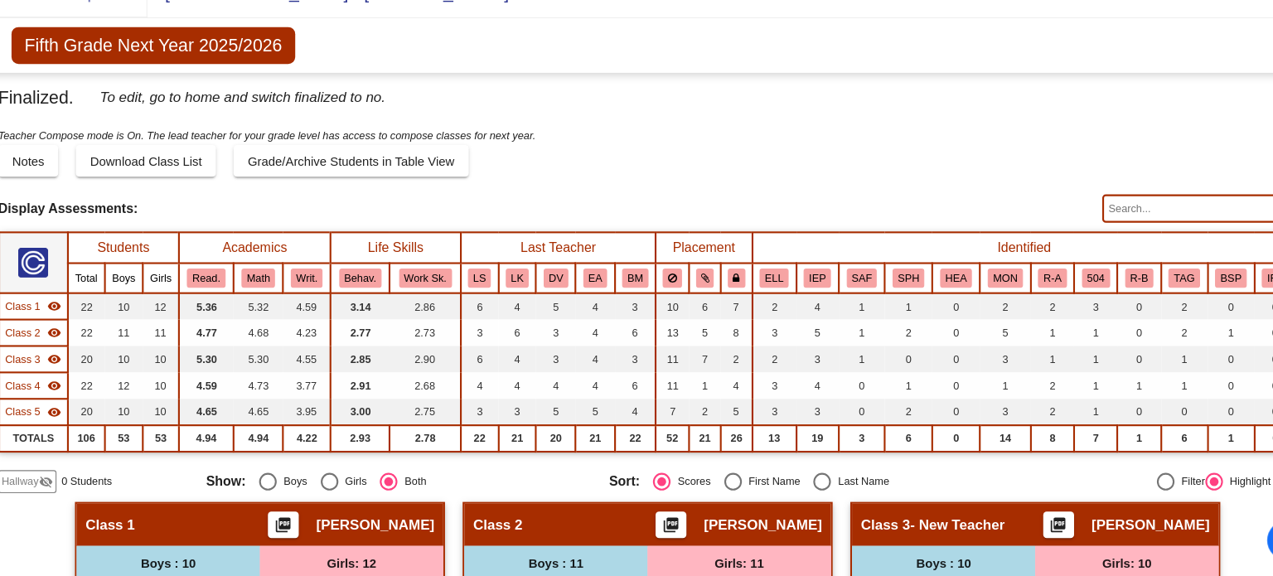
click at [1133, 226] on input "text" at bounding box center [1155, 229] width 183 height 27
type input "m"
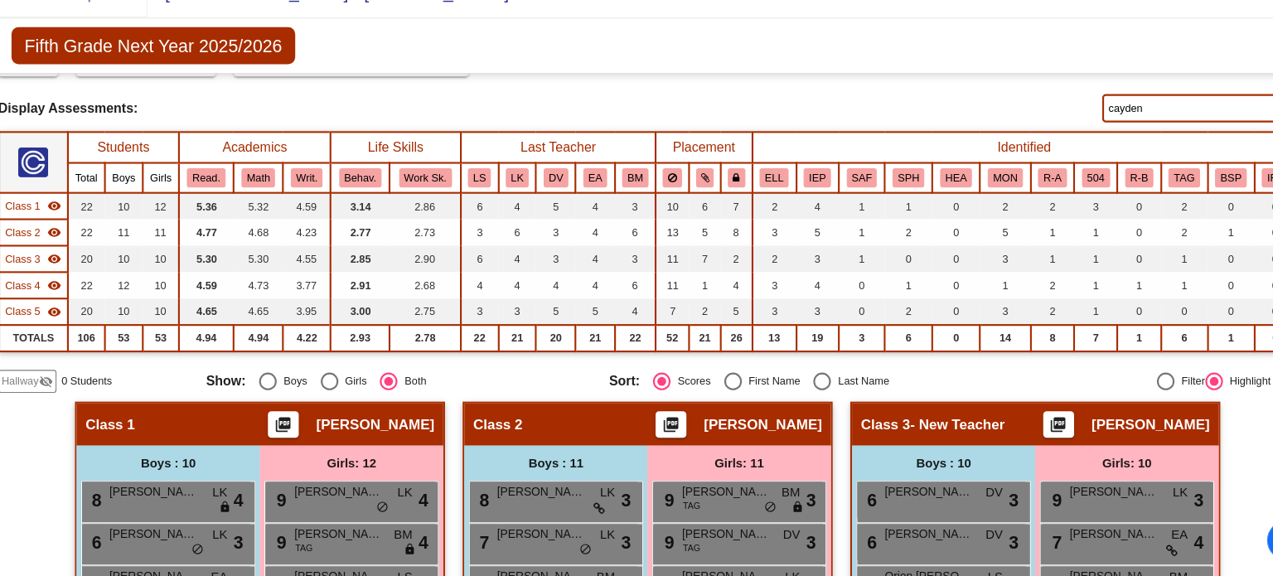
scroll to position [94, 0]
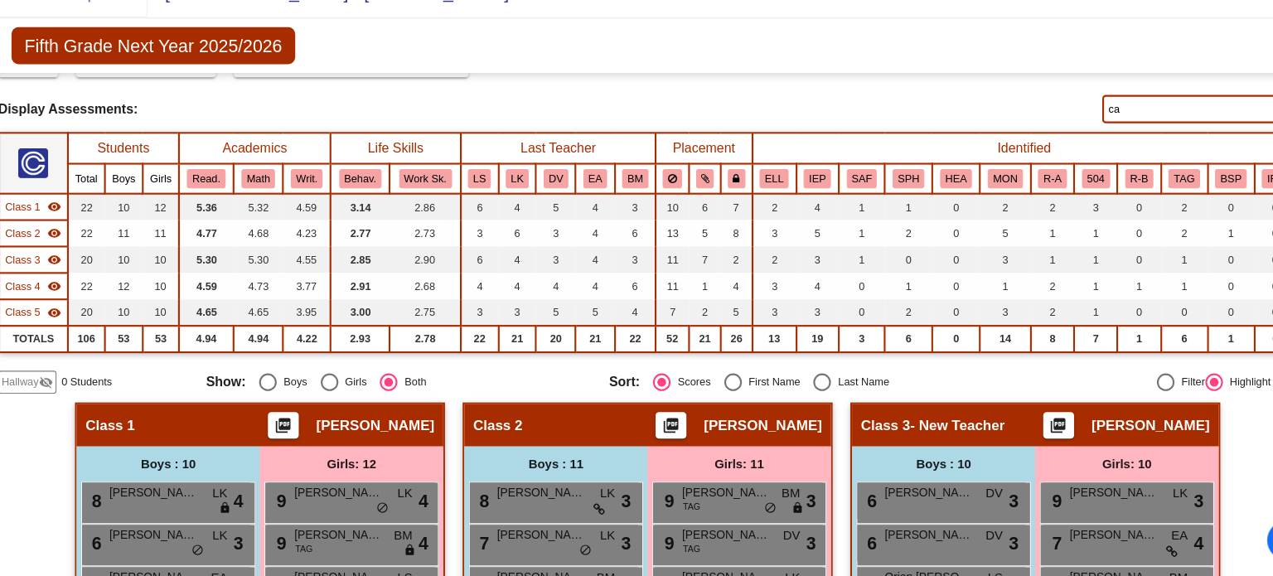
type input "c"
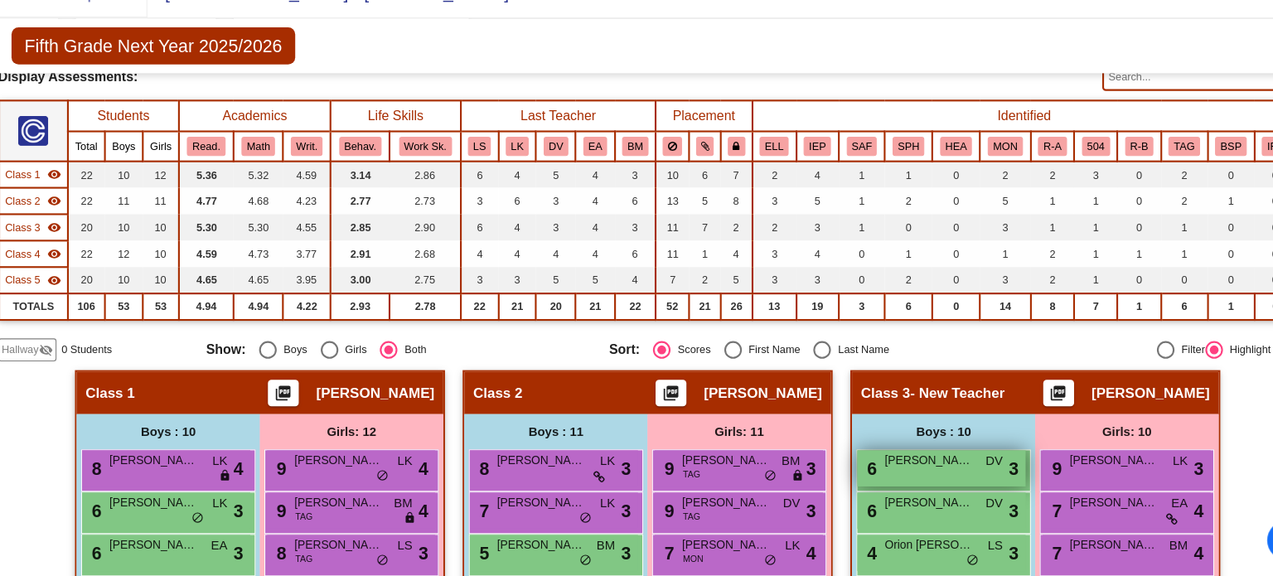
scroll to position [0, 0]
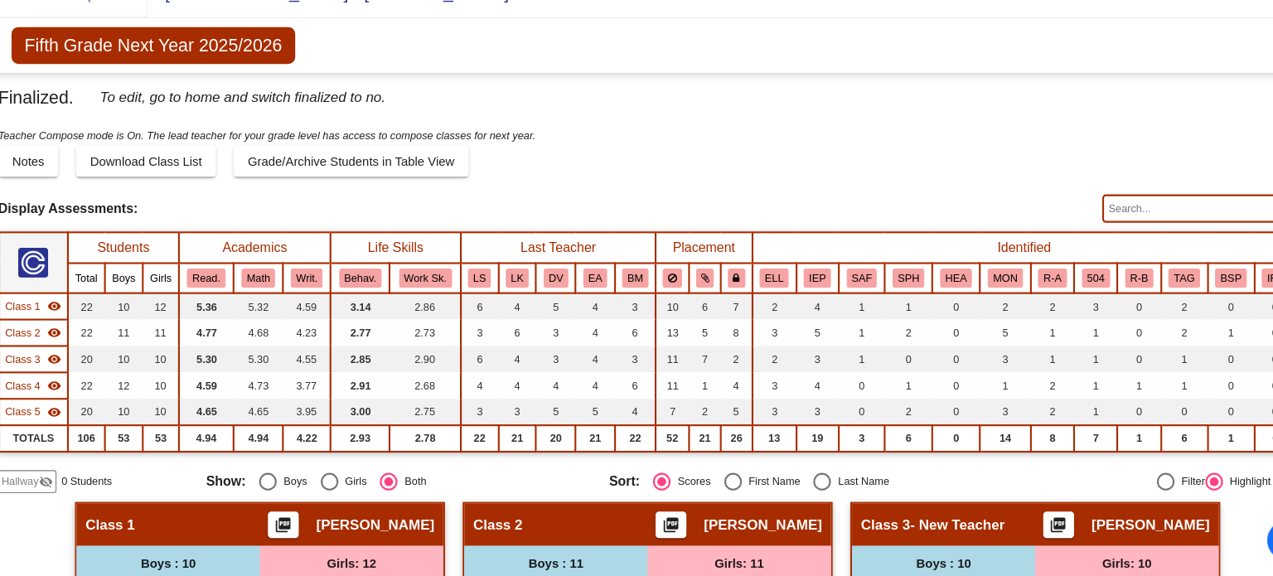
click at [1104, 229] on input "text" at bounding box center [1155, 229] width 183 height 27
type input "p"
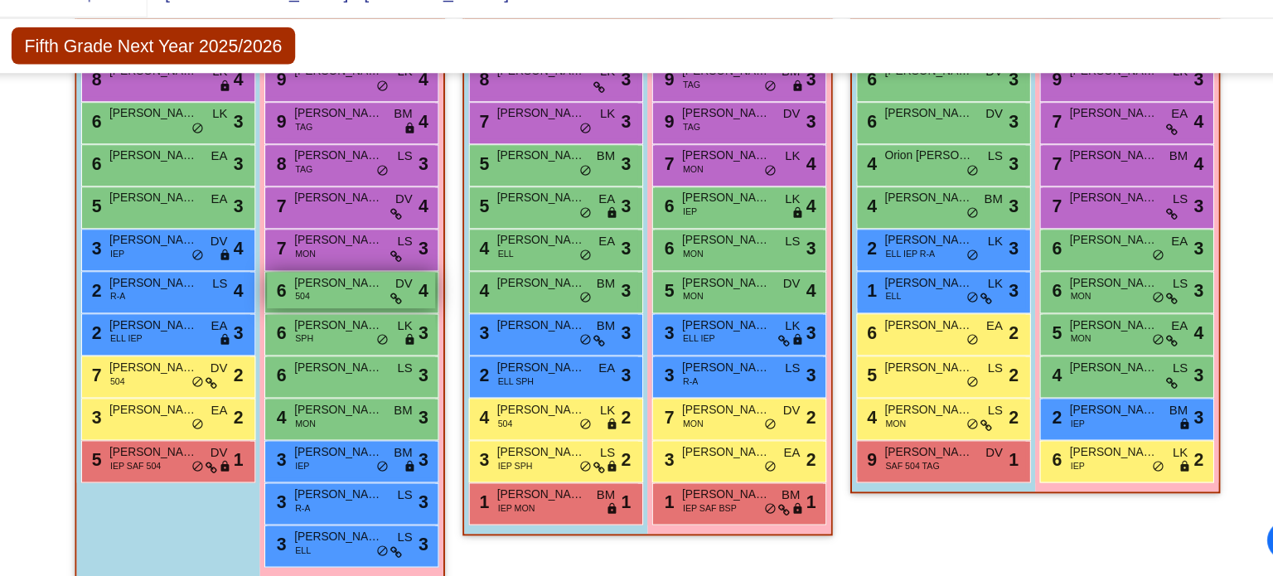
scroll to position [492, 0]
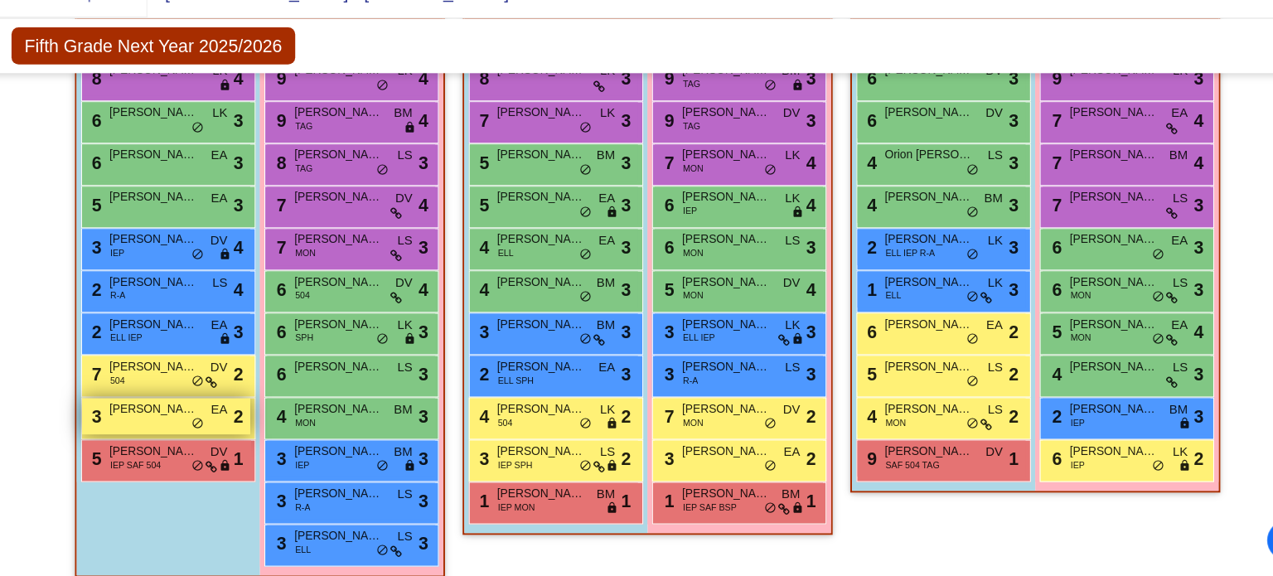
click at [188, 419] on span "[PERSON_NAME]" at bounding box center [171, 417] width 83 height 17
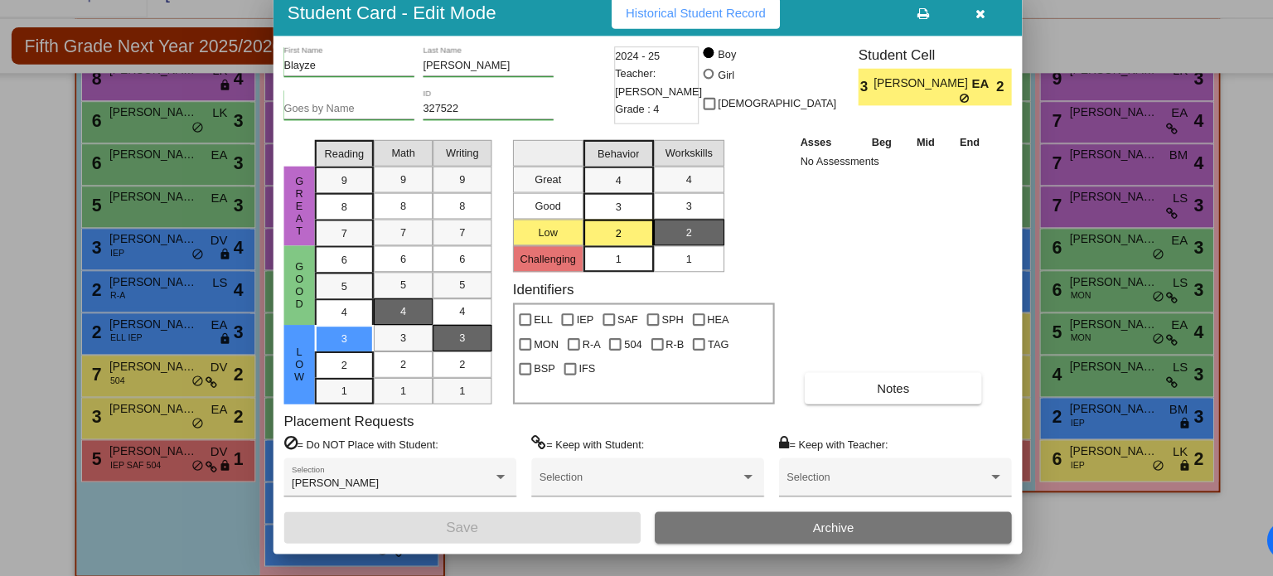
click at [950, 41] on icon "button" at bounding box center [949, 46] width 9 height 12
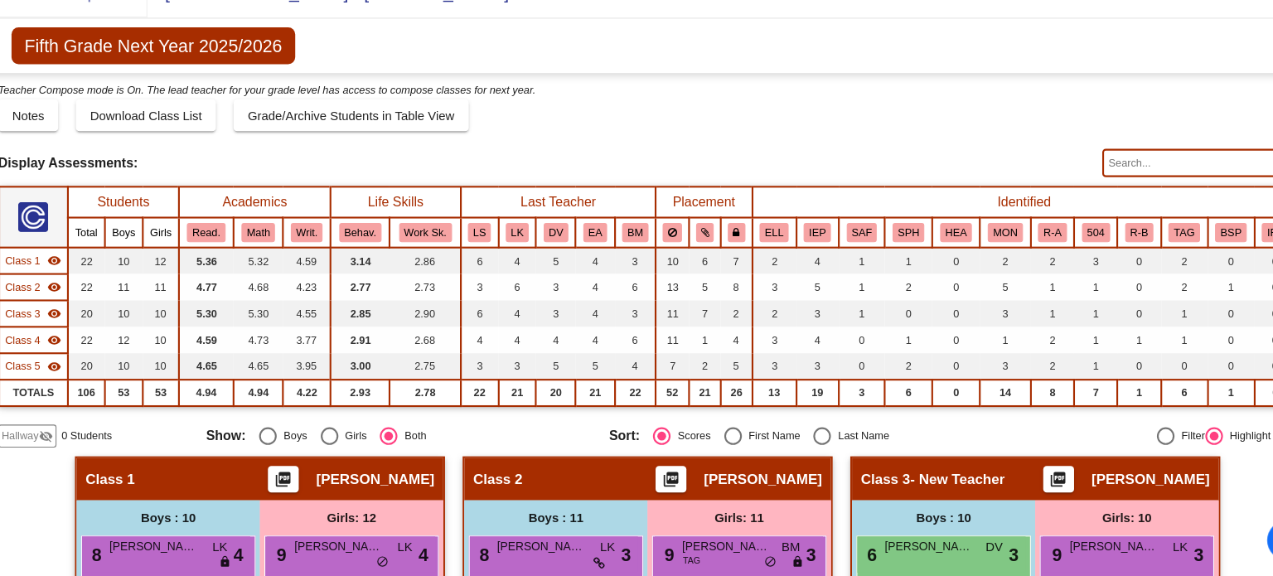
scroll to position [0, 0]
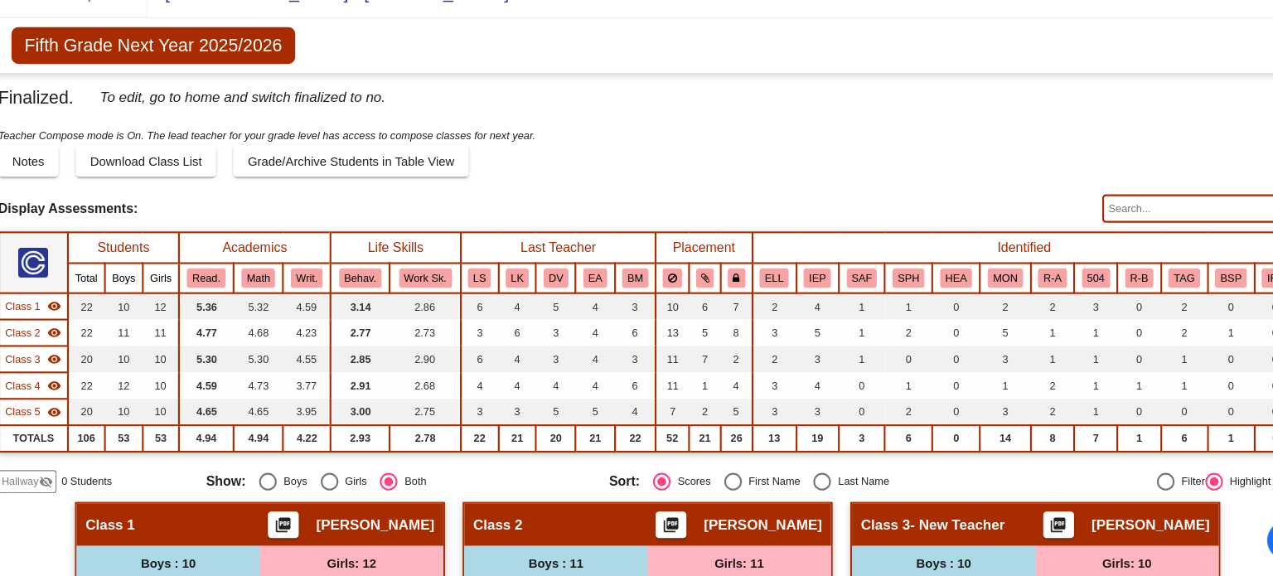
click at [1101, 230] on input "text" at bounding box center [1155, 229] width 183 height 27
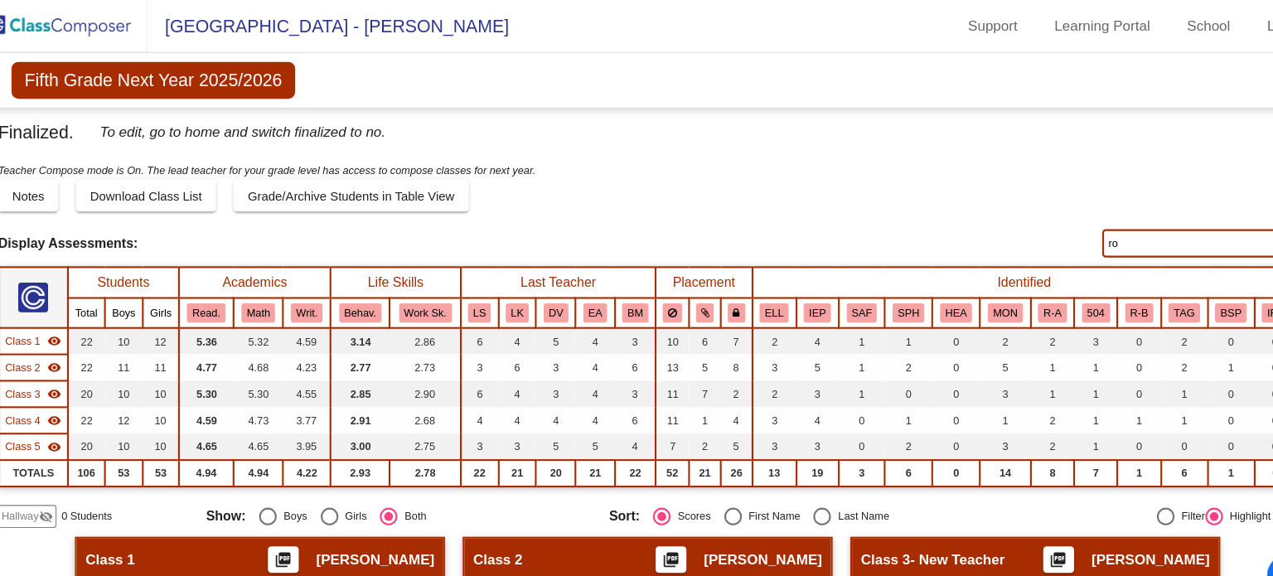
type input "r"
click at [765, 201] on div "Finalized. To edit, go to home and switch finalized to no. Display Scores for Y…" at bounding box center [637, 303] width 1223 height 385
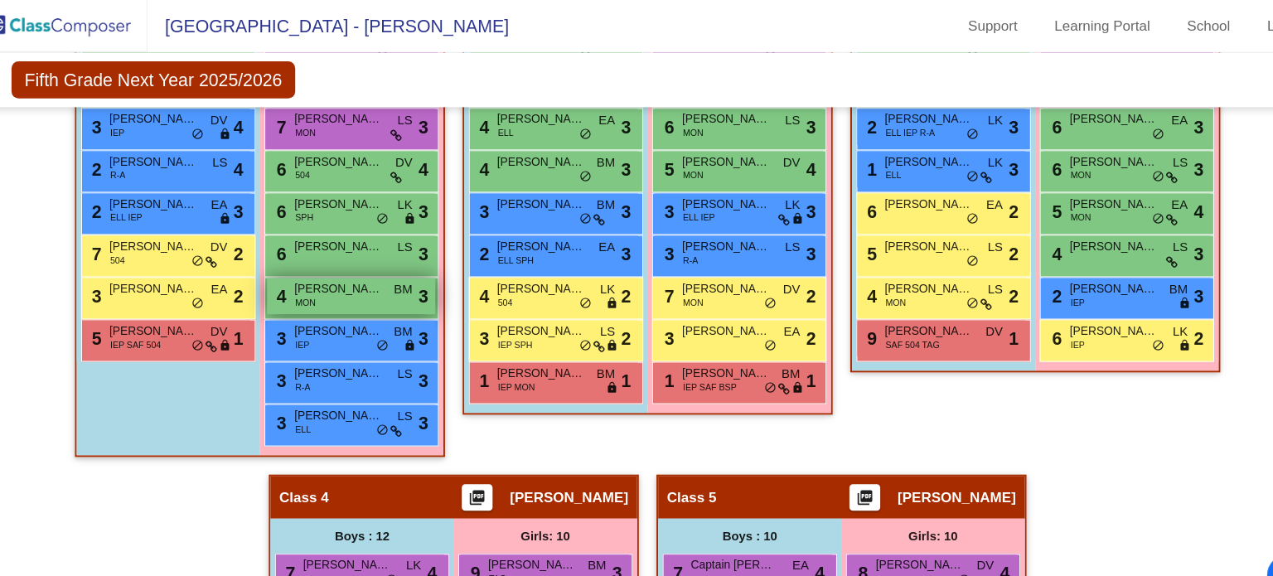
scroll to position [637, 0]
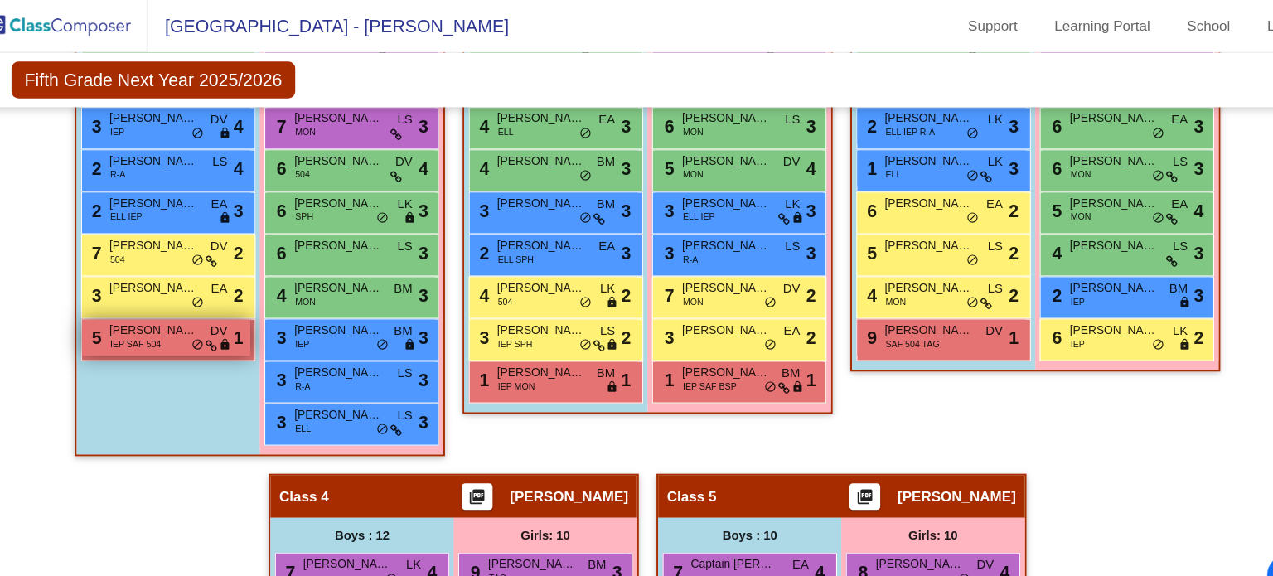
click at [158, 324] on span "IEP SAF 504" at bounding box center [155, 323] width 48 height 12
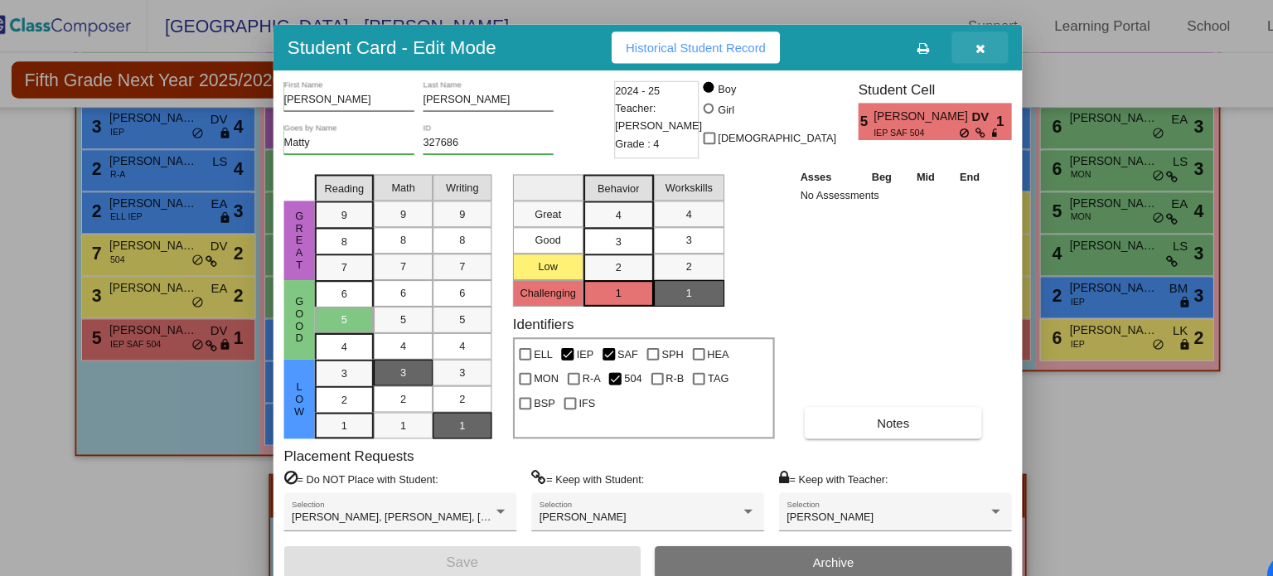
click at [947, 40] on icon "button" at bounding box center [949, 46] width 9 height 12
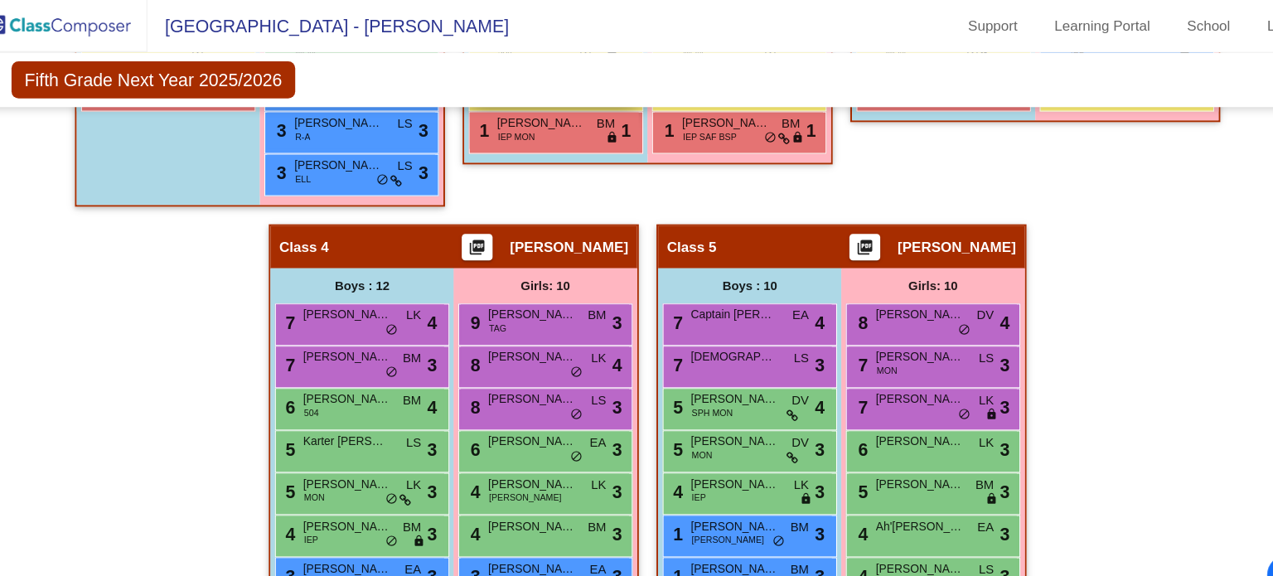
scroll to position [873, 0]
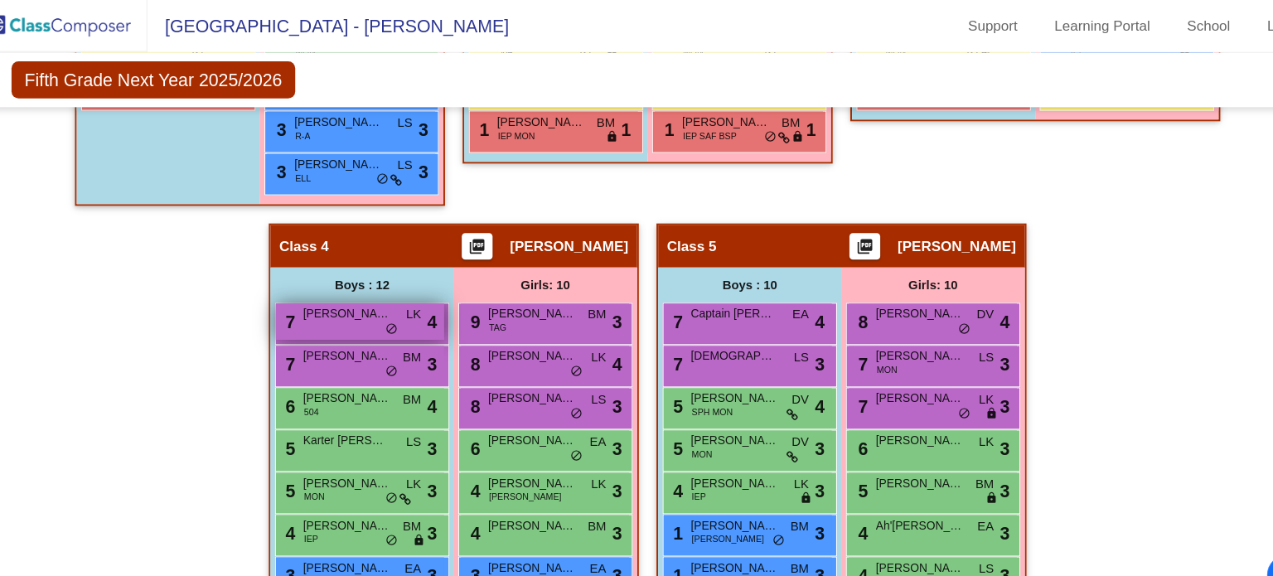
click at [366, 303] on div "7 [PERSON_NAME] LK lock do_not_disturb_alt 4" at bounding box center [366, 303] width 158 height 34
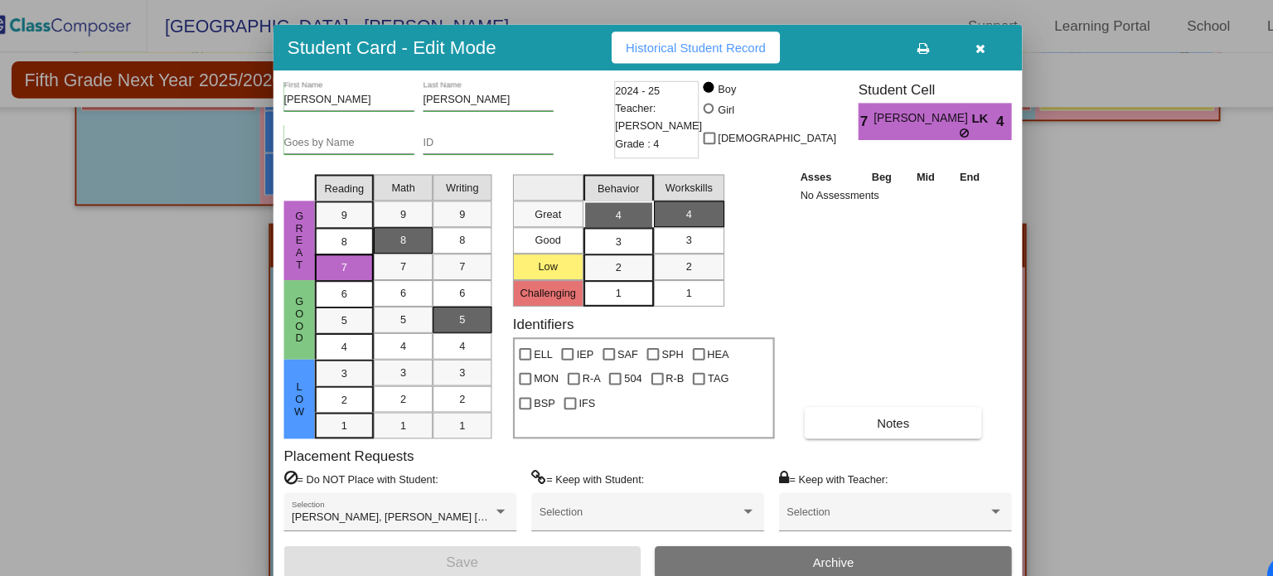
click at [954, 38] on button "button" at bounding box center [949, 45] width 53 height 30
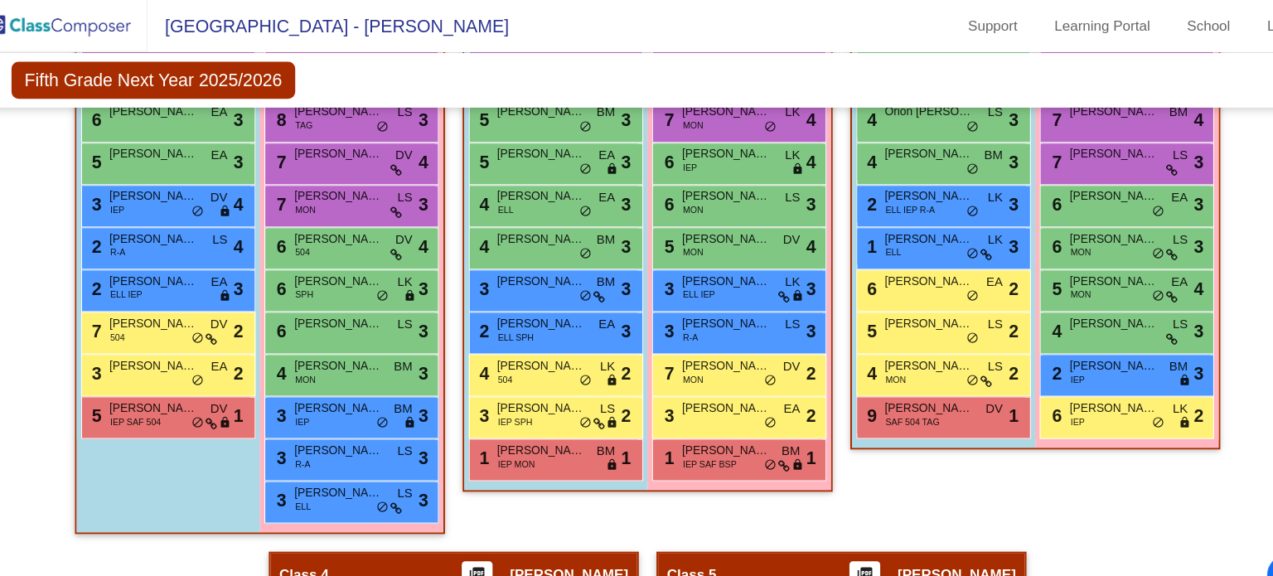
scroll to position [564, 0]
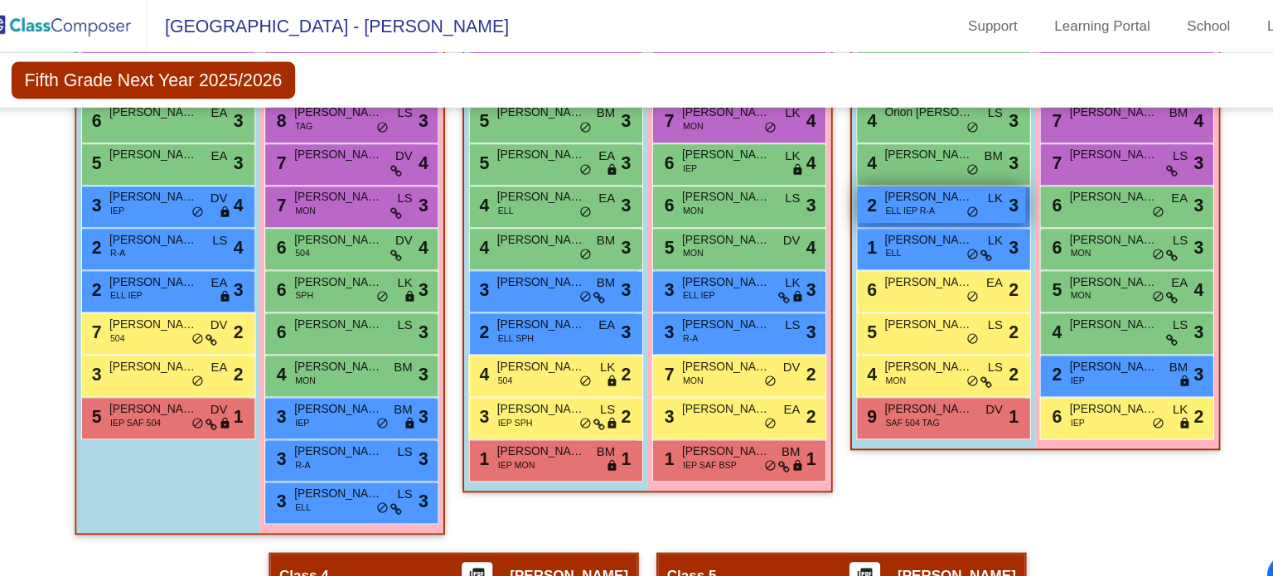
click at [928, 190] on div "2 [PERSON_NAME] ELL IEP R-A LK lock do_not_disturb_alt 3" at bounding box center [913, 193] width 158 height 34
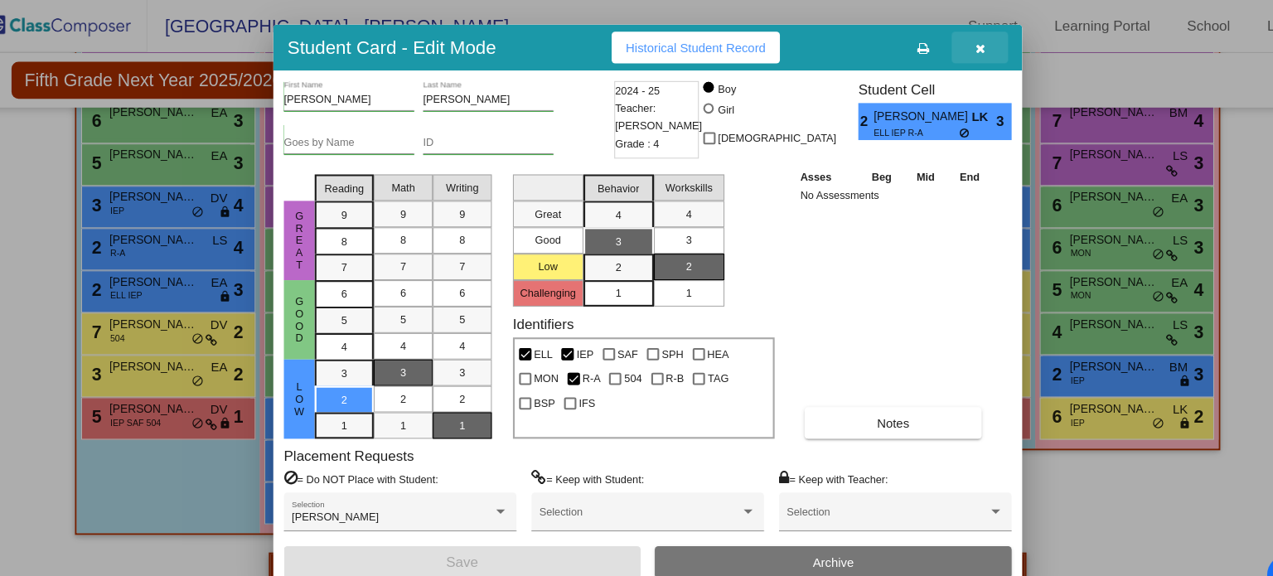
click at [947, 48] on icon "button" at bounding box center [949, 46] width 9 height 12
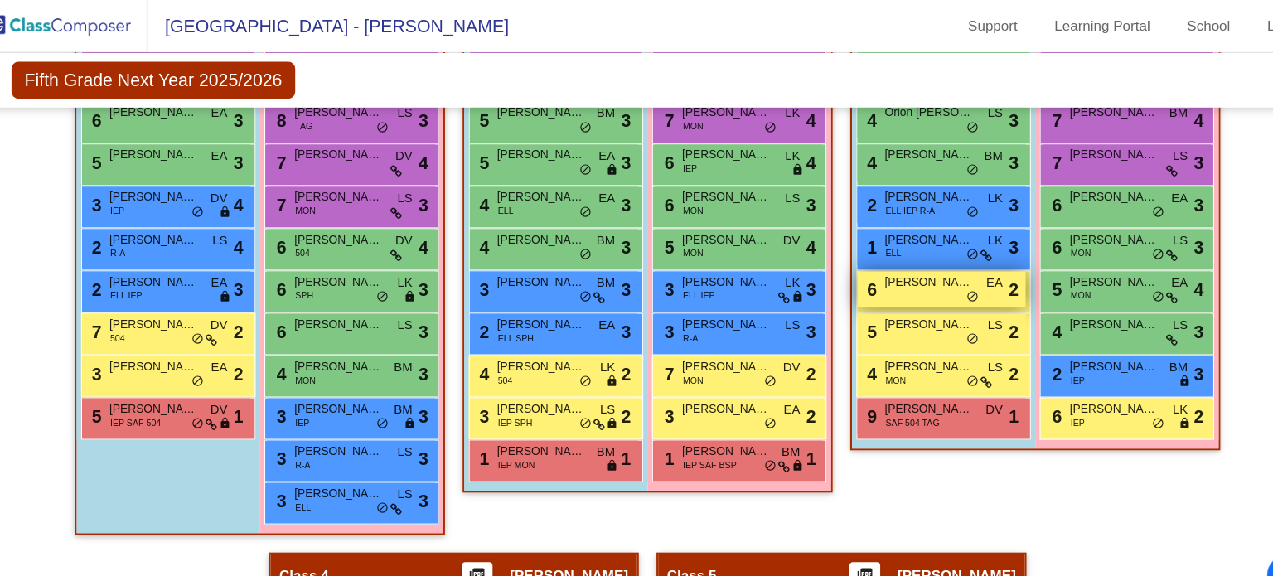
click at [914, 277] on div "6 [PERSON_NAME] EA lock do_not_disturb_alt 2" at bounding box center [913, 272] width 158 height 34
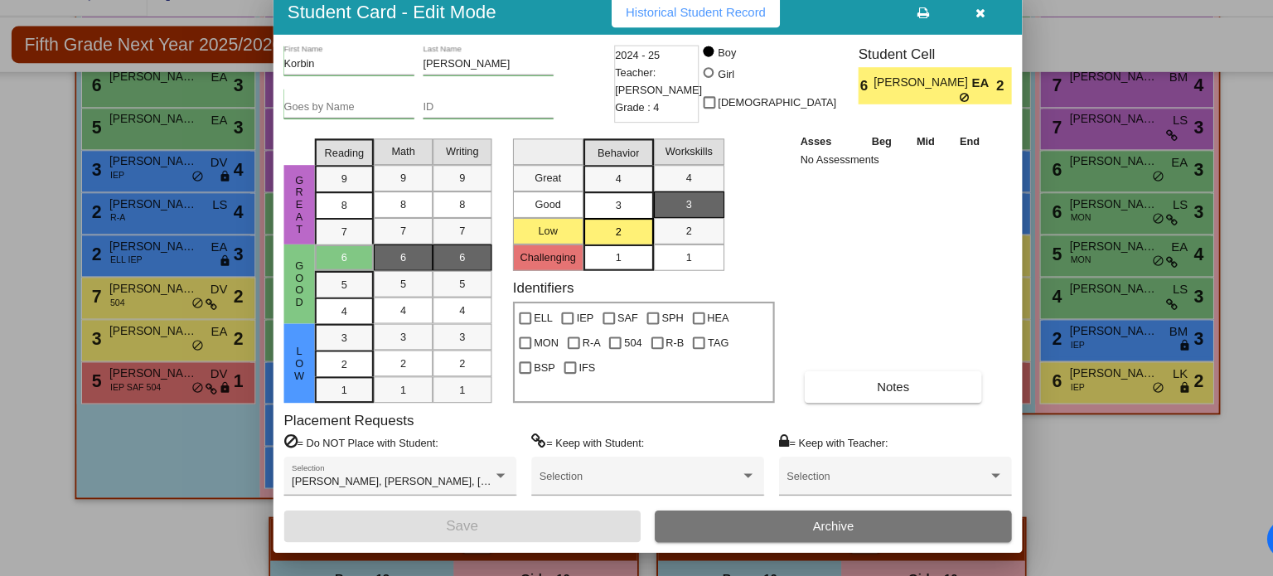
scroll to position [0, 0]
click at [954, 43] on button "button" at bounding box center [949, 45] width 53 height 30
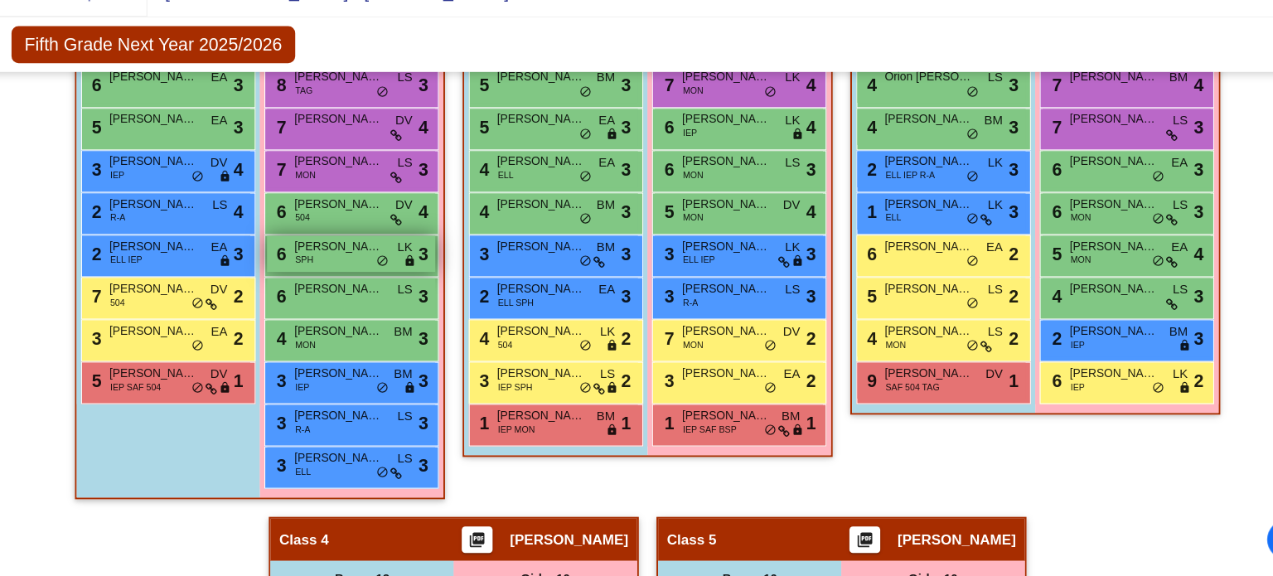
click at [395, 264] on div "6 [PERSON_NAME][DATE] SPH LK lock do_not_disturb_alt 3" at bounding box center [358, 272] width 158 height 34
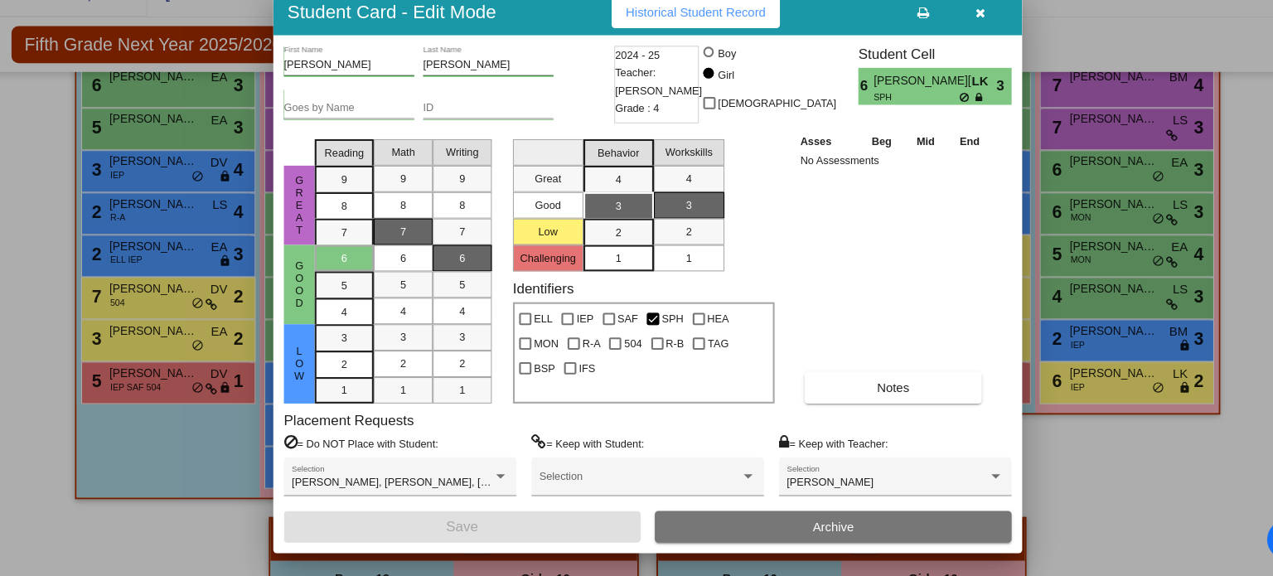
click at [941, 58] on button "button" at bounding box center [949, 45] width 53 height 30
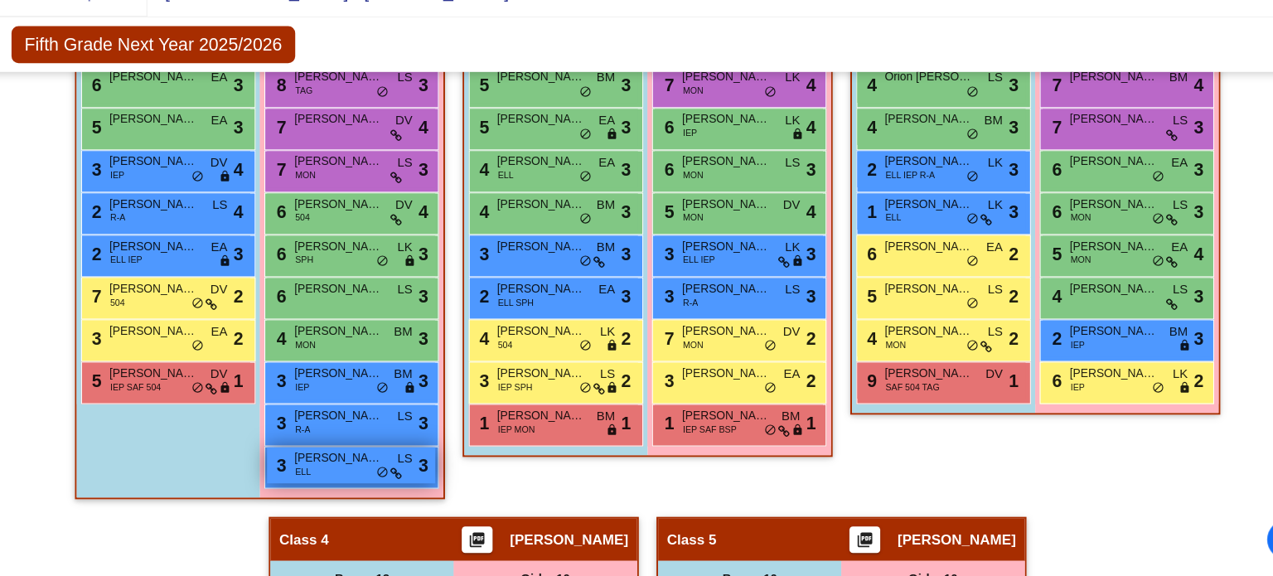
click at [334, 476] on div "3 [PERSON_NAME] [PERSON_NAME] lock do_not_disturb_alt 3" at bounding box center [358, 471] width 158 height 34
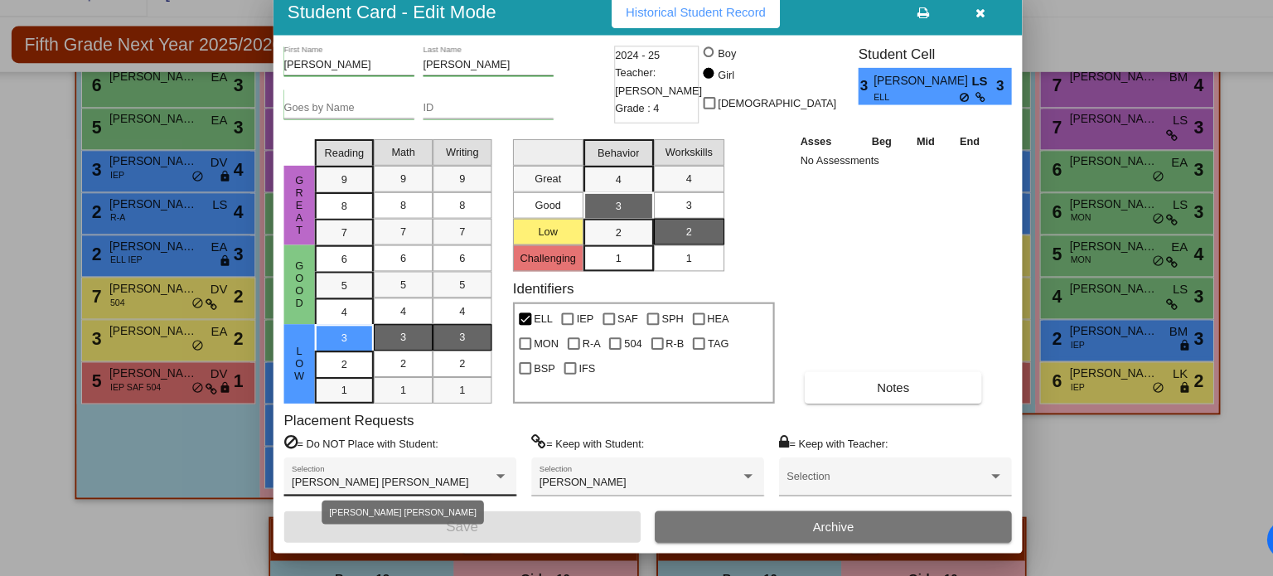
click at [364, 485] on span "[PERSON_NAME] [PERSON_NAME]" at bounding box center [385, 487] width 167 height 12
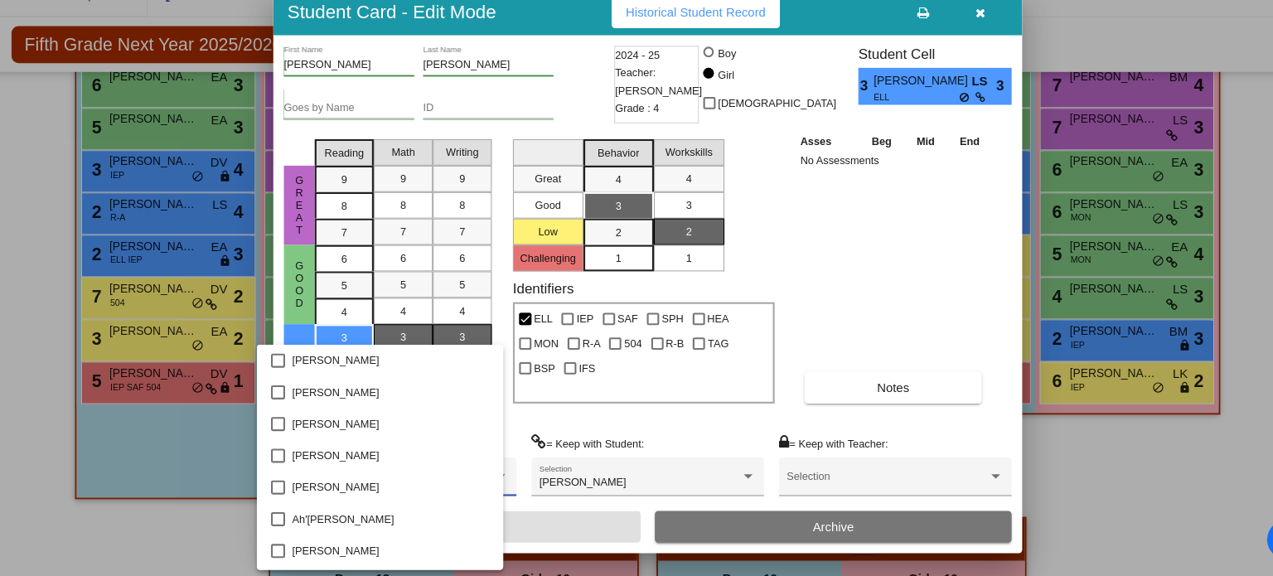
scroll to position [1436, 0]
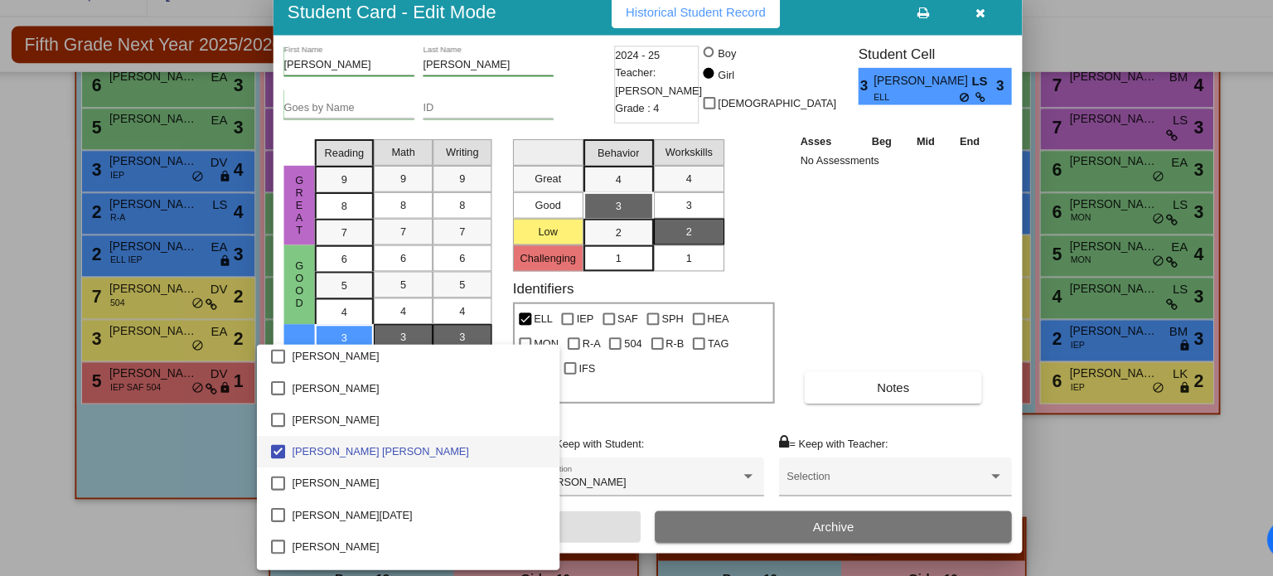
click at [884, 280] on div at bounding box center [636, 288] width 1273 height 576
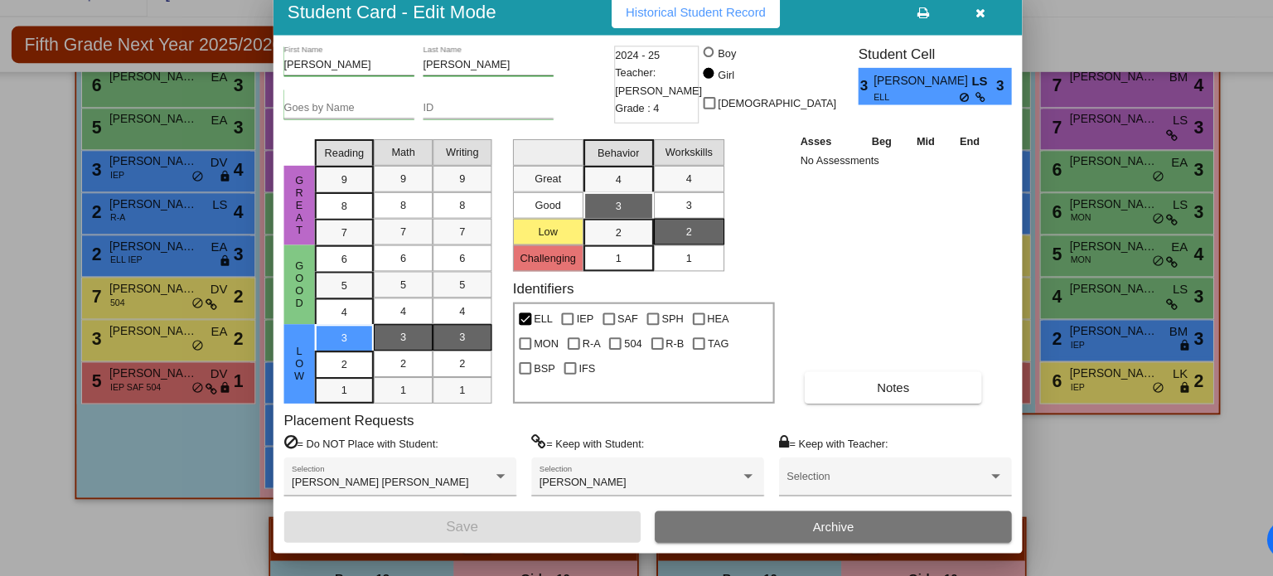
click at [954, 42] on button "button" at bounding box center [949, 45] width 53 height 30
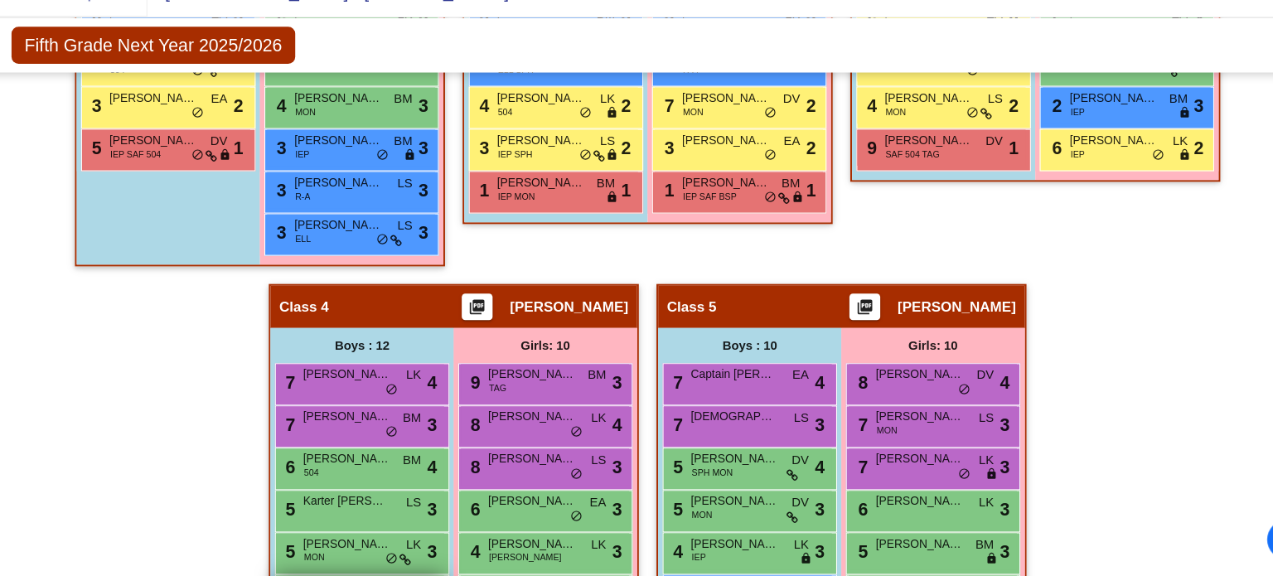
scroll to position [785, 0]
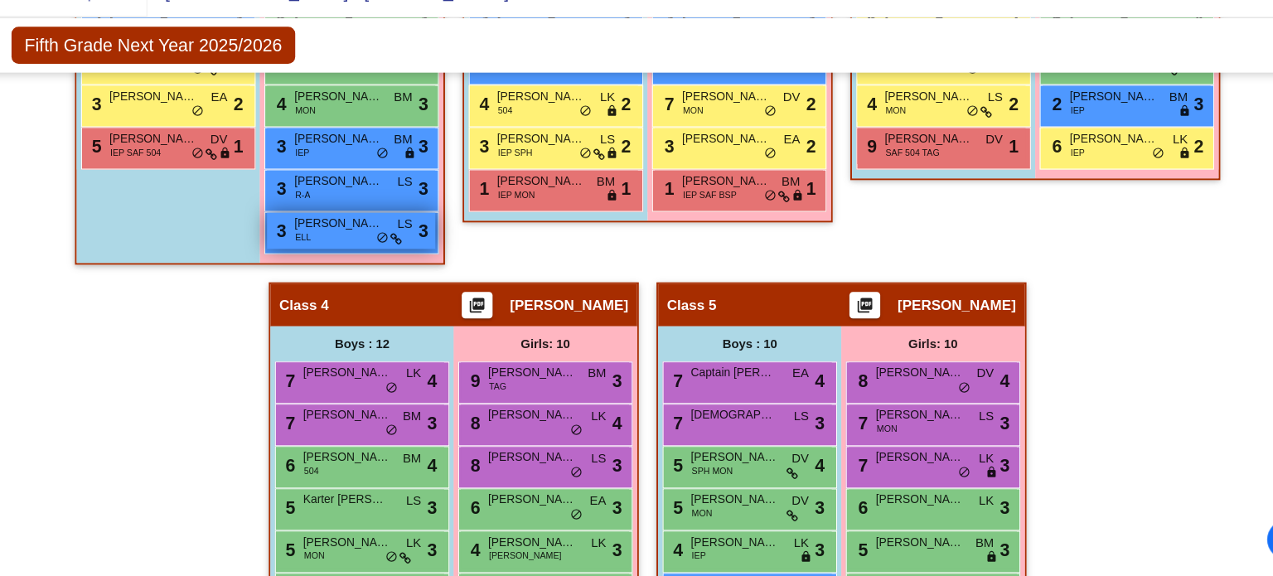
click at [381, 252] on span "do_not_disturb_alt" at bounding box center [387, 256] width 12 height 13
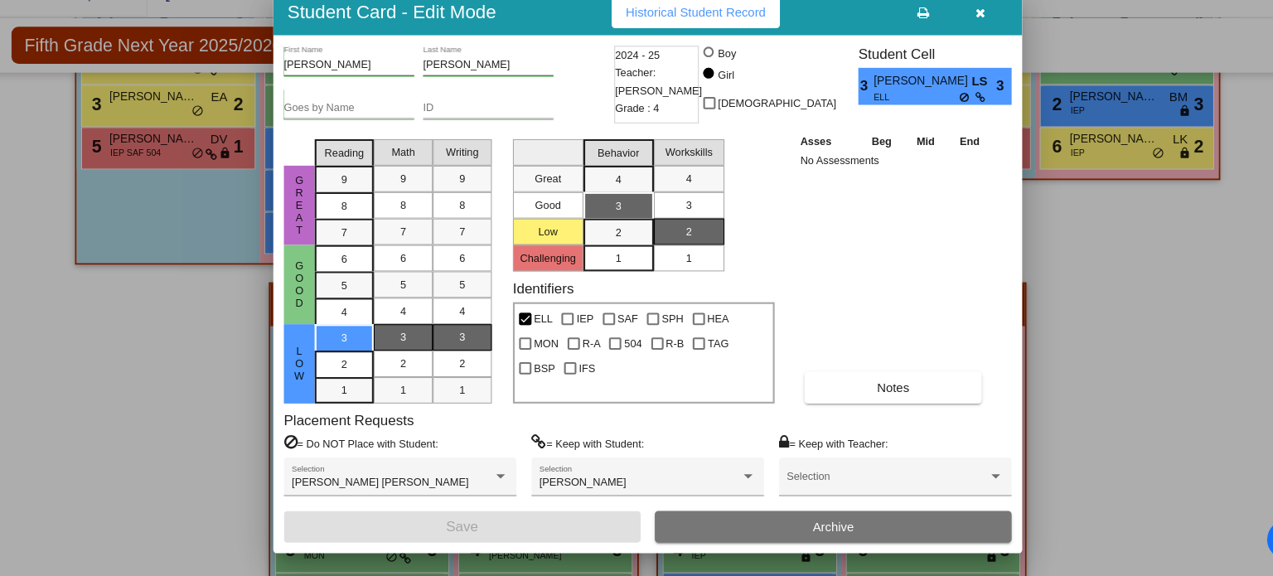
click at [1150, 291] on div at bounding box center [636, 288] width 1273 height 576
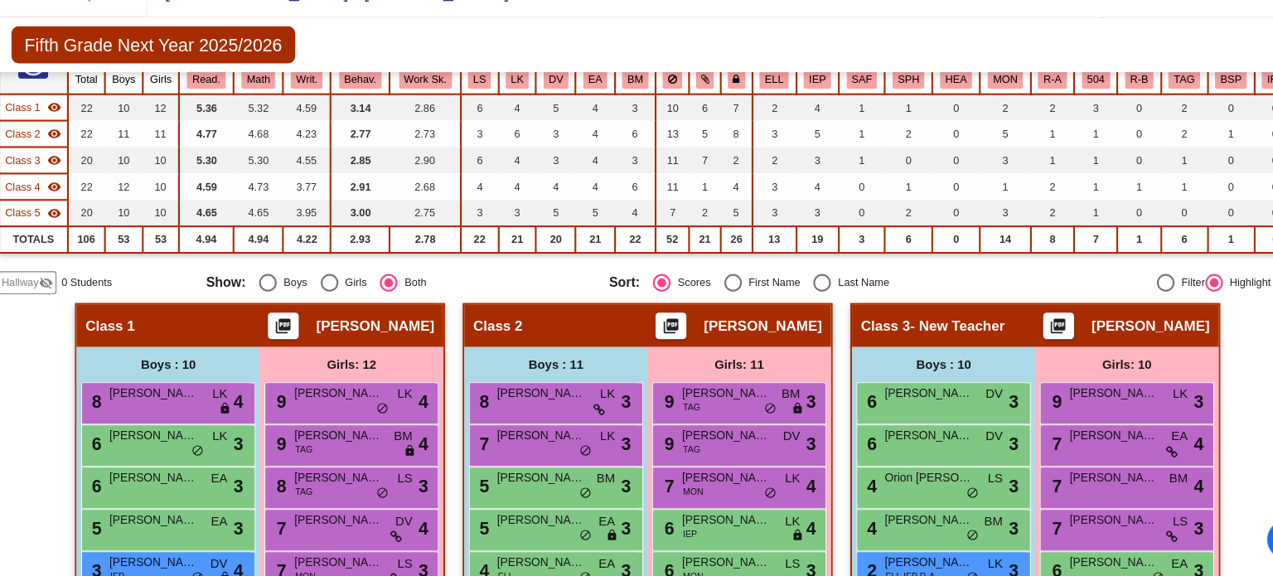
scroll to position [30, 0]
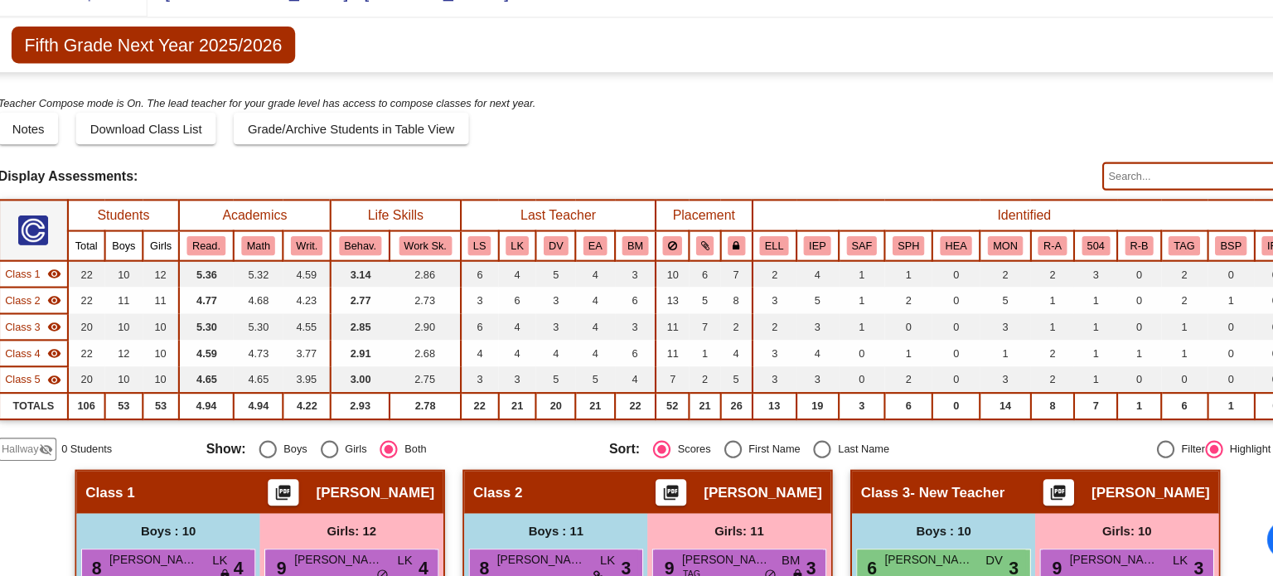
click at [1131, 196] on input "text" at bounding box center [1155, 199] width 183 height 27
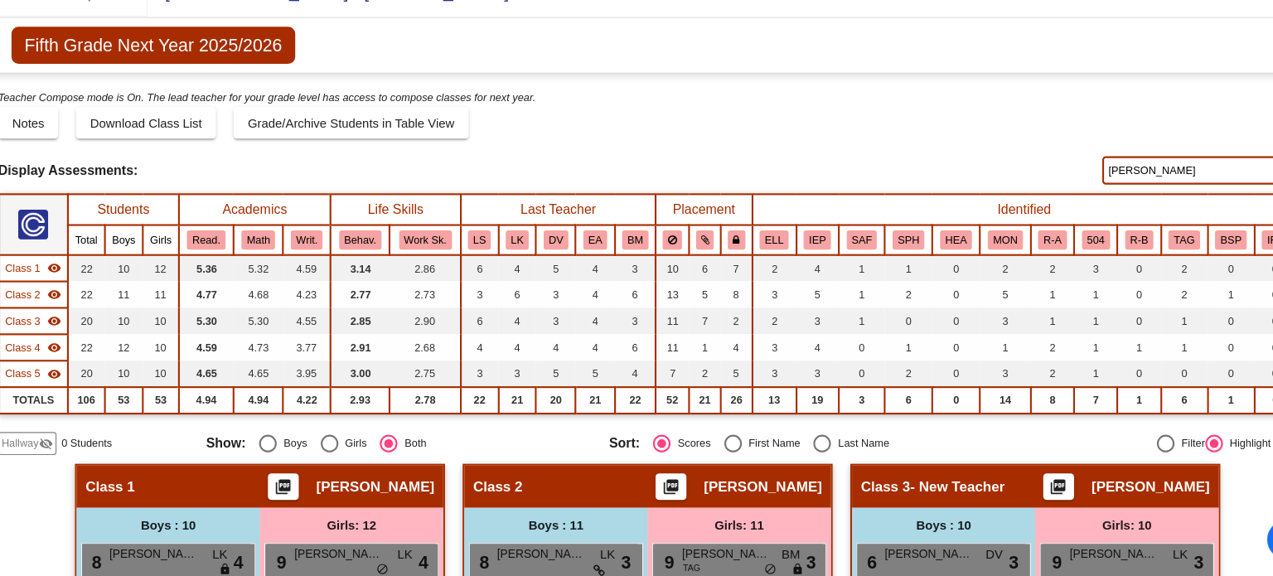
scroll to position [0, 0]
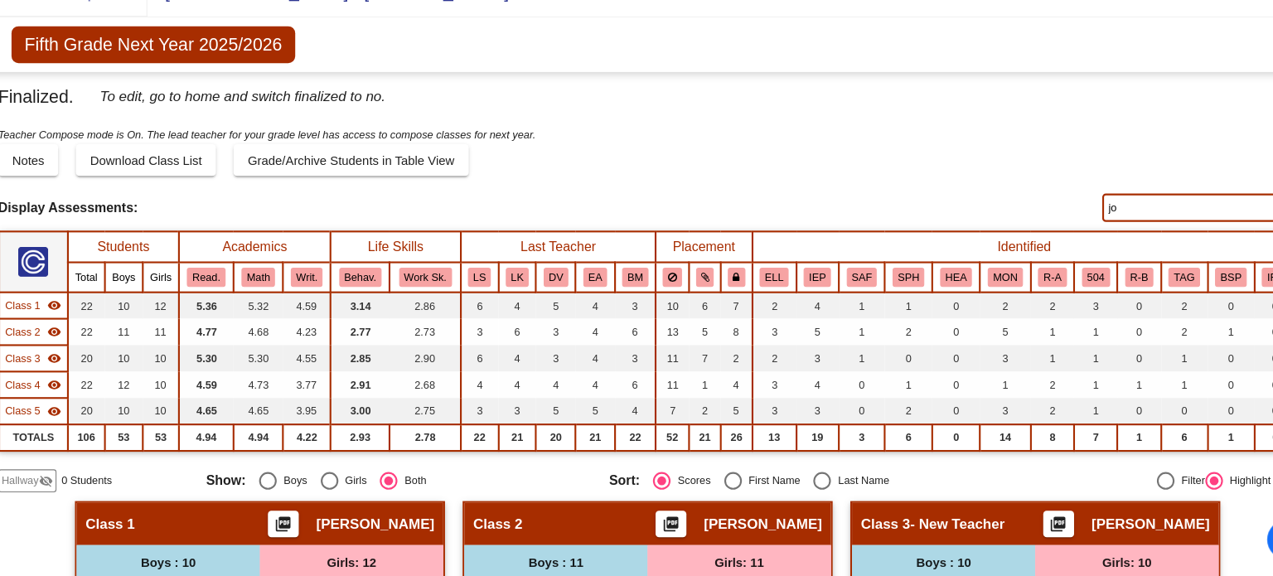
type input "j"
type input "p"
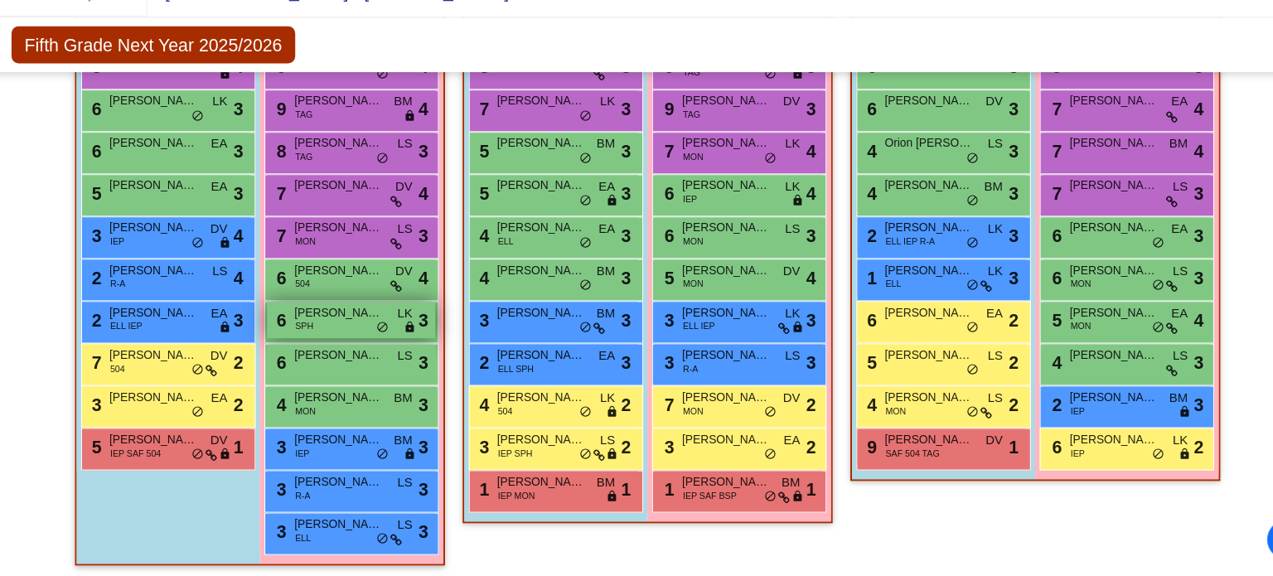
scroll to position [553, 0]
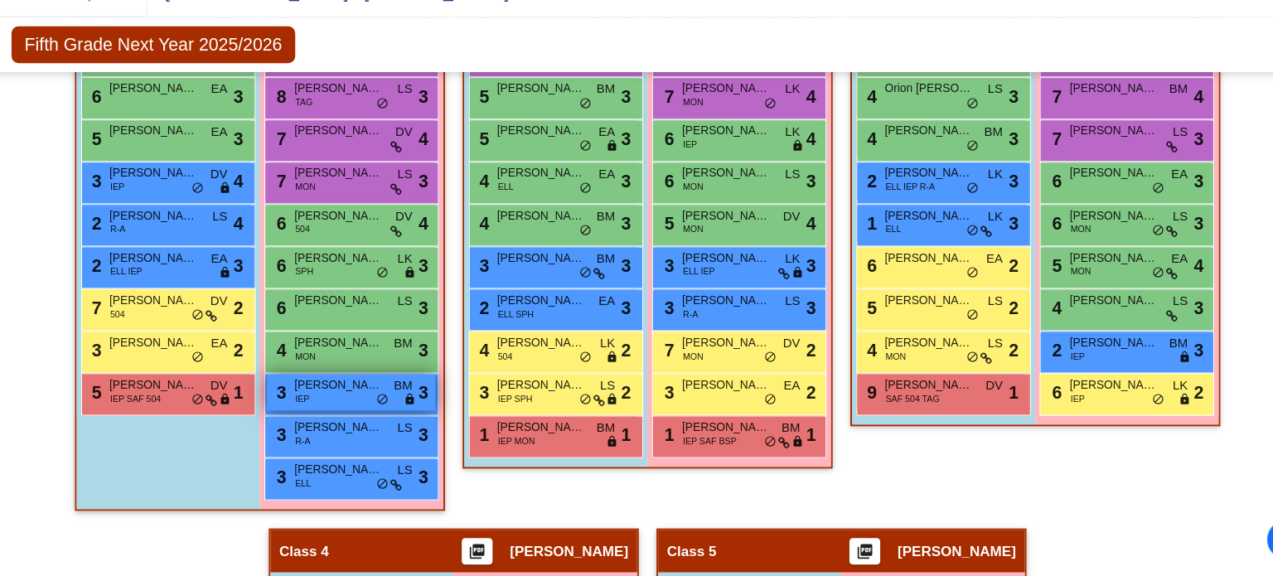
click at [369, 401] on div "3 [PERSON_NAME] IEP BM lock do_not_disturb_alt 3" at bounding box center [358, 402] width 158 height 34
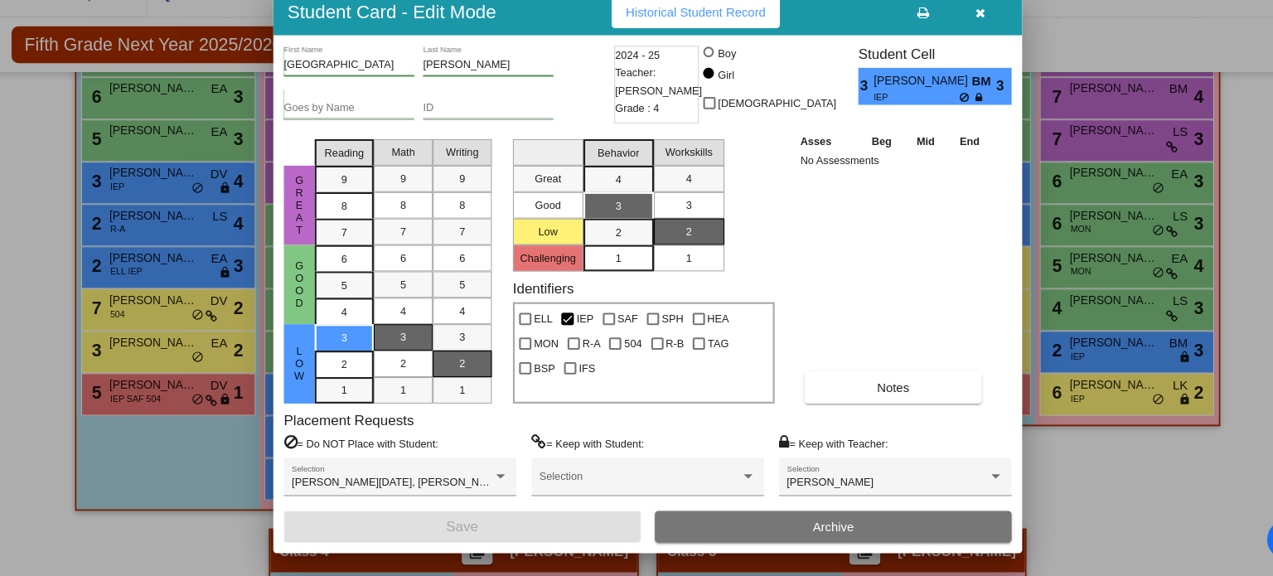
click at [952, 44] on icon "button" at bounding box center [949, 46] width 9 height 12
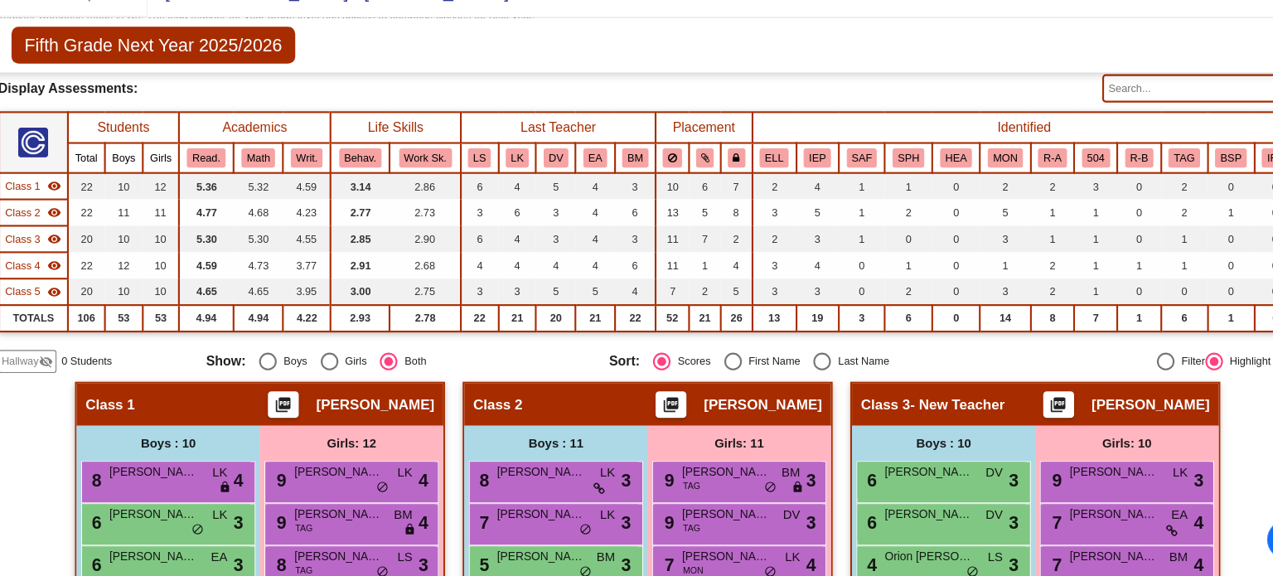
scroll to position [101, 0]
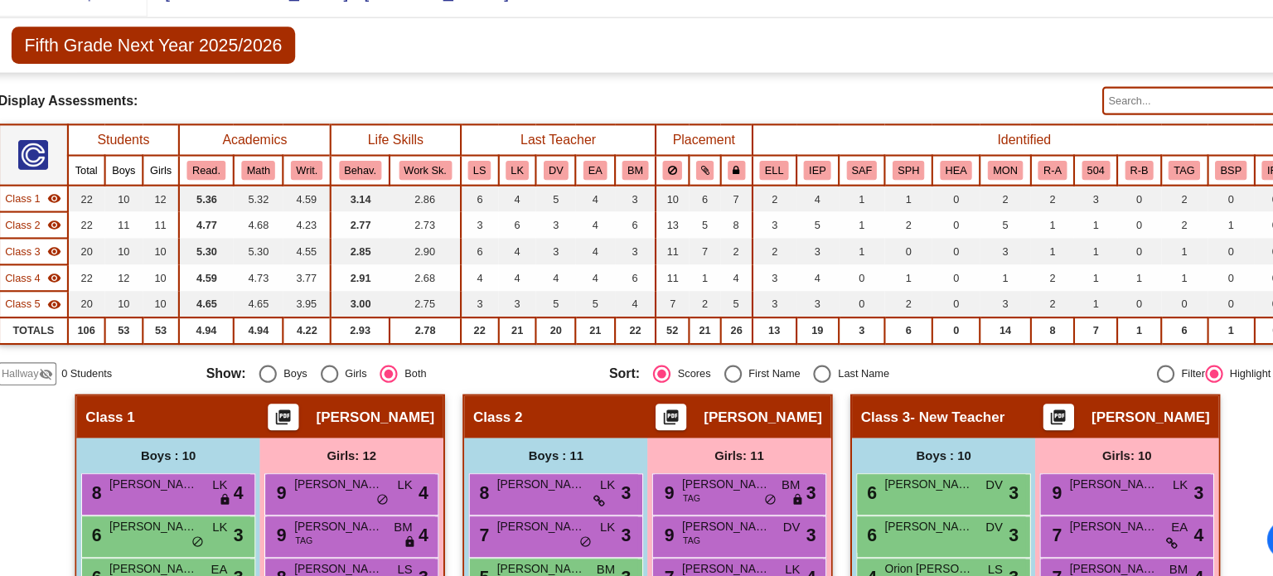
click at [1097, 120] on input "text" at bounding box center [1155, 127] width 183 height 27
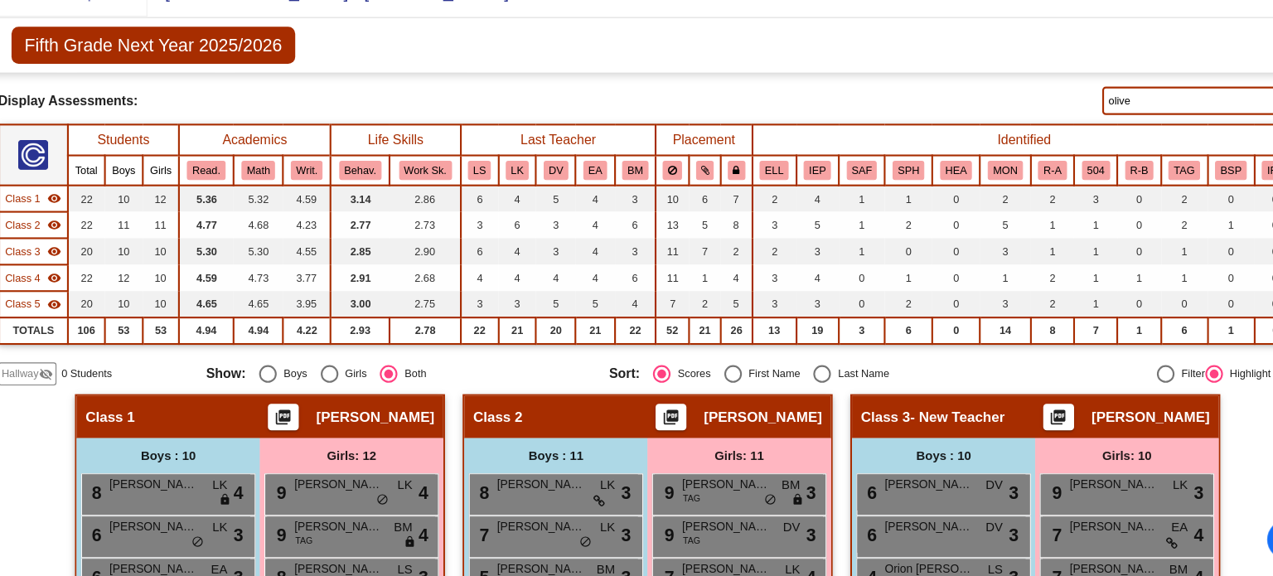
type input "[PERSON_NAME]"
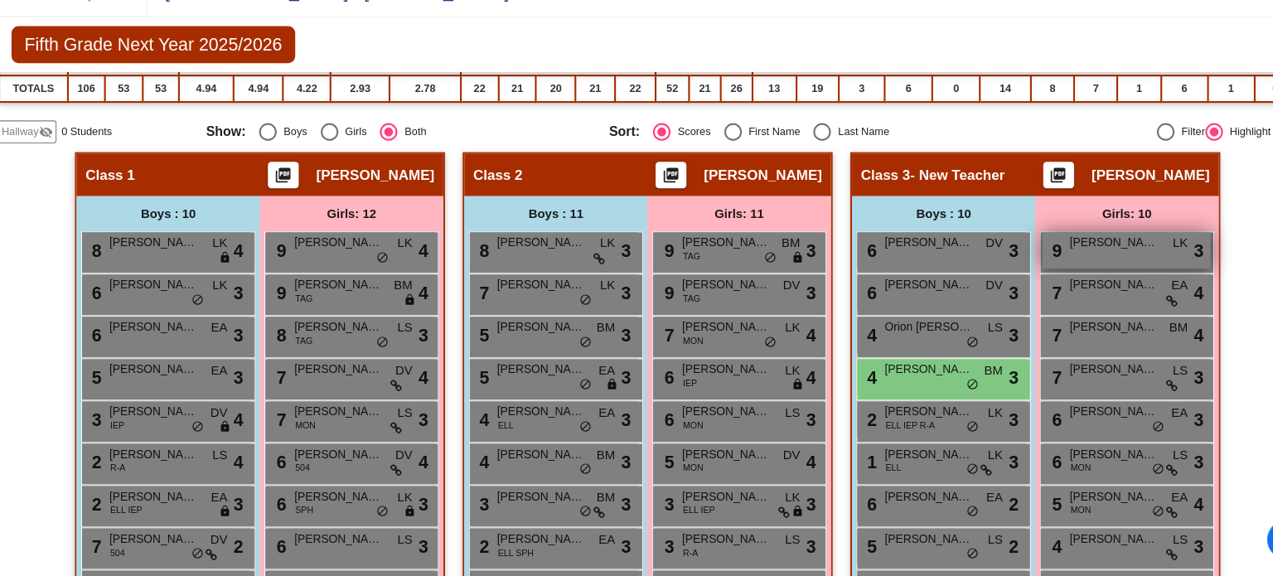
scroll to position [0, 0]
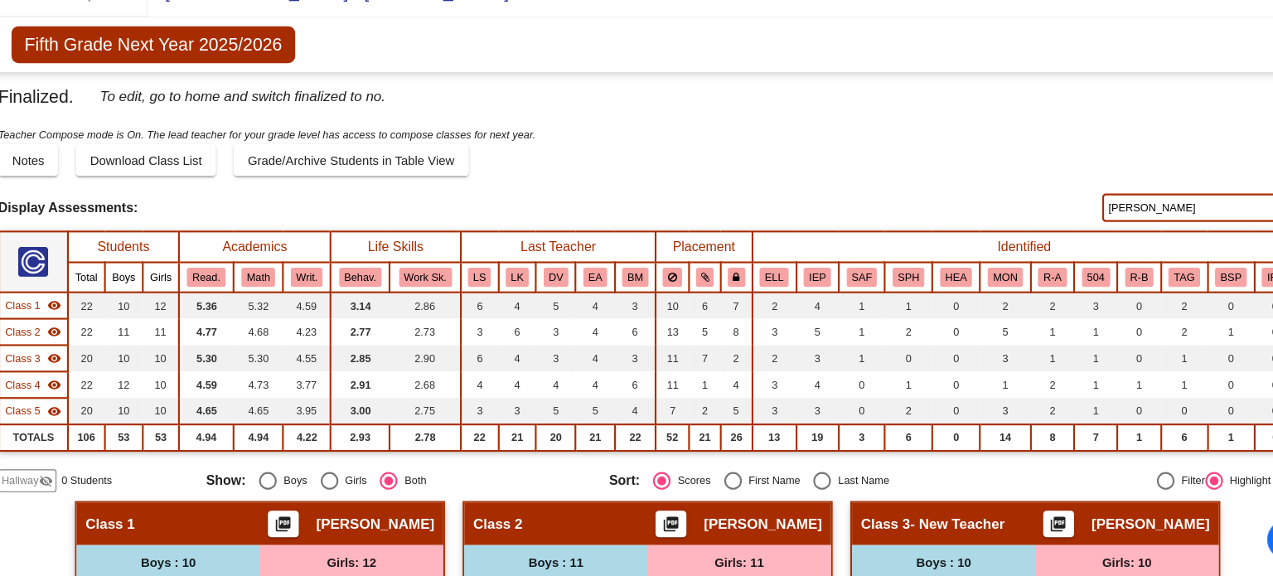
drag, startPoint x: 1102, startPoint y: 222, endPoint x: 1011, endPoint y: 236, distance: 92.3
click at [1011, 236] on div "Display Scores for Years: [DATE] - [DATE] [DATE] - [DATE] Display Assessments: …" at bounding box center [637, 229] width 1223 height 27
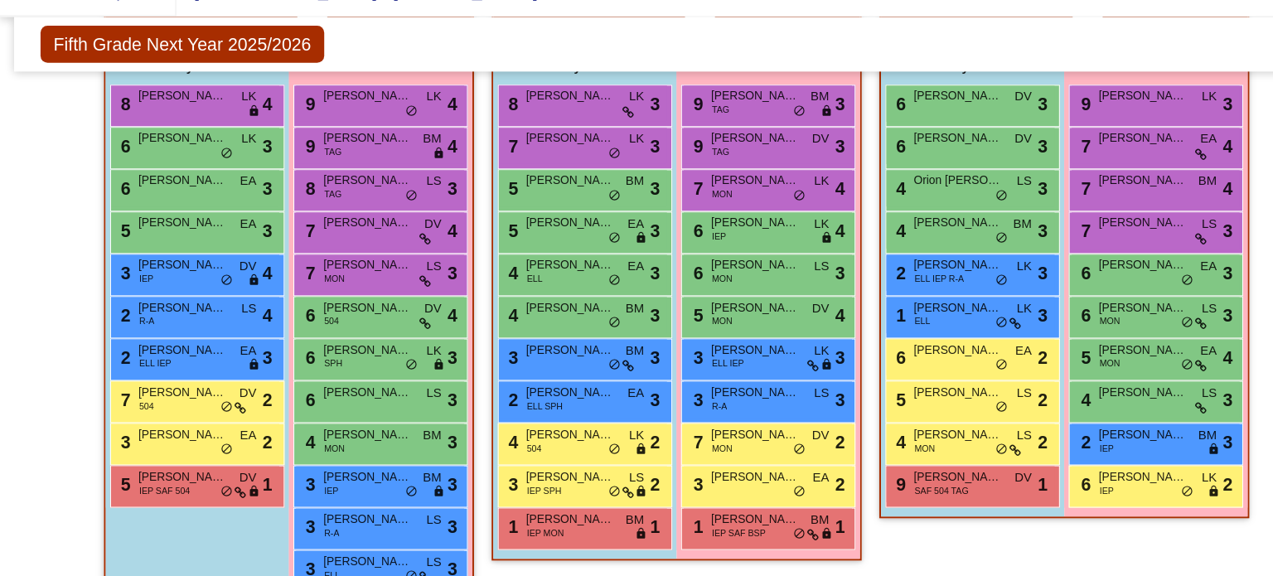
scroll to position [465, 0]
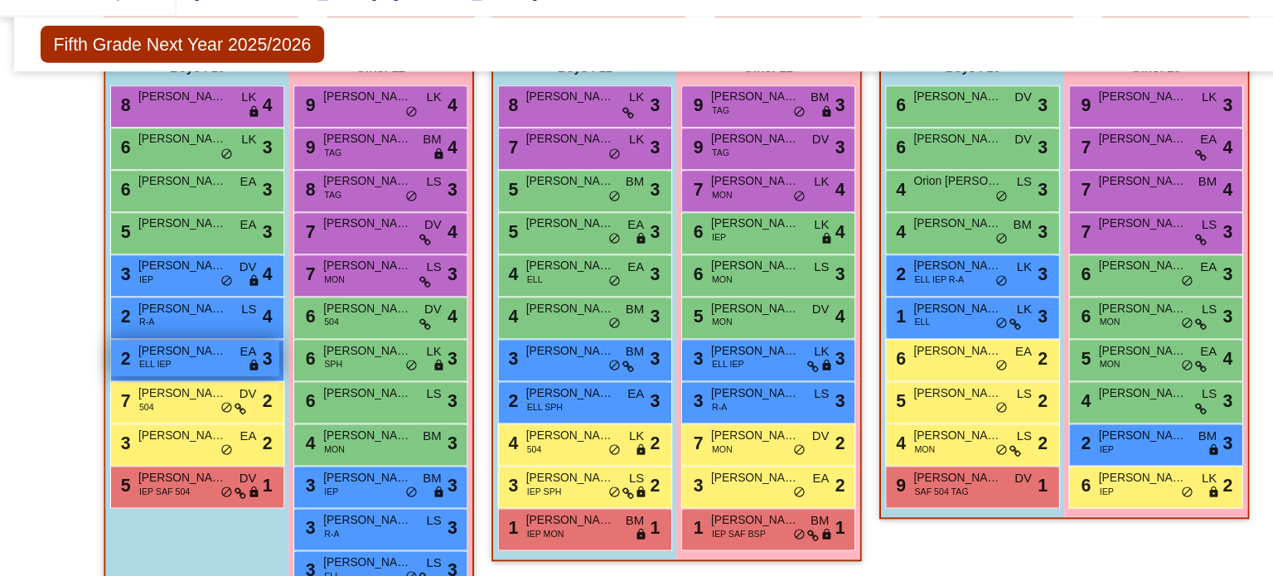
click at [182, 357] on span "[PERSON_NAME]" at bounding box center [171, 364] width 83 height 17
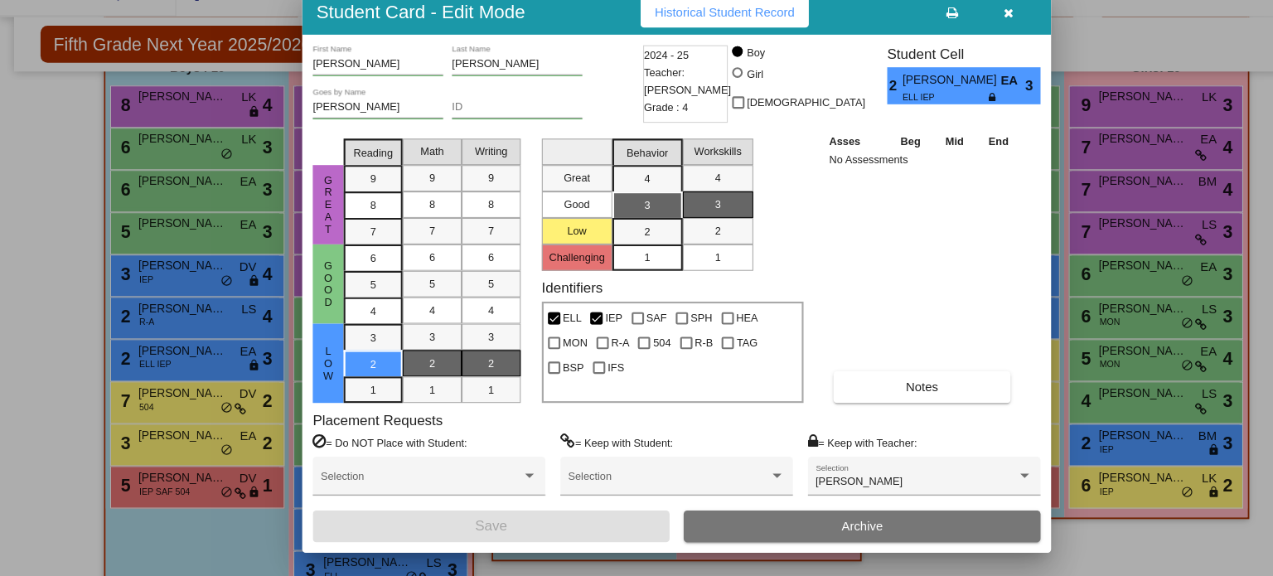
scroll to position [0, 0]
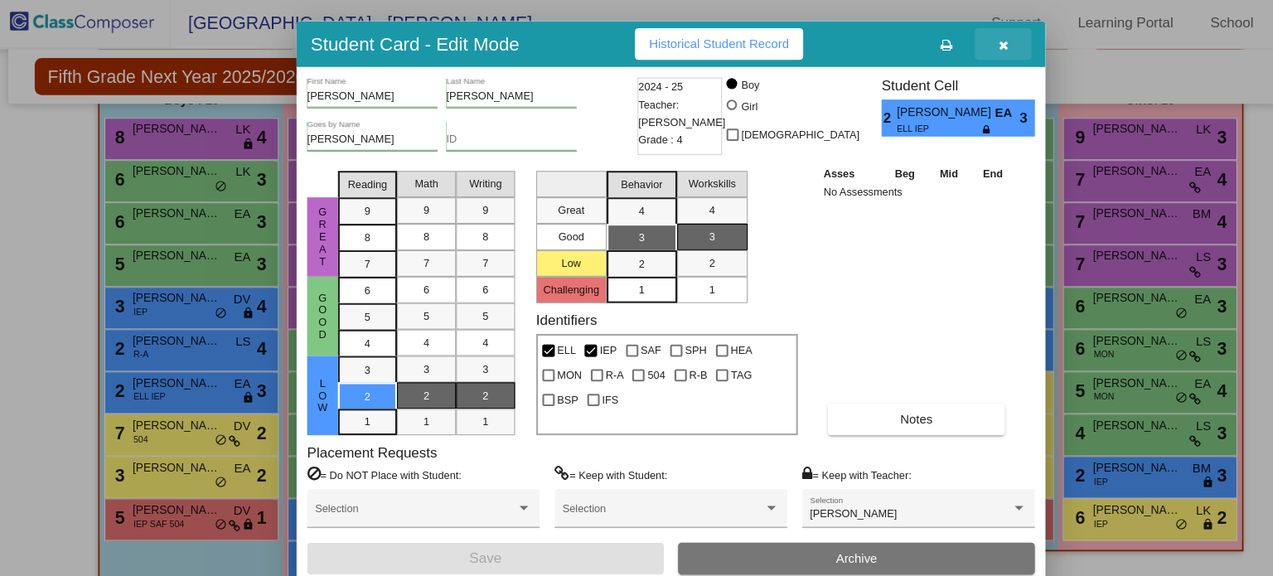
click at [949, 43] on icon "button" at bounding box center [949, 46] width 9 height 12
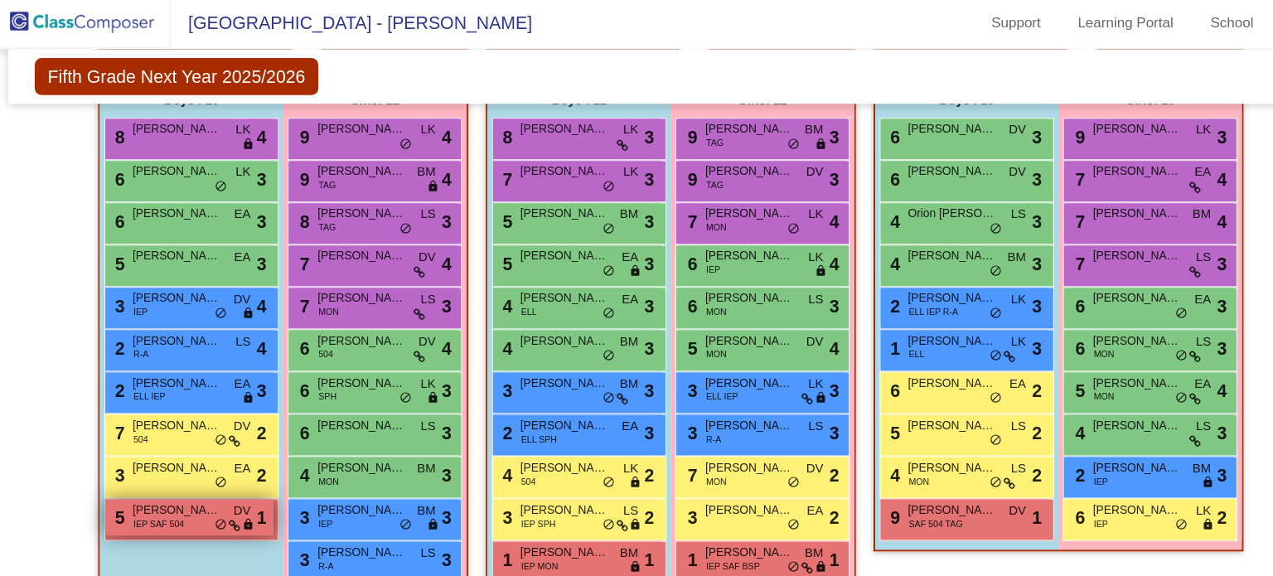
click at [191, 487] on div "5 [PERSON_NAME] IEP SAF 504 DV lock do_not_disturb_alt 1" at bounding box center [183, 490] width 158 height 34
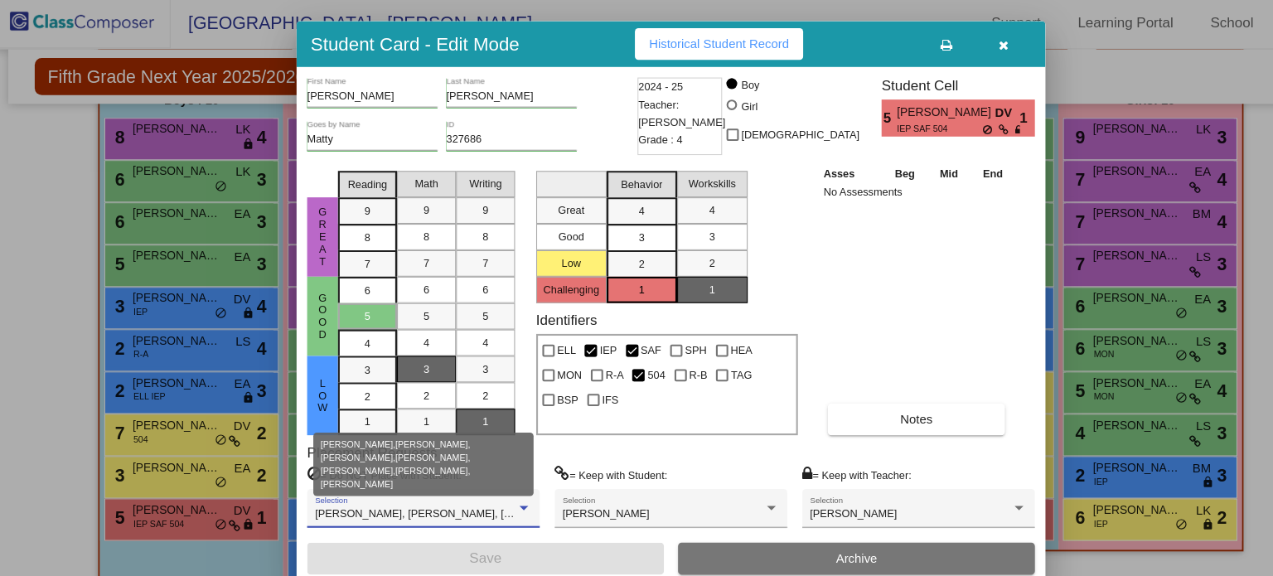
click at [437, 485] on span "[PERSON_NAME], [PERSON_NAME], [PERSON_NAME], [PERSON_NAME], [PERSON_NAME], [PER…" at bounding box center [605, 487] width 606 height 12
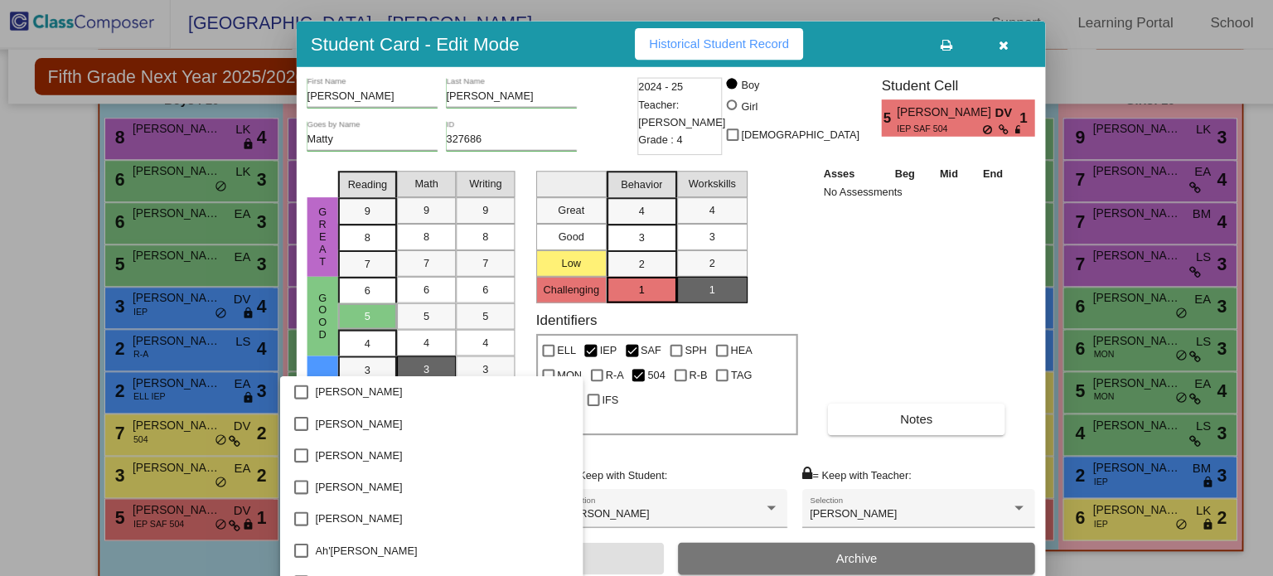
scroll to position [421, 0]
click at [701, 433] on div at bounding box center [636, 288] width 1273 height 576
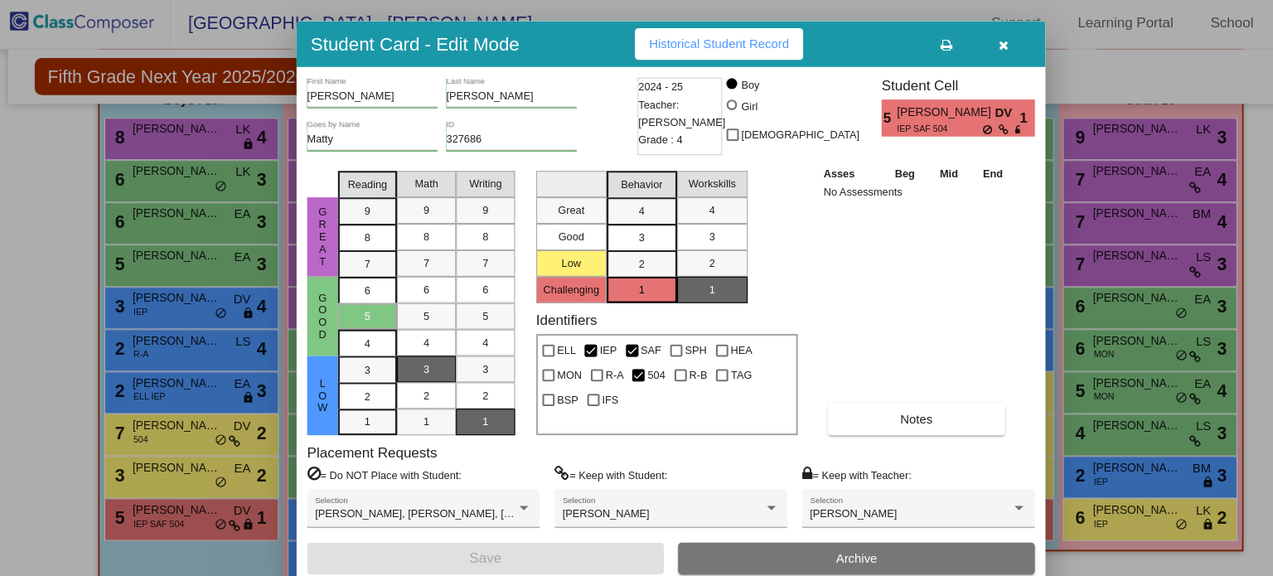
click at [947, 45] on icon "button" at bounding box center [949, 46] width 9 height 12
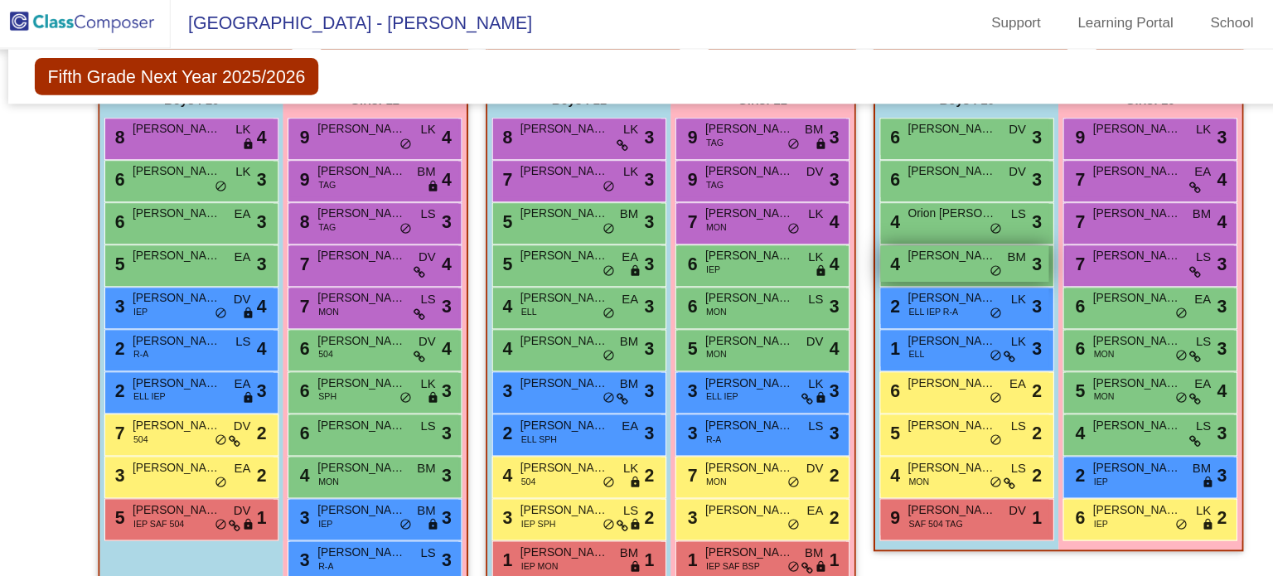
scroll to position [0, 0]
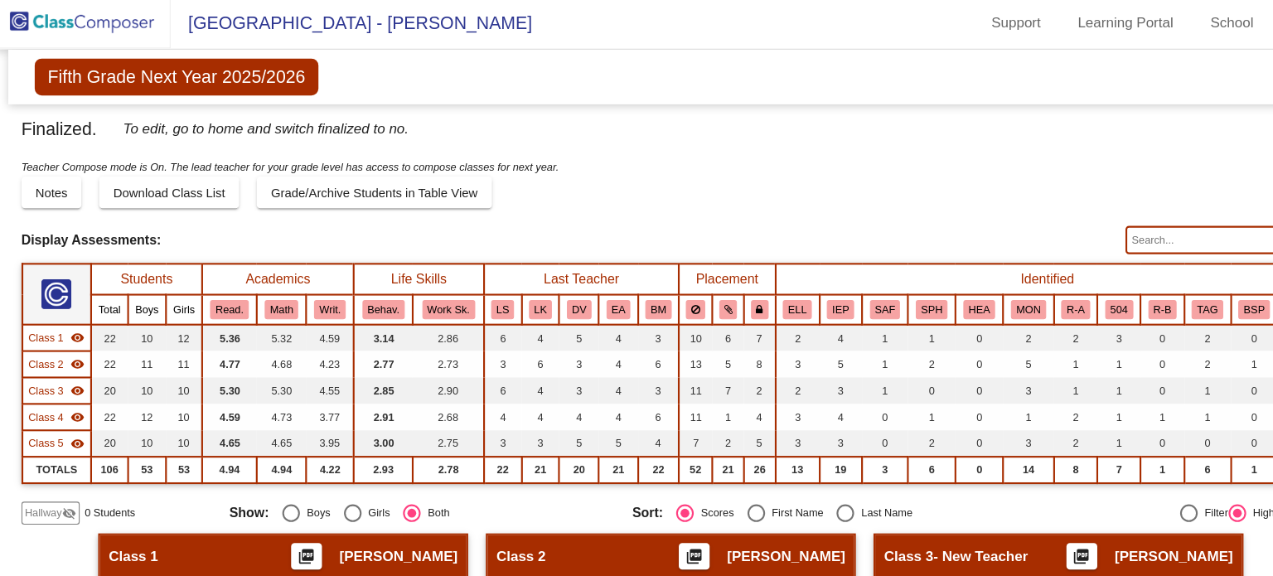
click at [1122, 219] on input "text" at bounding box center [1155, 229] width 183 height 27
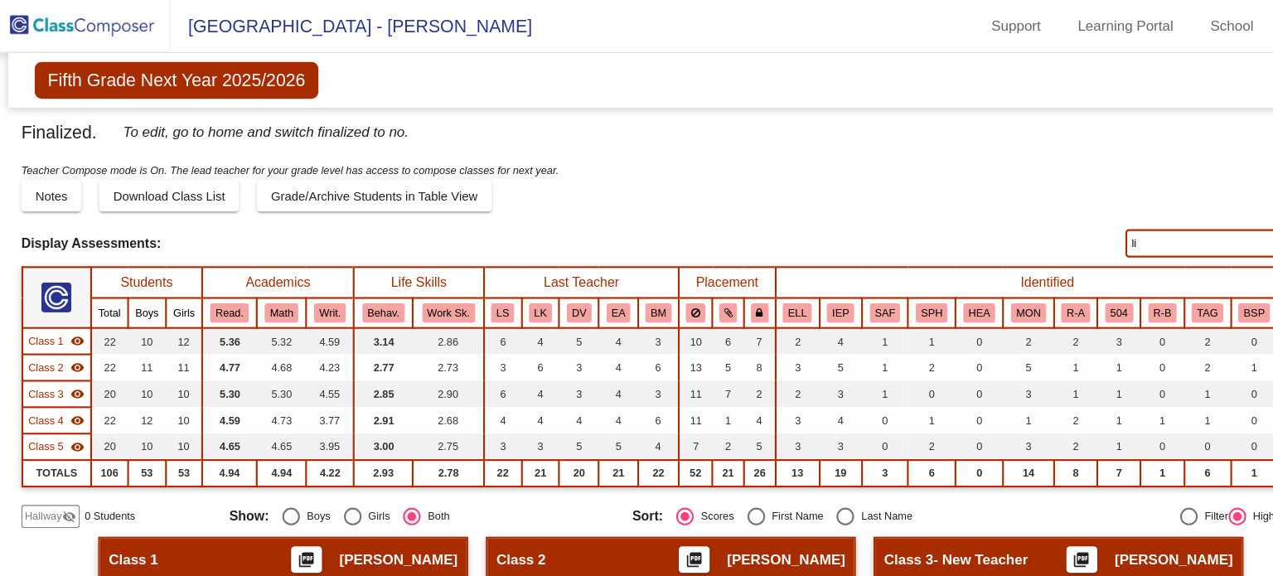
type input "l"
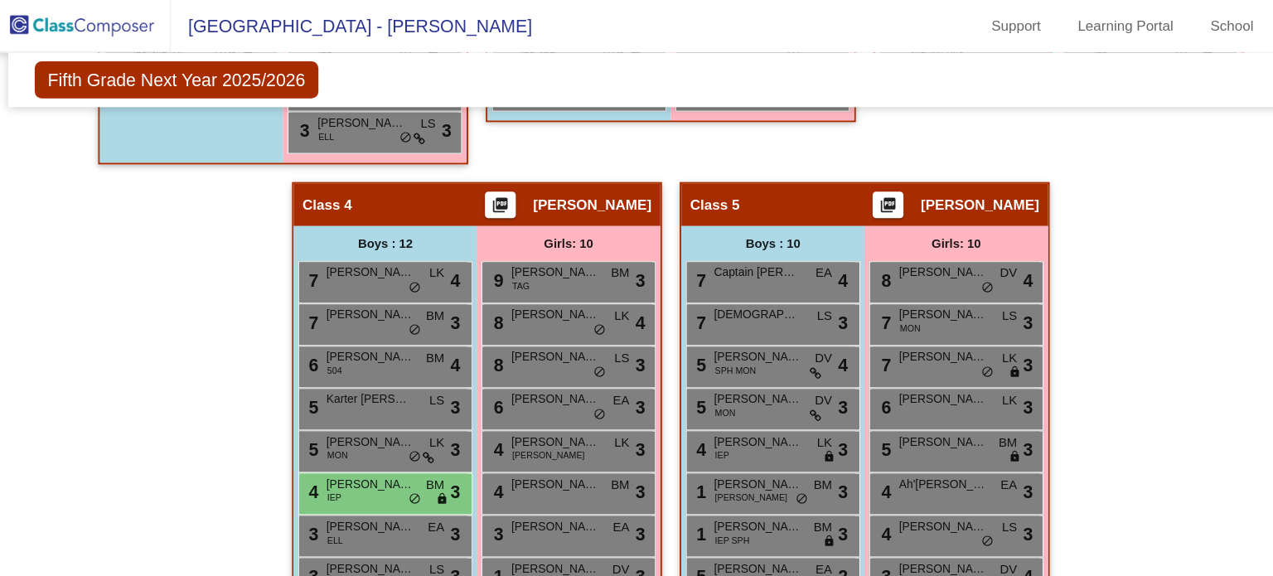
scroll to position [913, 0]
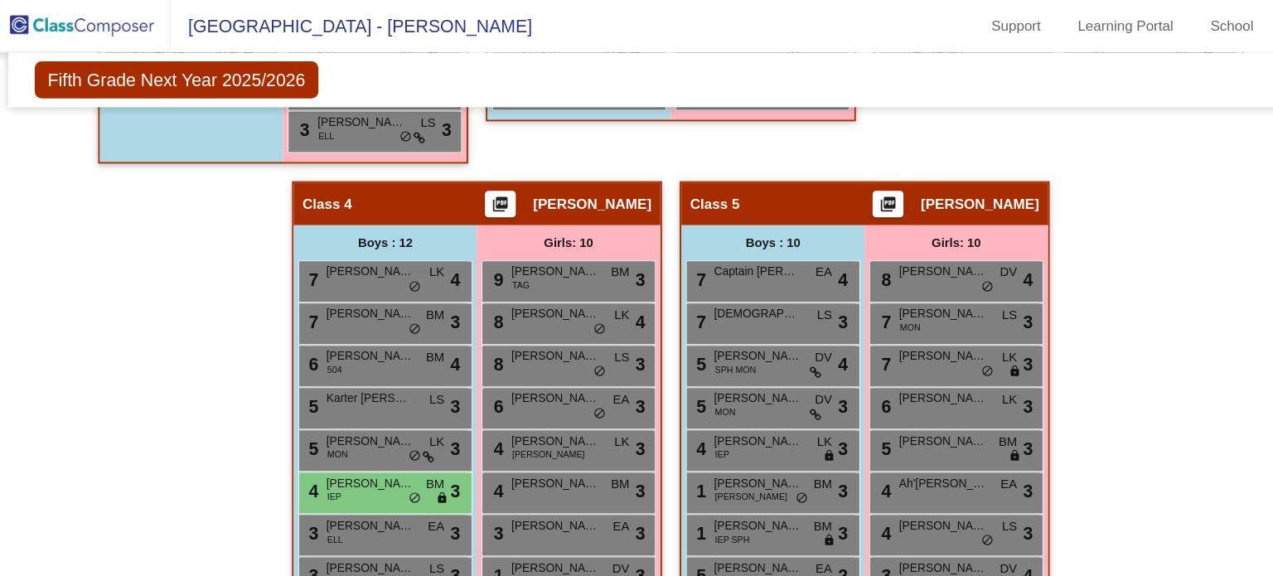
click at [1067, 430] on div "Hallway - Hallway Class picture_as_pdf Add Student First Name Last Name Student…" at bounding box center [637, 170] width 1223 height 1157
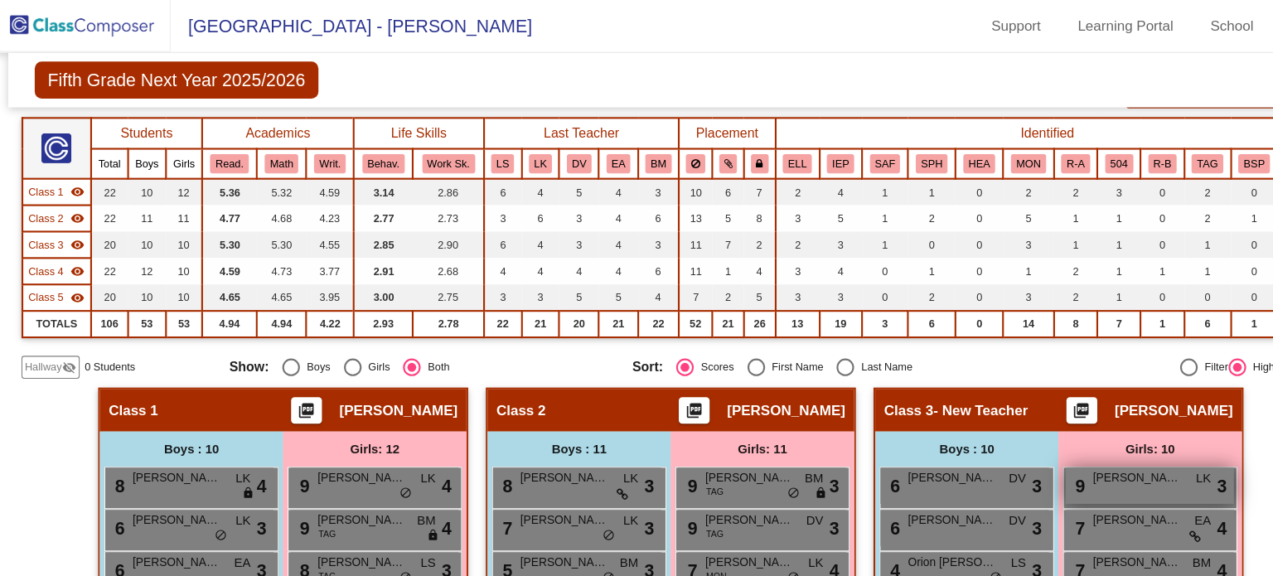
scroll to position [0, 0]
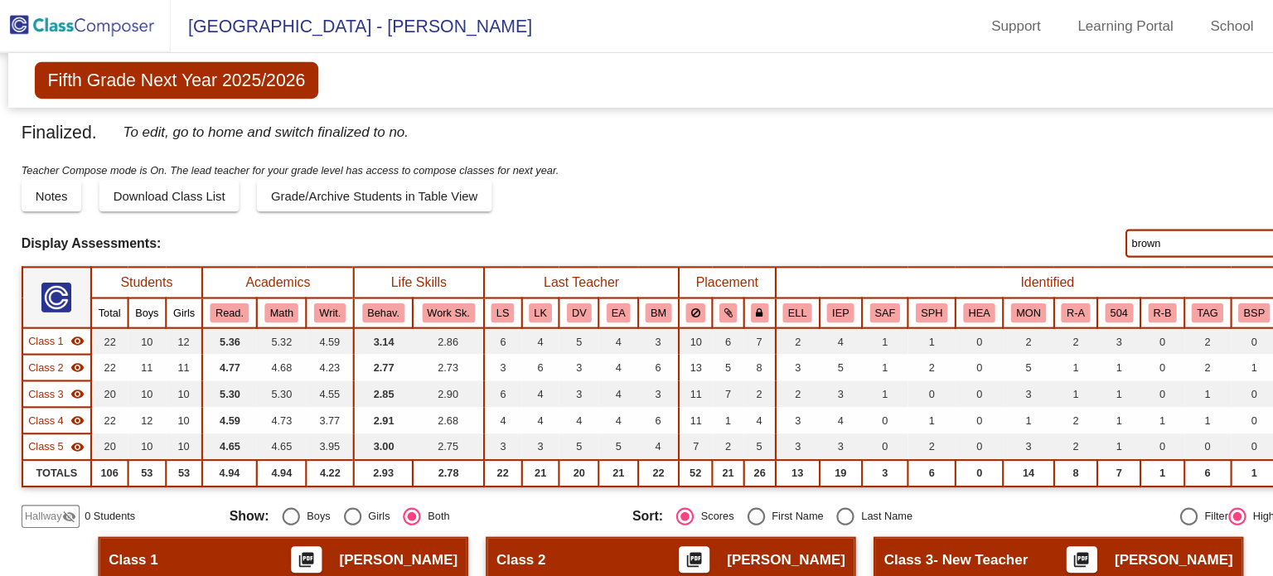
click at [1146, 228] on input "brown" at bounding box center [1155, 229] width 183 height 27
type input "b"
type input "[PERSON_NAME]"
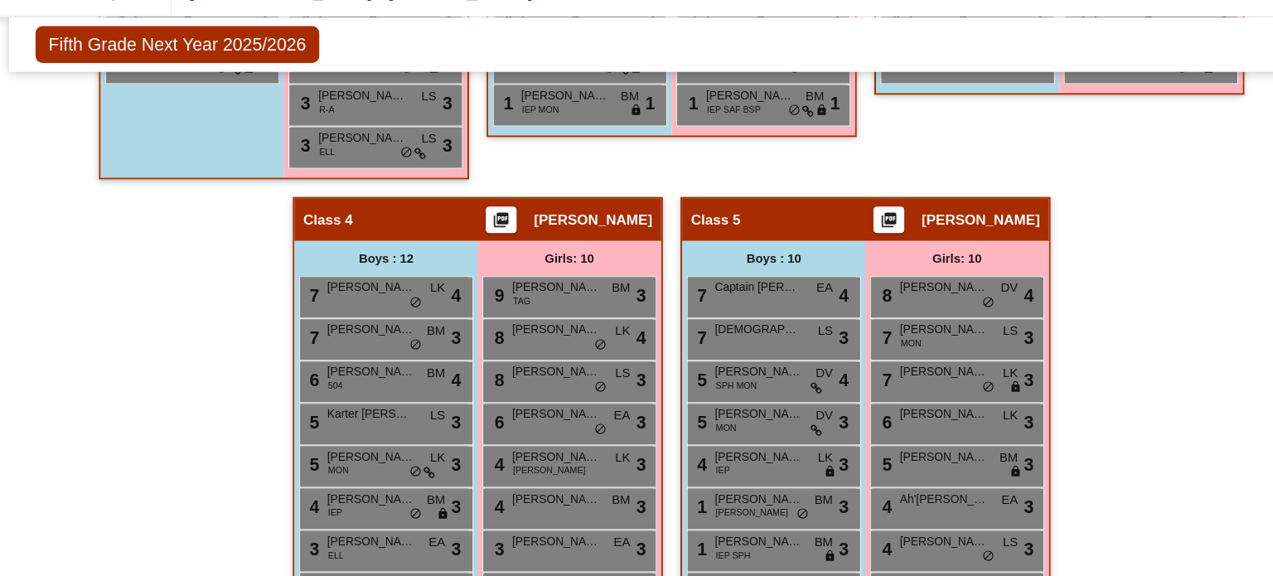
scroll to position [864, 0]
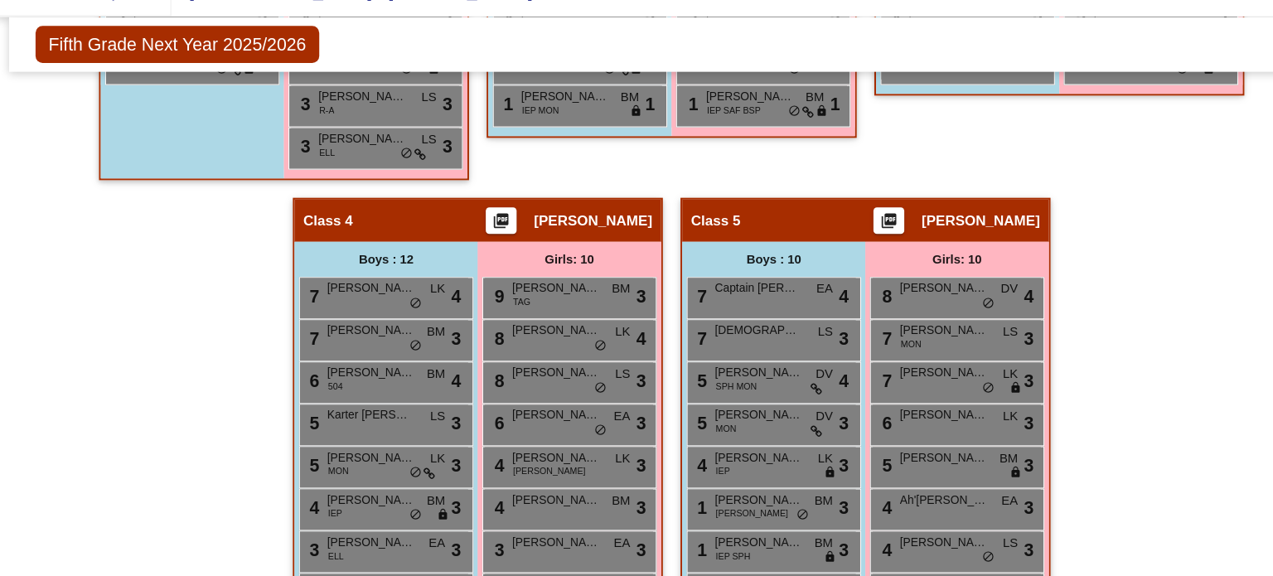
click at [1145, 261] on div "Hallway - Hallway Class picture_as_pdf Add Student First Name Last Name Student…" at bounding box center [637, 219] width 1223 height 1157
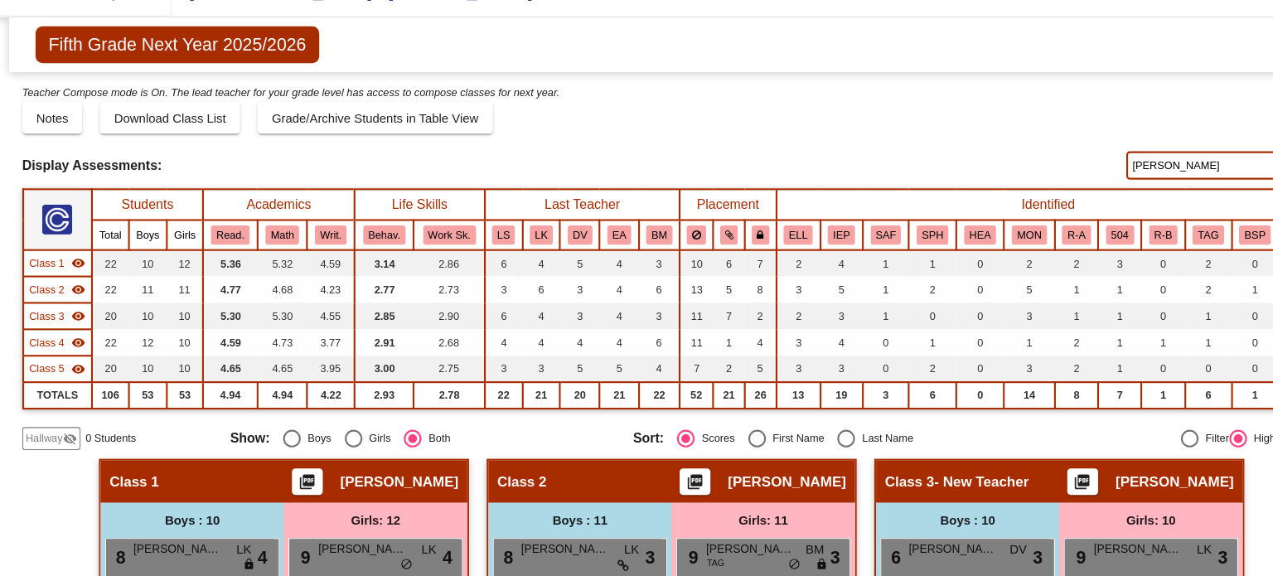
scroll to position [0, 0]
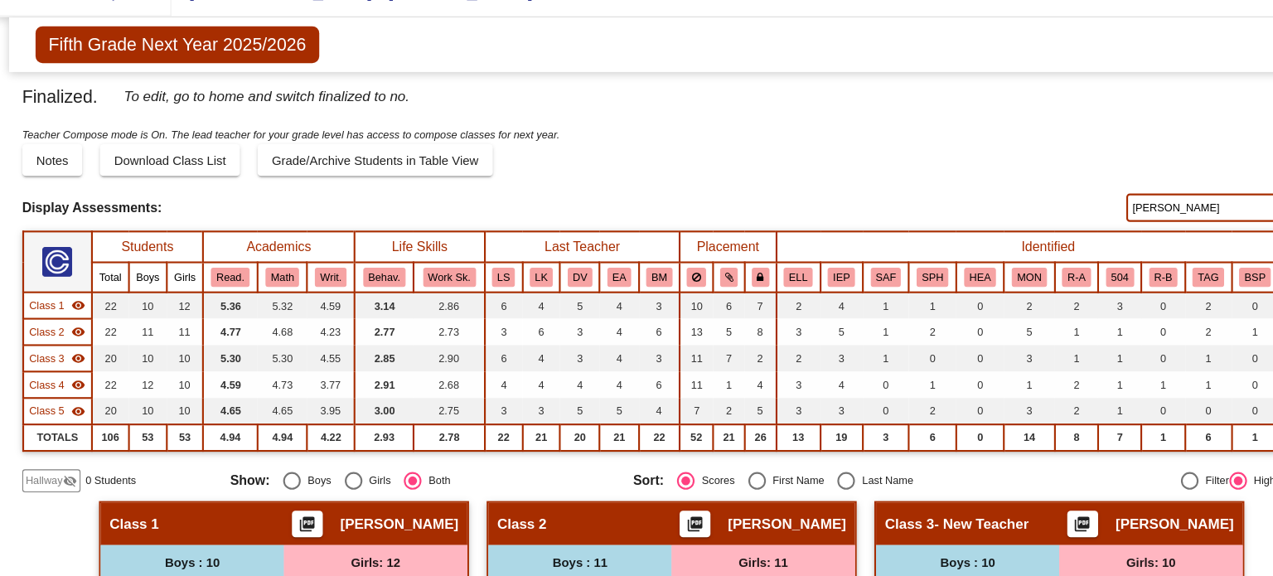
drag, startPoint x: 1122, startPoint y: 227, endPoint x: 1039, endPoint y: 220, distance: 83.2
click at [1039, 220] on div "Display Scores for Years: [DATE] - [DATE] [DATE] - [DATE] Display Assessments: …" at bounding box center [637, 229] width 1223 height 27
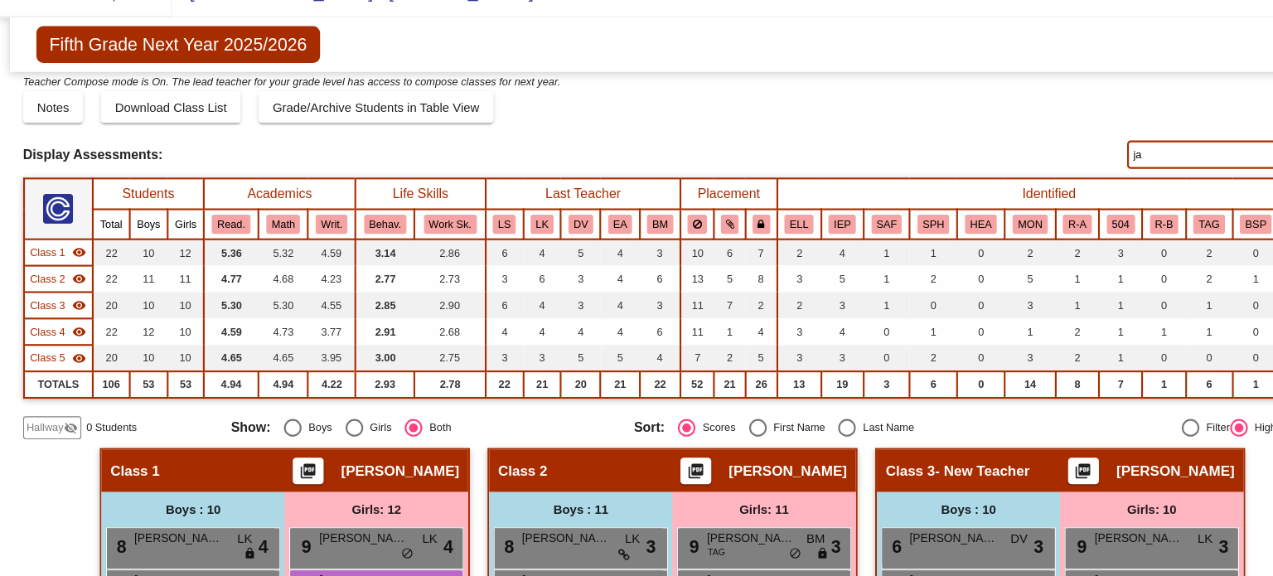
type input "j"
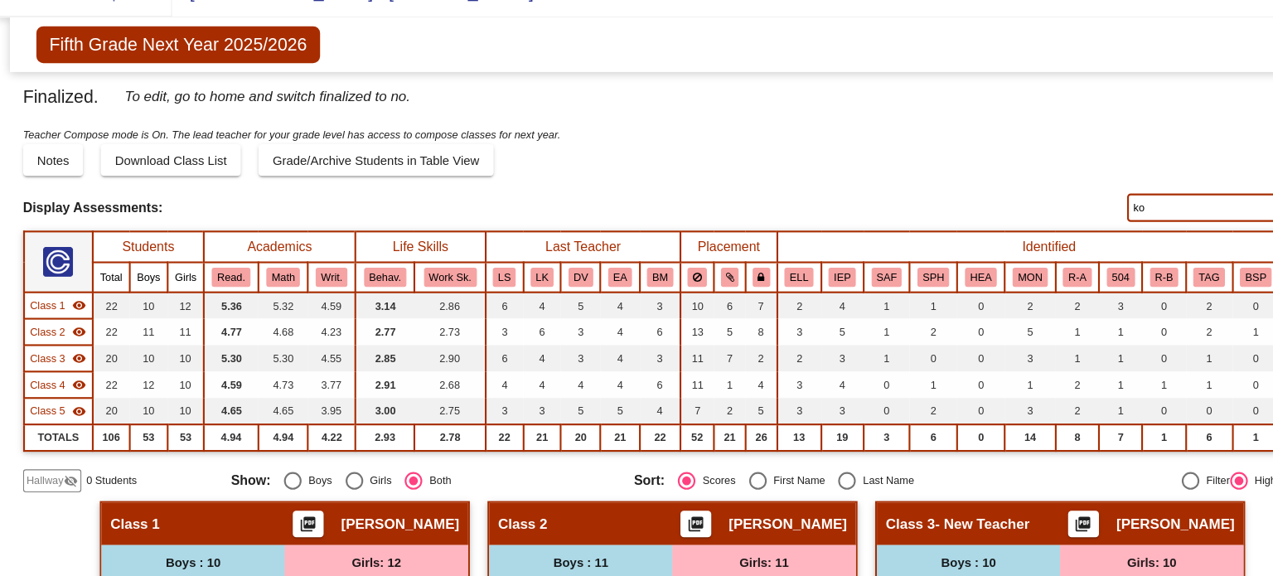
type input "k"
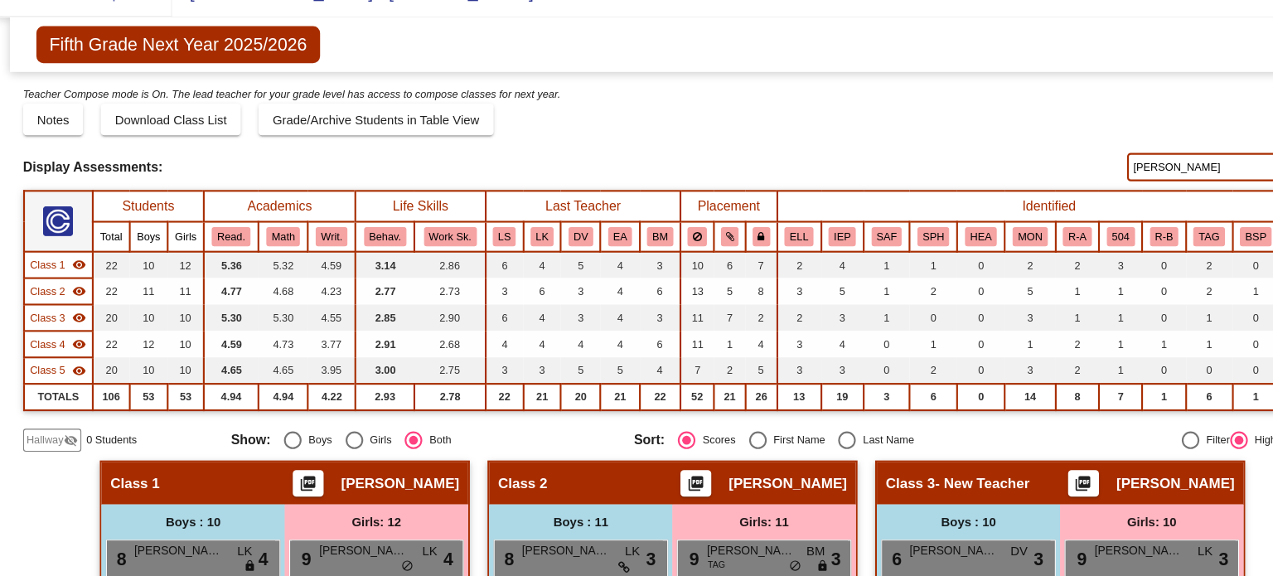
scroll to position [36, 0]
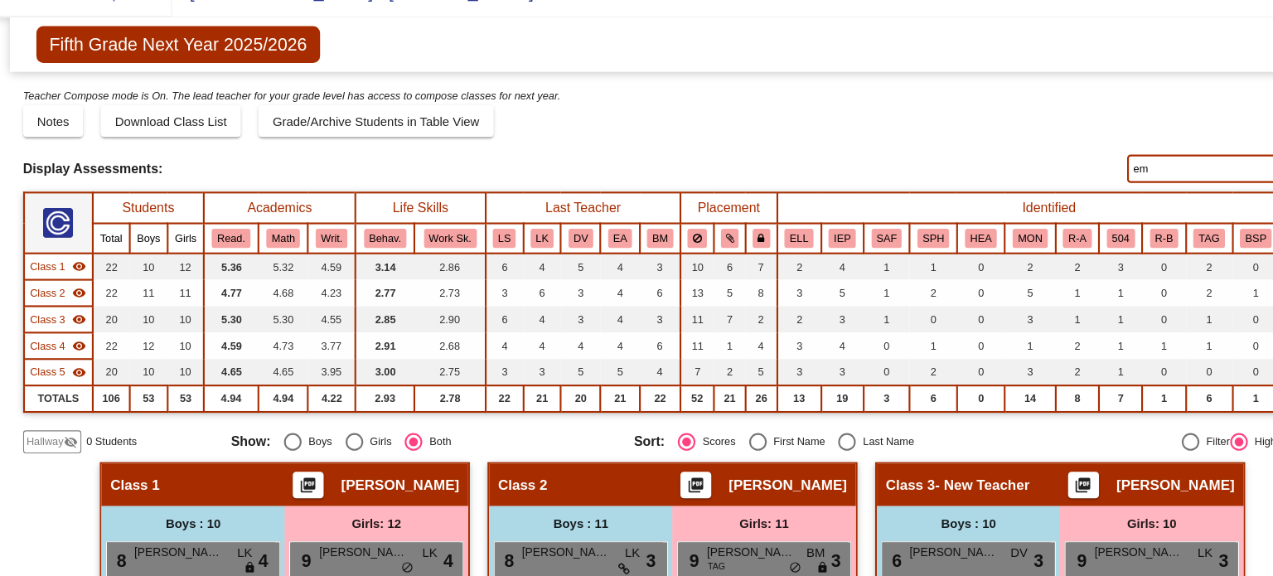
type input "e"
type input "[PERSON_NAME]"
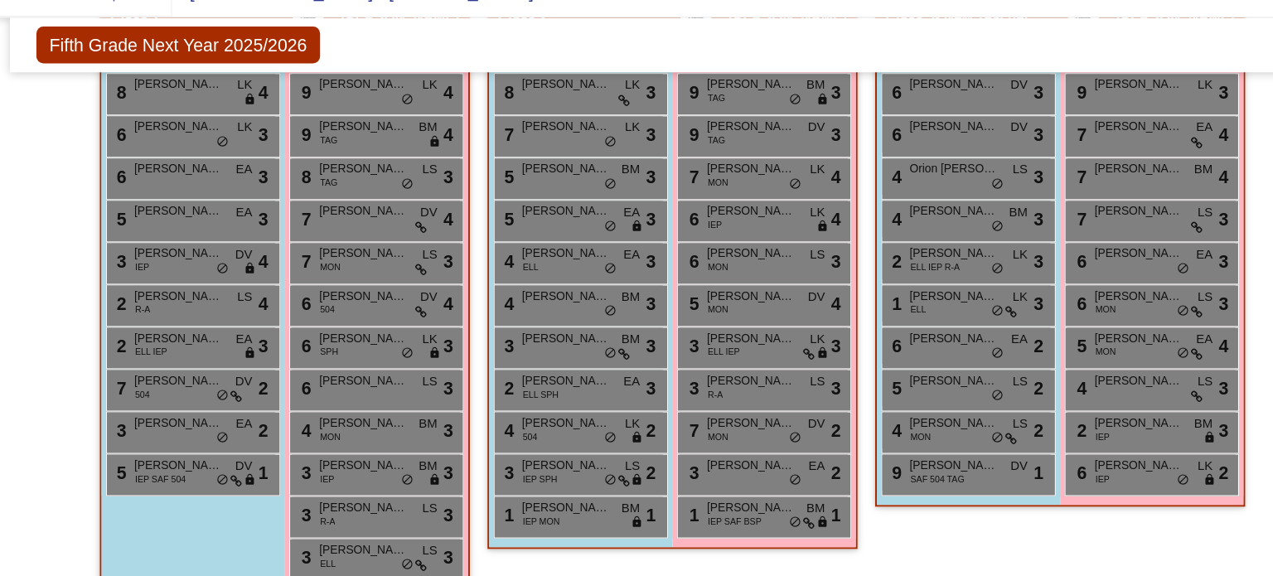
scroll to position [478, 0]
